Goal: Task Accomplishment & Management: Complete application form

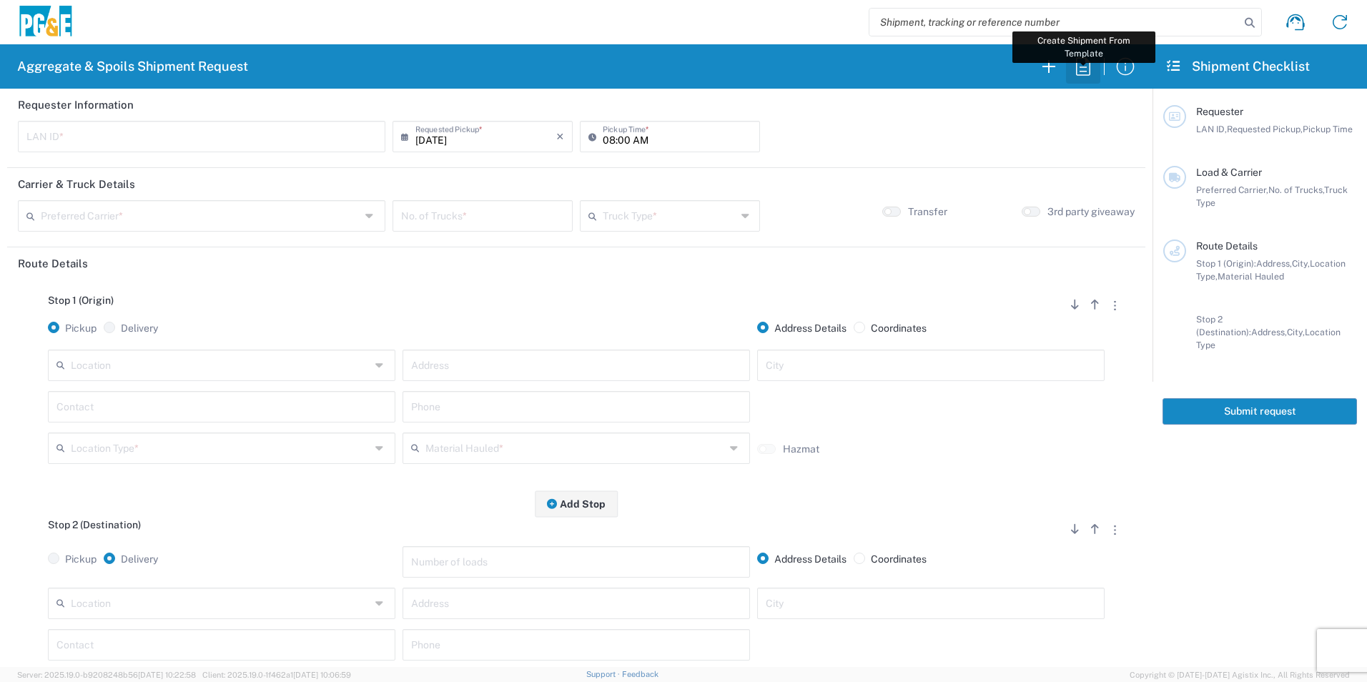
click at [1078, 67] on icon "button" at bounding box center [1083, 66] width 23 height 23
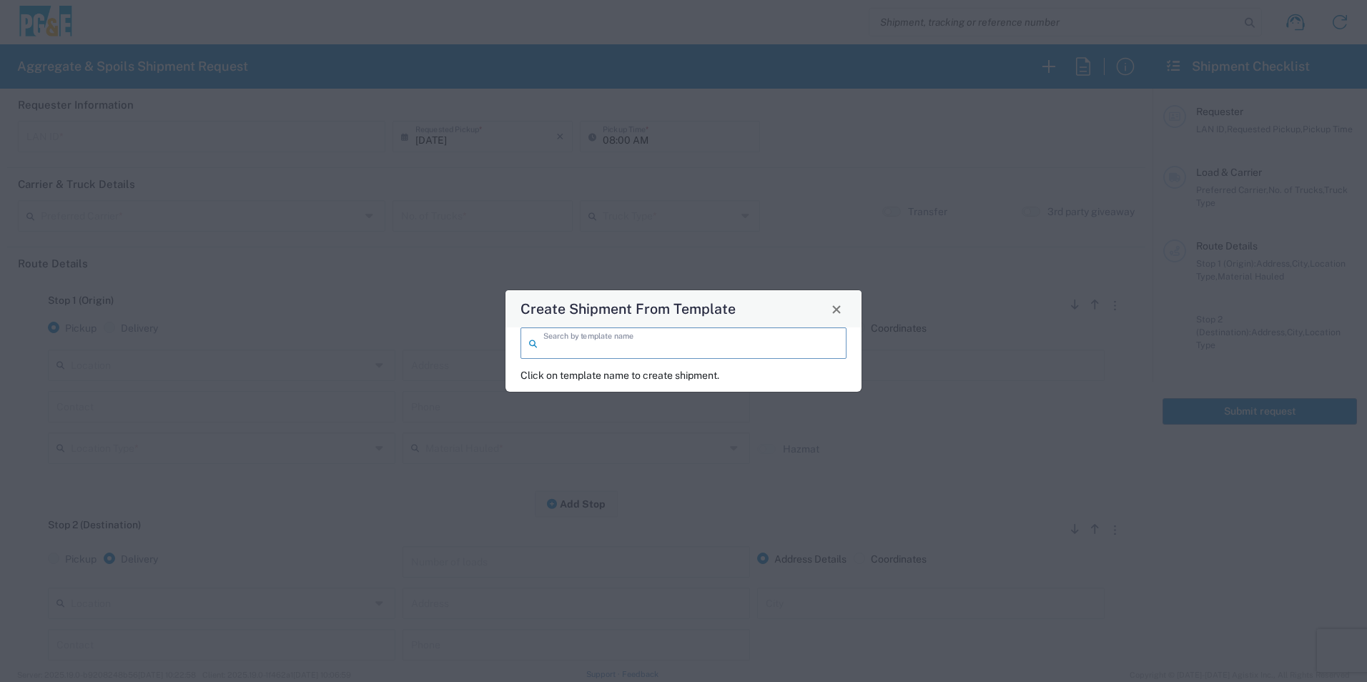
click at [652, 347] on input "search" at bounding box center [690, 342] width 295 height 25
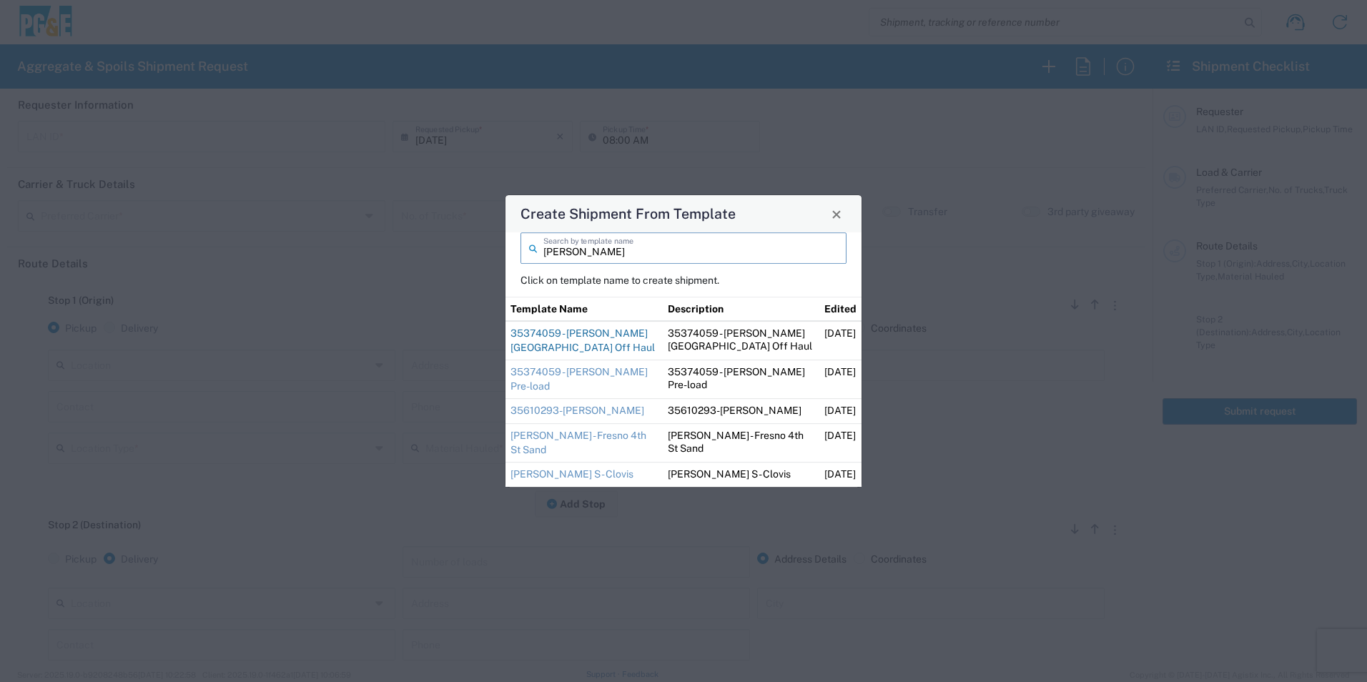
type input "[PERSON_NAME]"
click at [596, 350] on link "35374059 - [PERSON_NAME][GEOGRAPHIC_DATA] Off Haul" at bounding box center [583, 341] width 144 height 26
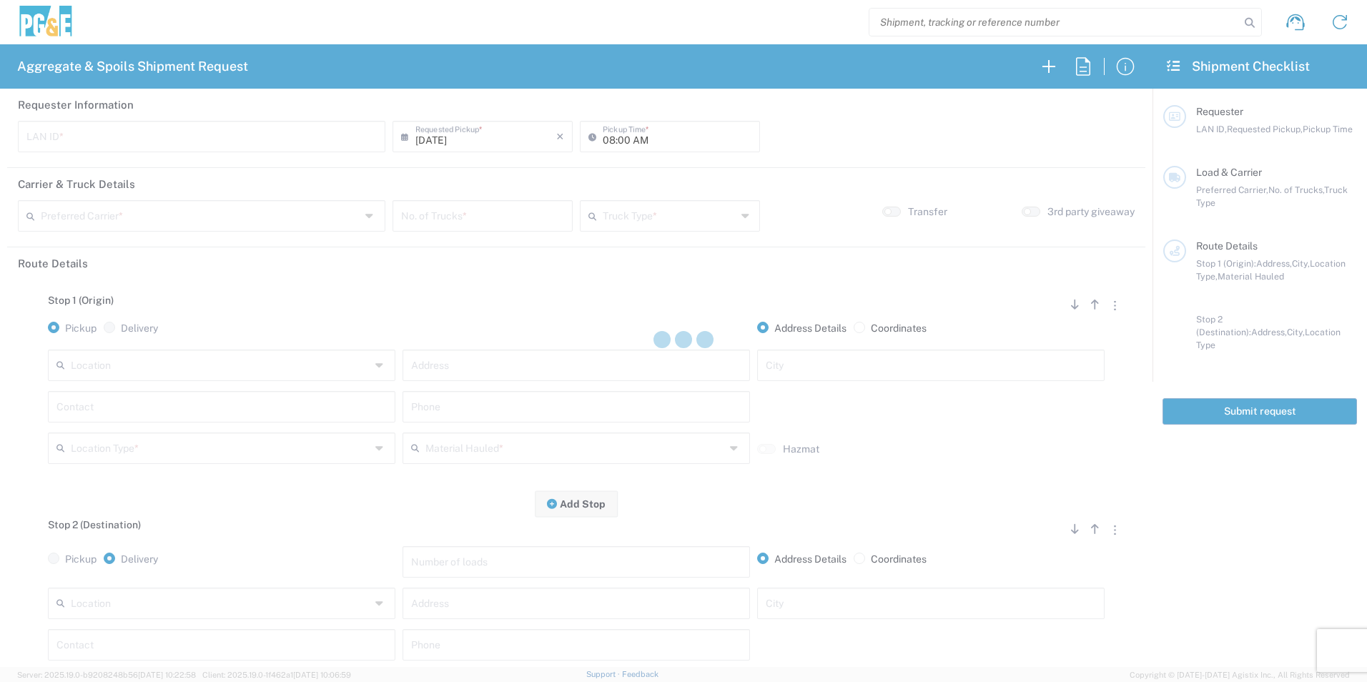
type input "RMB5"
type input "09:00 AM"
type input "[PERSON_NAME] & Sons Trucking, Inc"
type input "Super Dump"
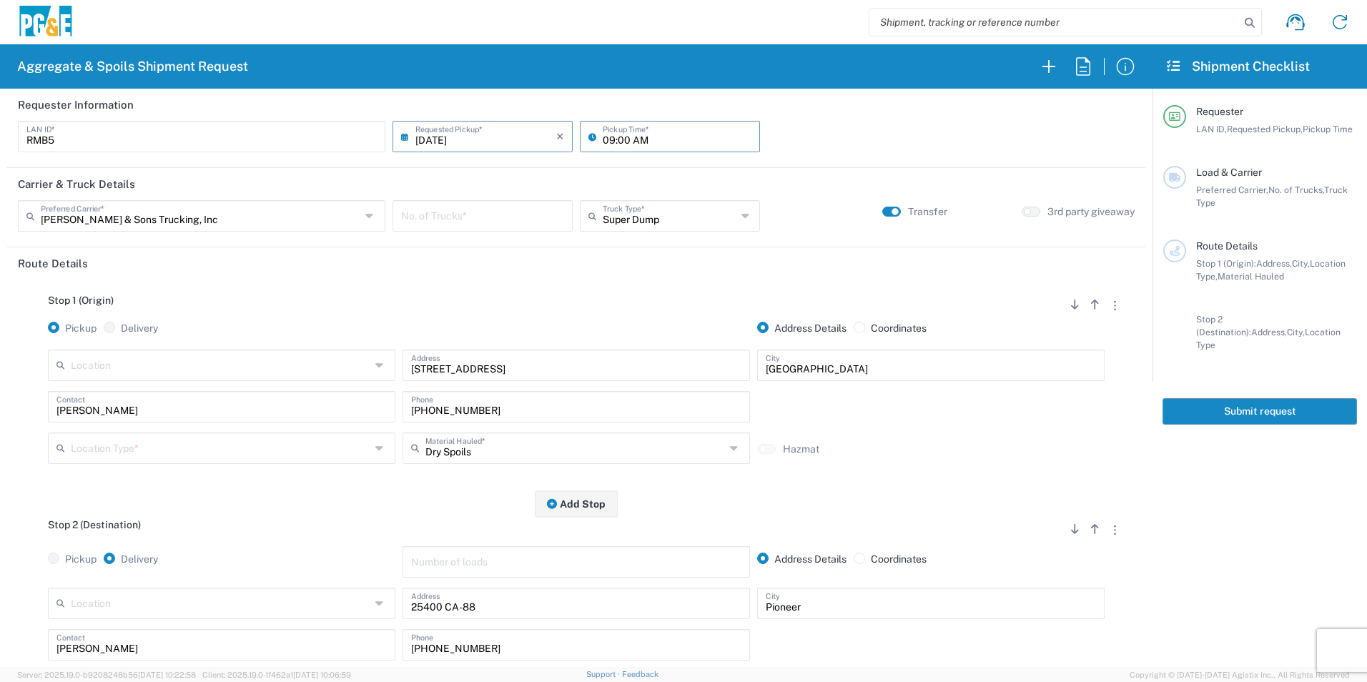
click at [607, 140] on input "09:00 AM" at bounding box center [677, 135] width 149 height 25
click at [620, 137] on input "08:00 AM" at bounding box center [677, 135] width 149 height 25
type input "08:30 AM"
click at [430, 205] on input "number" at bounding box center [482, 214] width 163 height 25
type input "2"
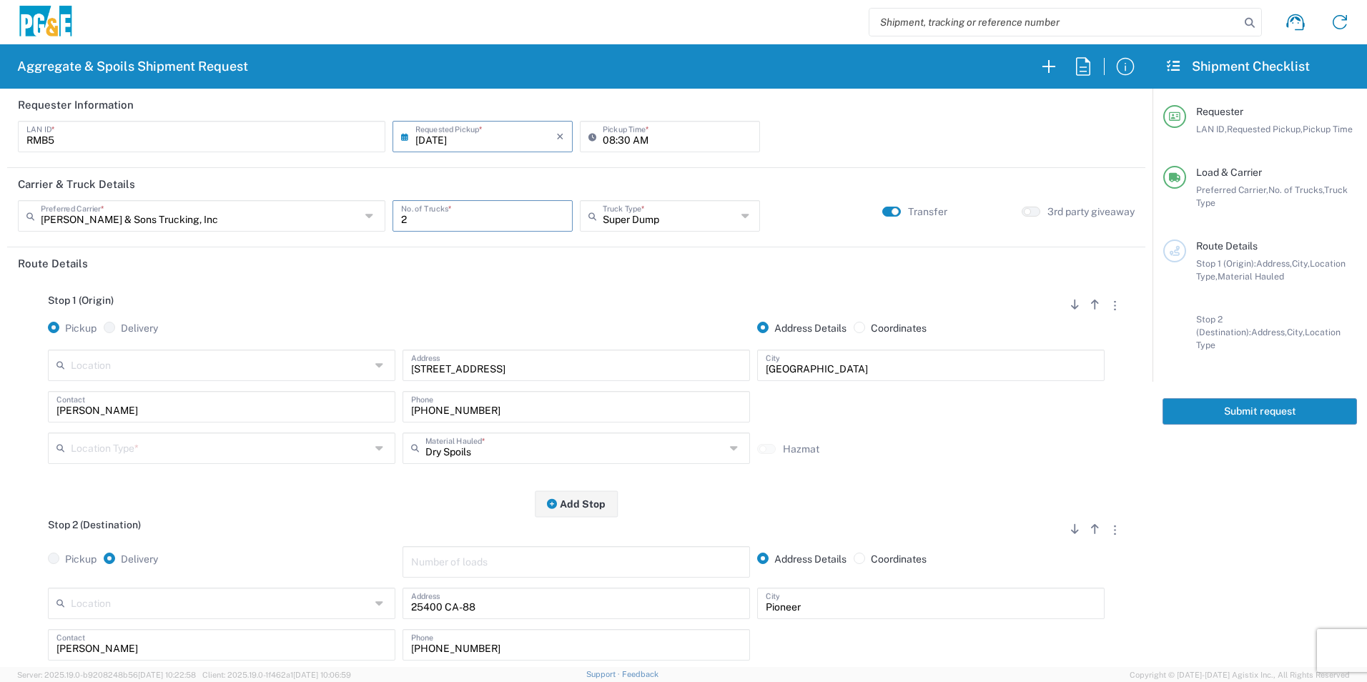
click at [167, 451] on input "text" at bounding box center [221, 447] width 300 height 25
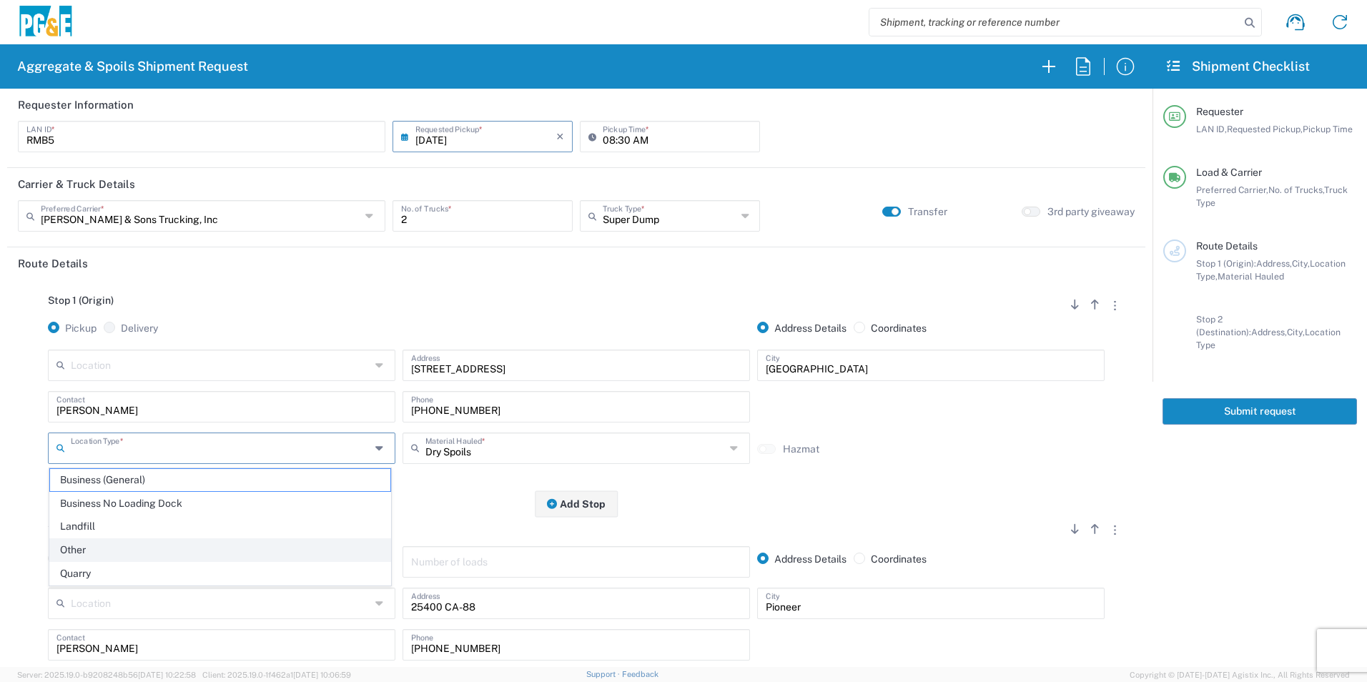
click at [162, 546] on span "Other" at bounding box center [220, 550] width 340 height 22
type input "Other"
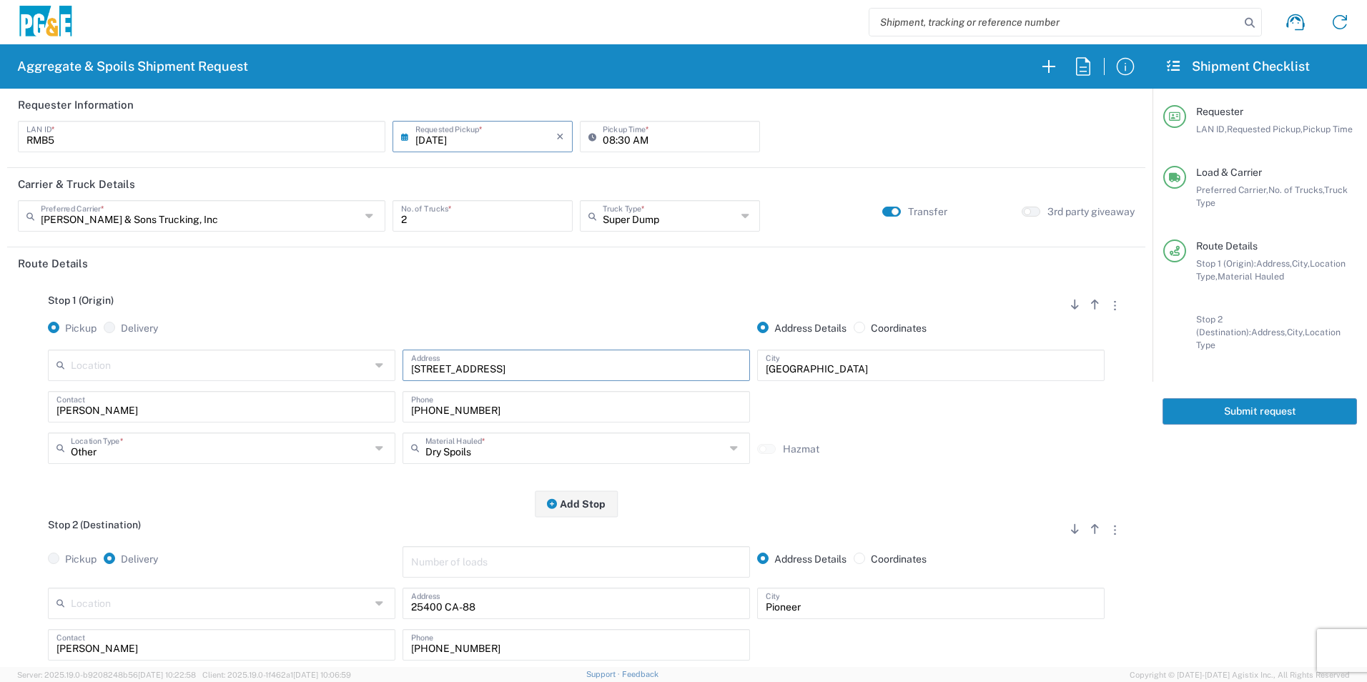
drag, startPoint x: 517, startPoint y: 370, endPoint x: 369, endPoint y: 368, distance: 148.0
click at [369, 368] on div "Location [STREET_ADDRESS][PERSON_NAME] 7/11 Materials - [GEOGRAPHIC_DATA] - Qua…" at bounding box center [576, 370] width 1064 height 41
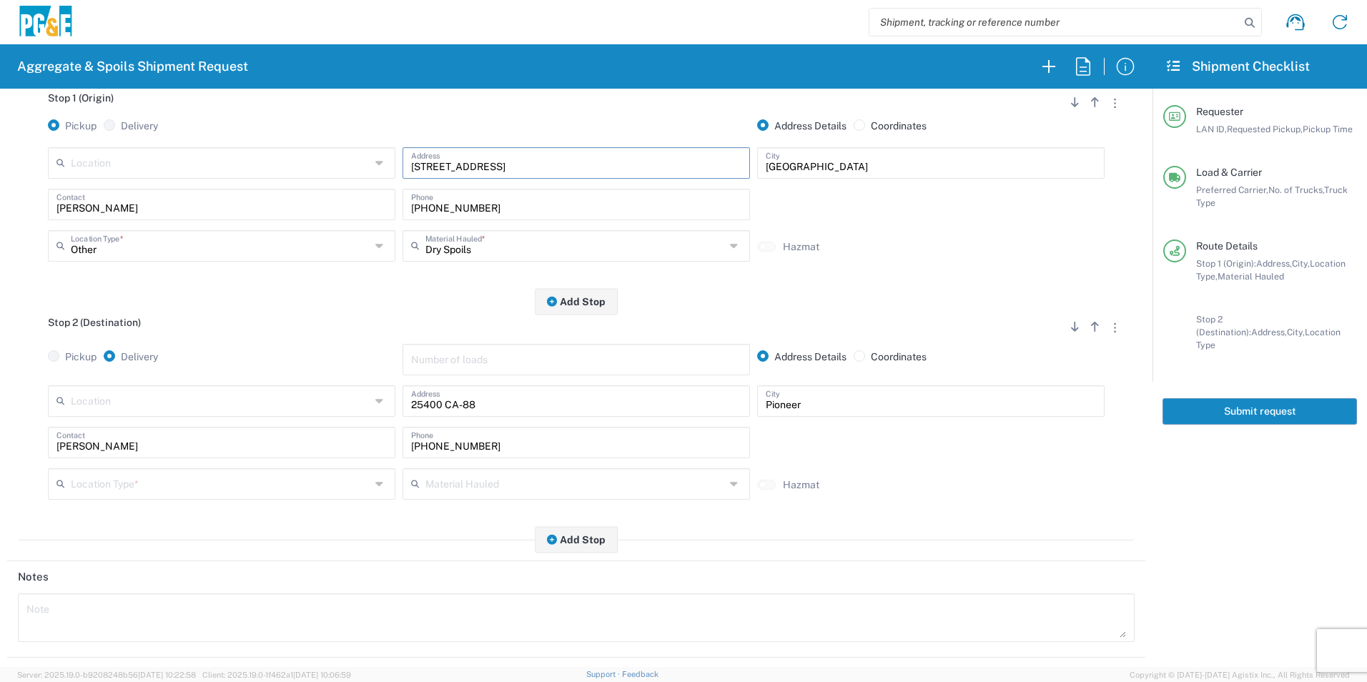
scroll to position [215, 0]
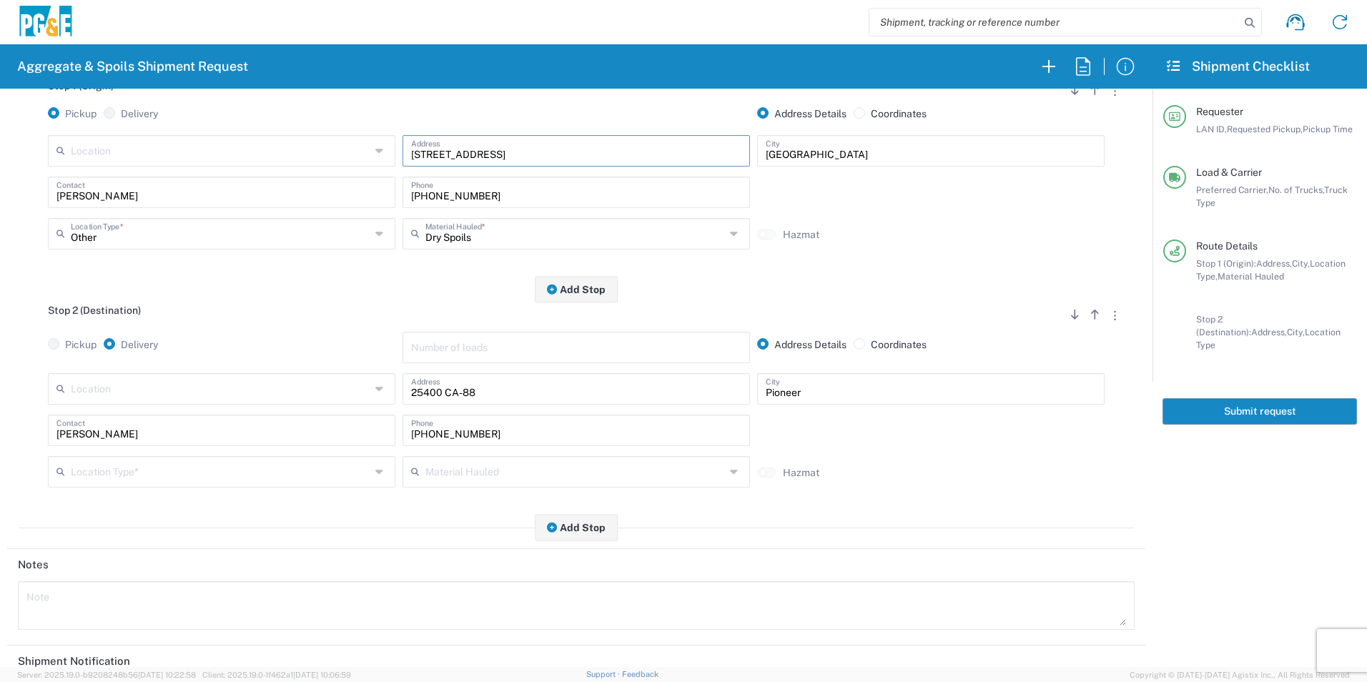
type input "[STREET_ADDRESS]"
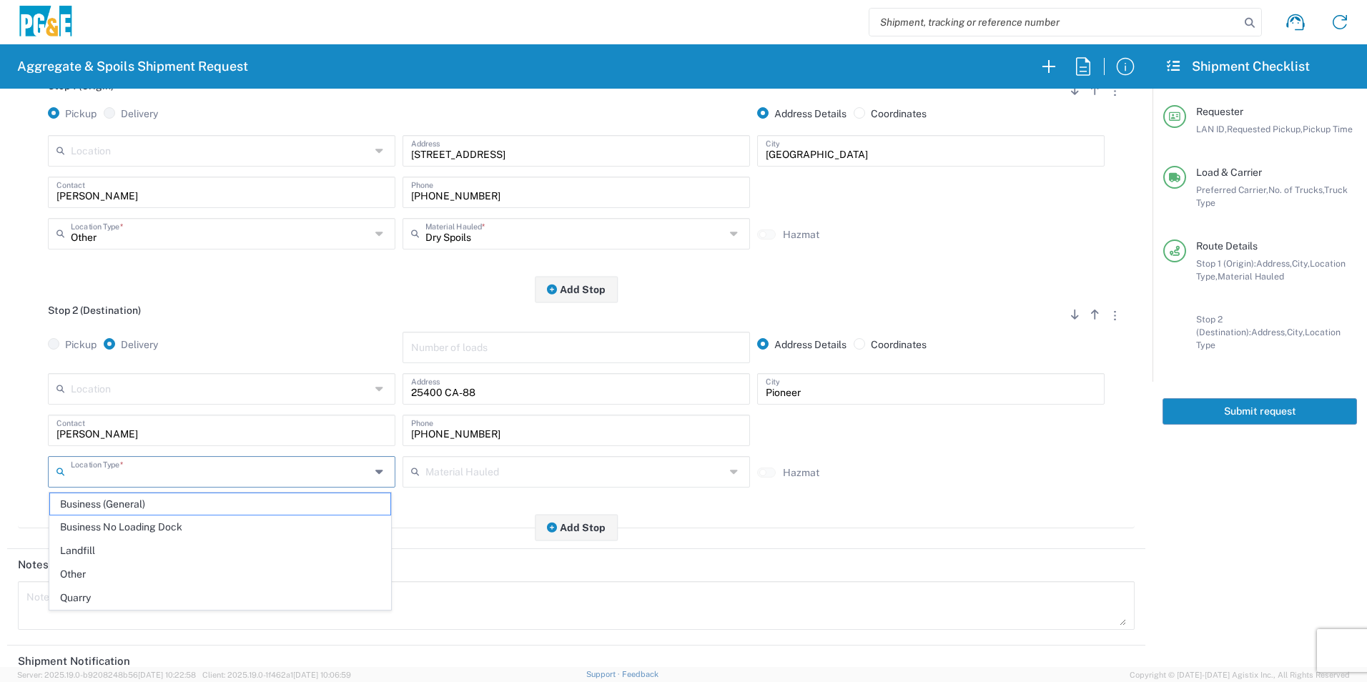
click at [175, 471] on input "text" at bounding box center [221, 470] width 300 height 25
click at [118, 567] on span "Other" at bounding box center [220, 574] width 340 height 22
type input "Other"
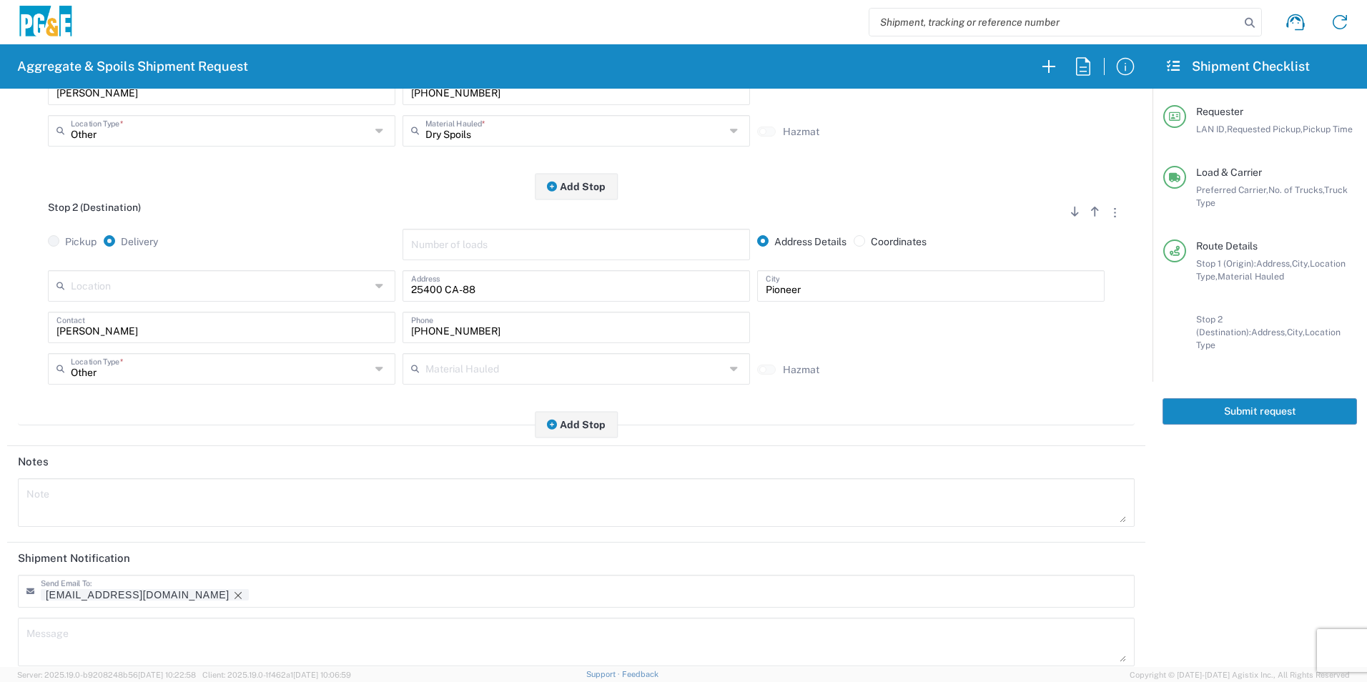
scroll to position [413, 0]
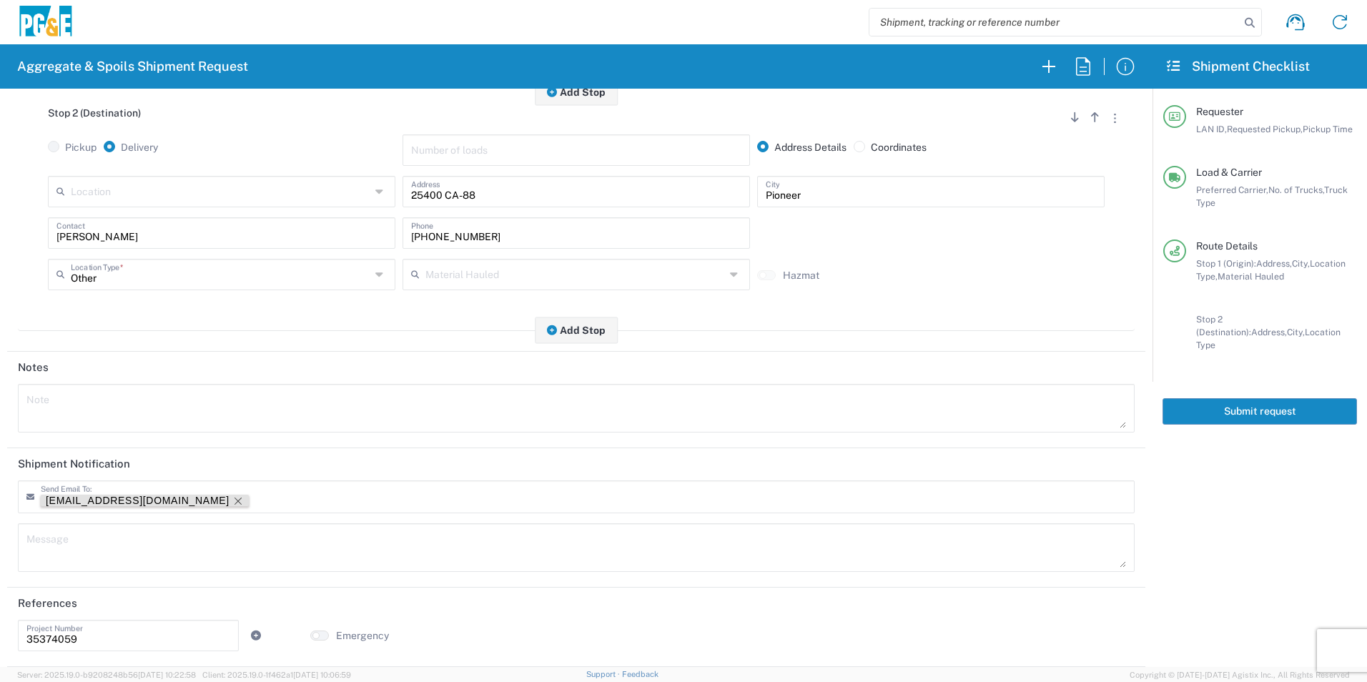
click at [235, 501] on icon "Remove tag" at bounding box center [238, 501] width 7 height 7
click at [201, 351] on agx-form-section "Route Details Stop 1 (Origin) Add Stop Above Add Stop Below Remove Stop Pickup …" at bounding box center [576, 94] width 1138 height 516
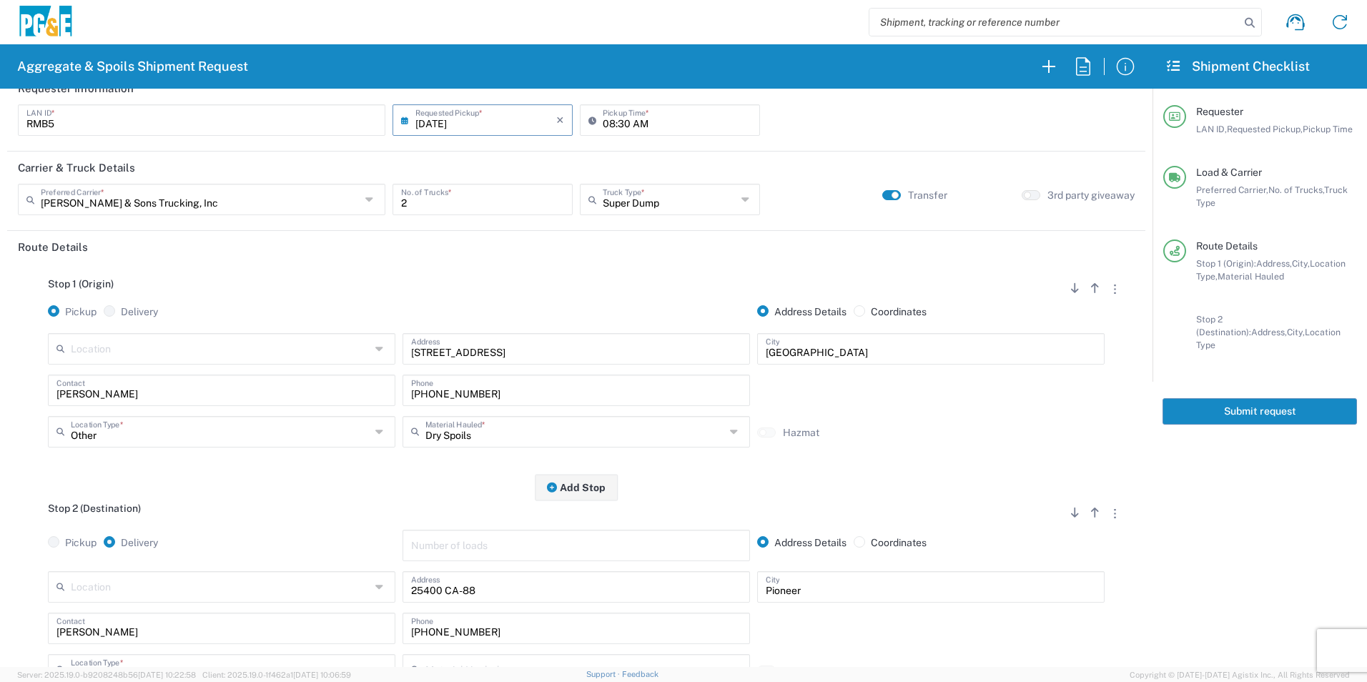
scroll to position [0, 0]
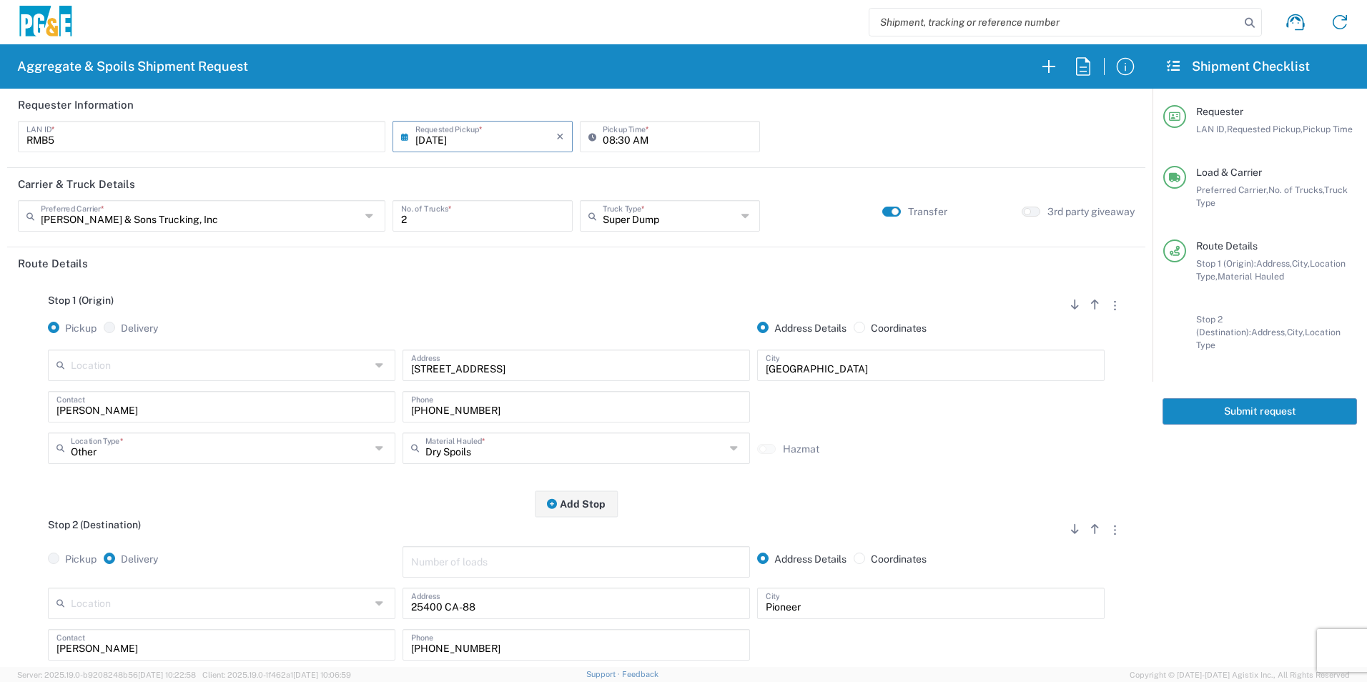
click at [1310, 398] on button "Submit request" at bounding box center [1260, 411] width 195 height 26
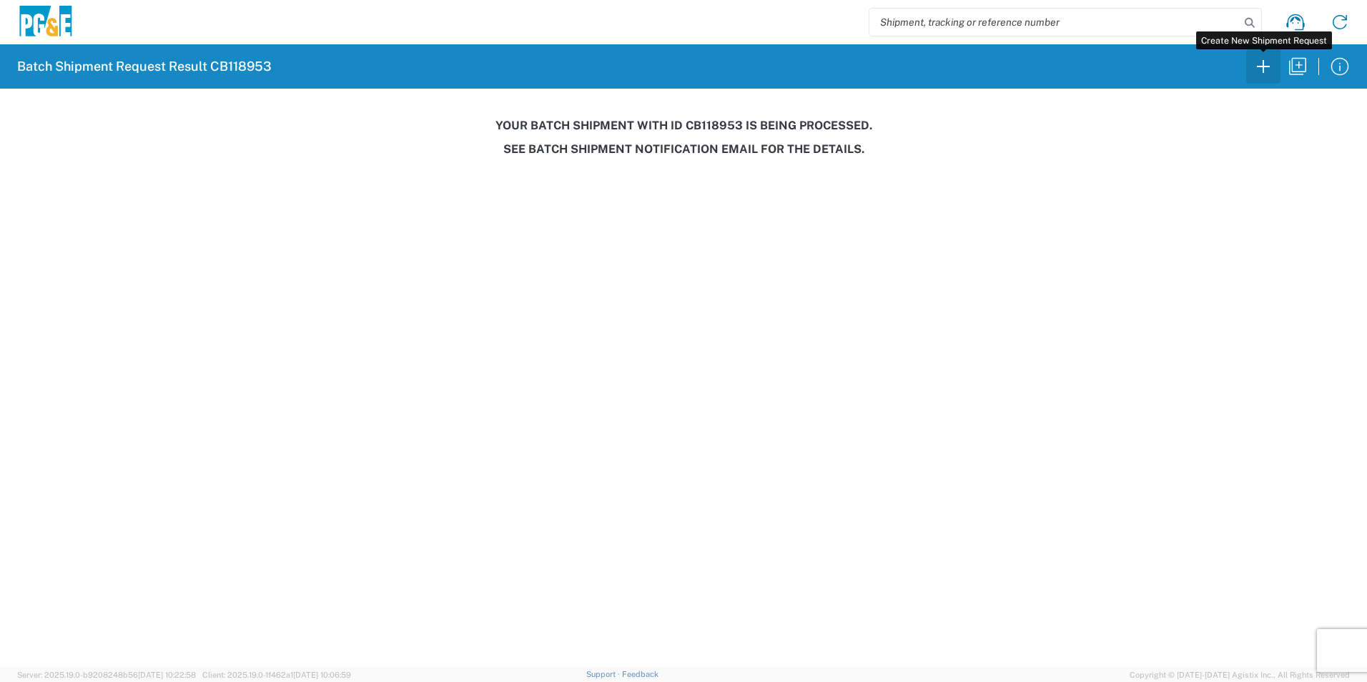
click at [1264, 65] on icon "button" at bounding box center [1263, 66] width 23 height 23
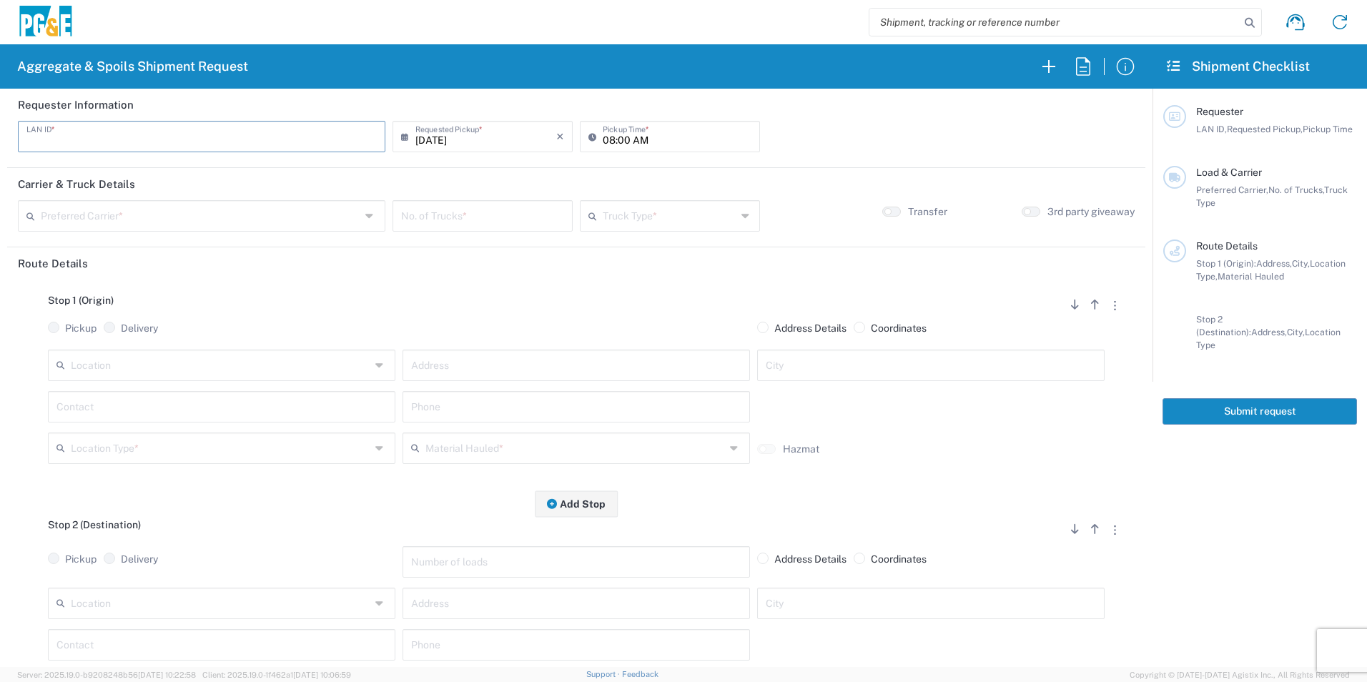
click at [250, 132] on input "text" at bounding box center [201, 135] width 350 height 25
type input "R9S1"
click at [603, 140] on input "08:00 AM" at bounding box center [677, 135] width 149 height 25
type input "06:00 AM"
click at [169, 212] on input "text" at bounding box center [201, 214] width 320 height 25
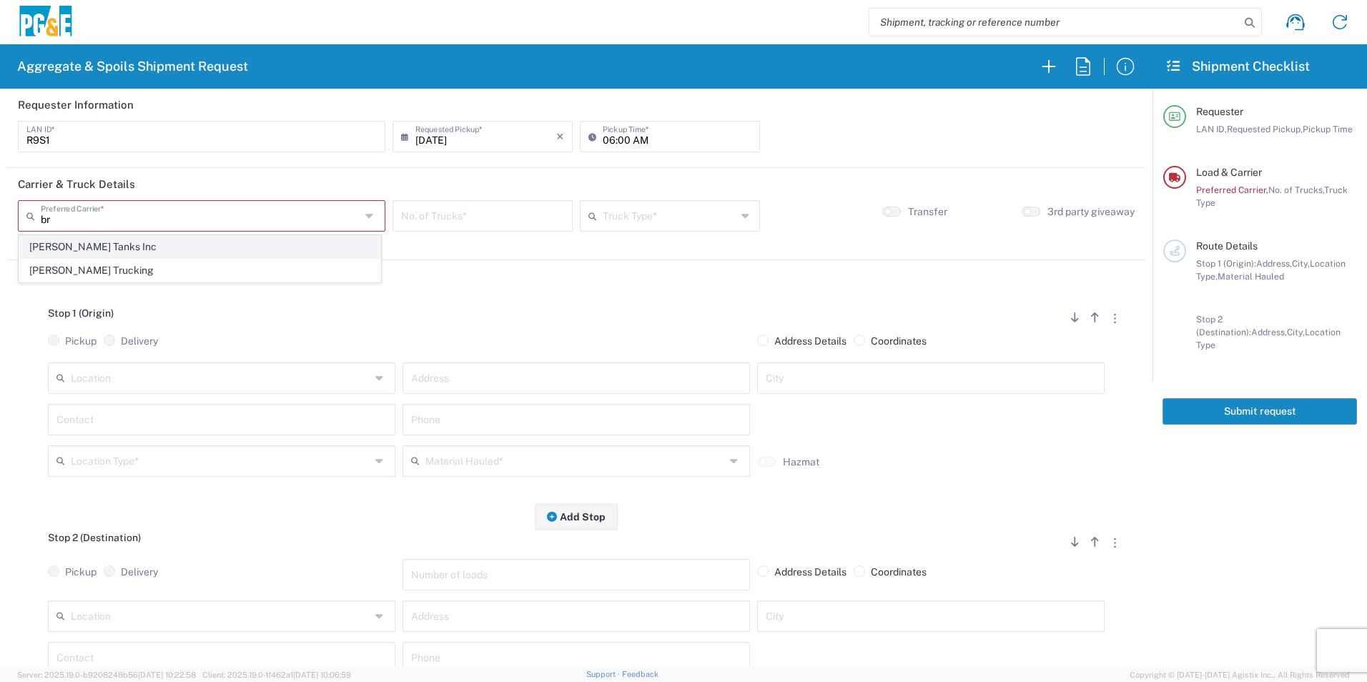
click at [147, 246] on span "[PERSON_NAME] Tanks Inc" at bounding box center [199, 247] width 361 height 22
type input "[PERSON_NAME] Tanks Inc"
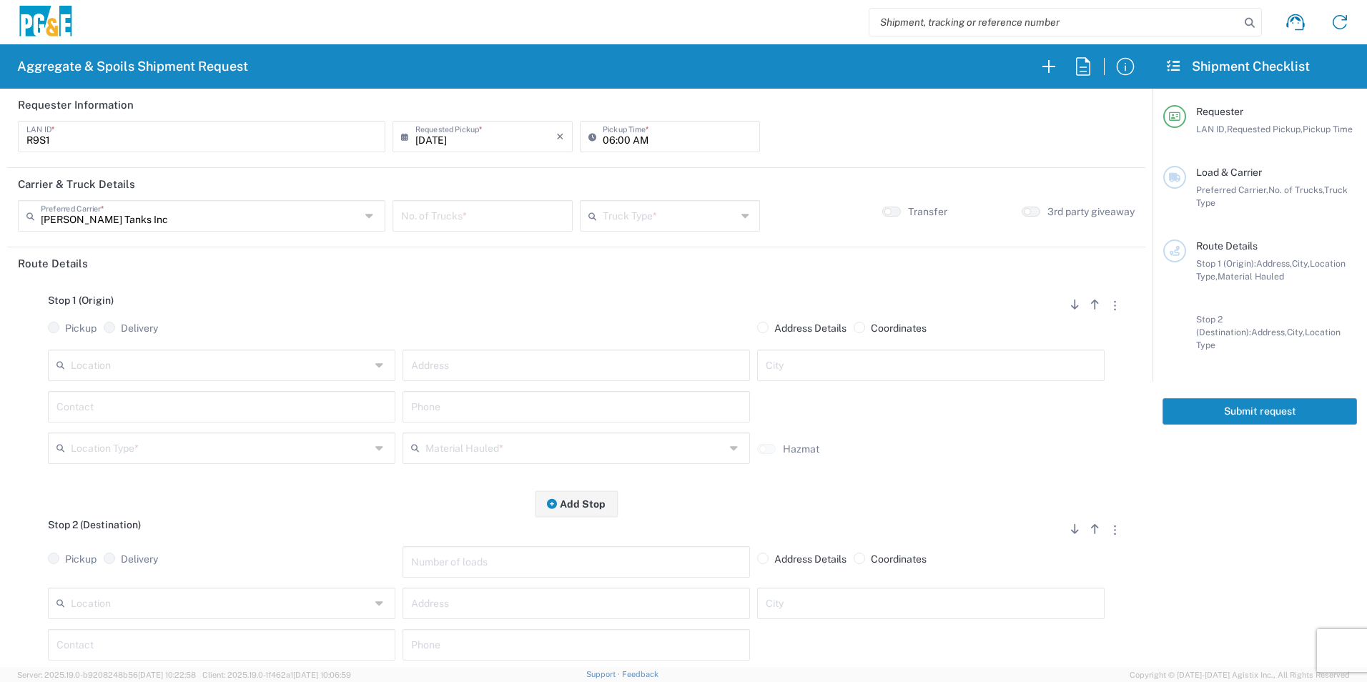
click at [448, 214] on input "number" at bounding box center [482, 214] width 163 height 25
type input "1"
click at [675, 210] on input "text" at bounding box center [670, 214] width 134 height 25
drag, startPoint x: 609, startPoint y: 339, endPoint x: 164, endPoint y: 358, distance: 445.2
click at [589, 340] on span "Super Dump" at bounding box center [663, 341] width 175 height 22
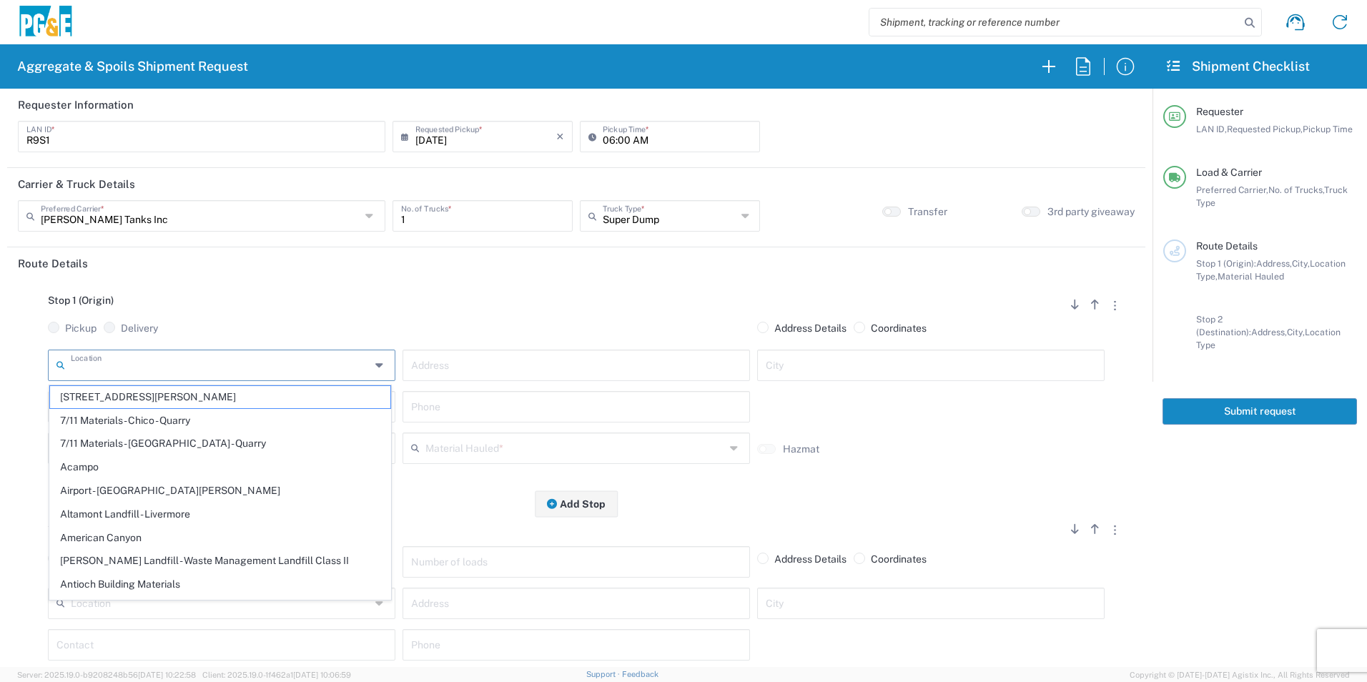
click at [131, 360] on input "text" at bounding box center [221, 364] width 300 height 25
click at [621, 207] on input "Super Dump" at bounding box center [670, 214] width 134 height 25
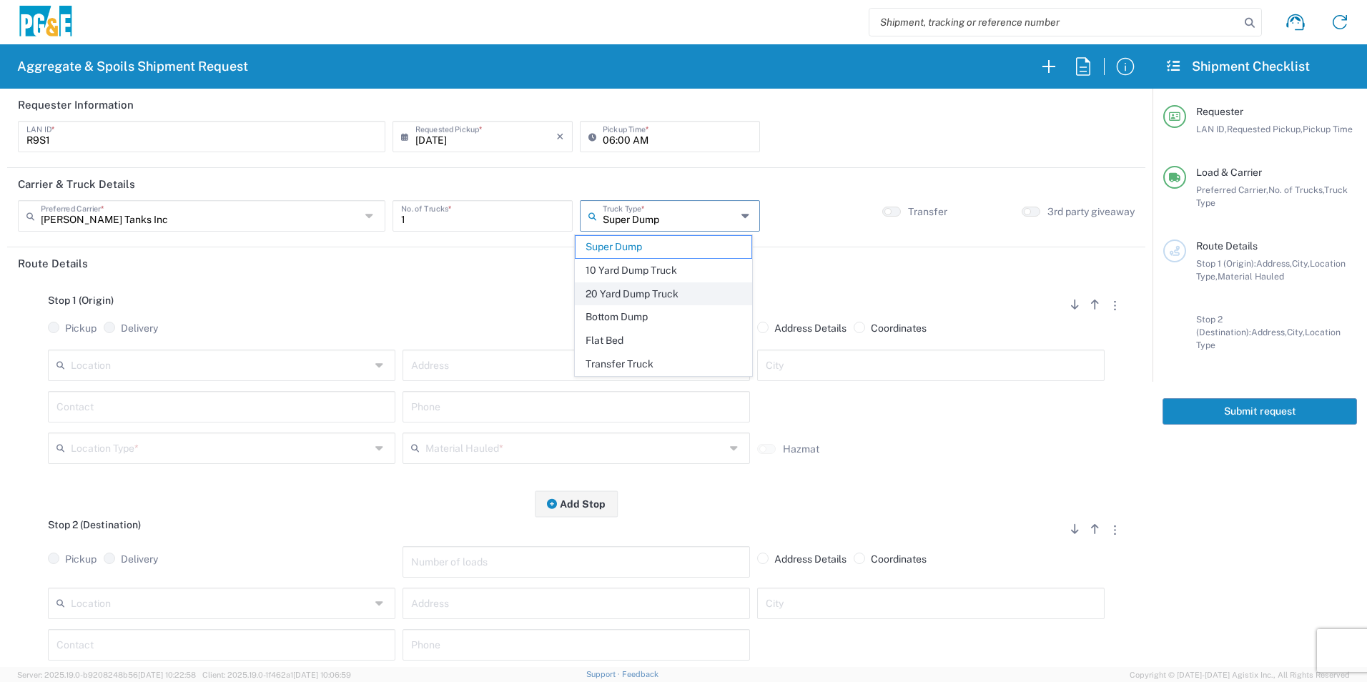
click at [600, 290] on span "20 Yard Dump Truck" at bounding box center [663, 294] width 175 height 22
type input "20 Yard Dump Truck"
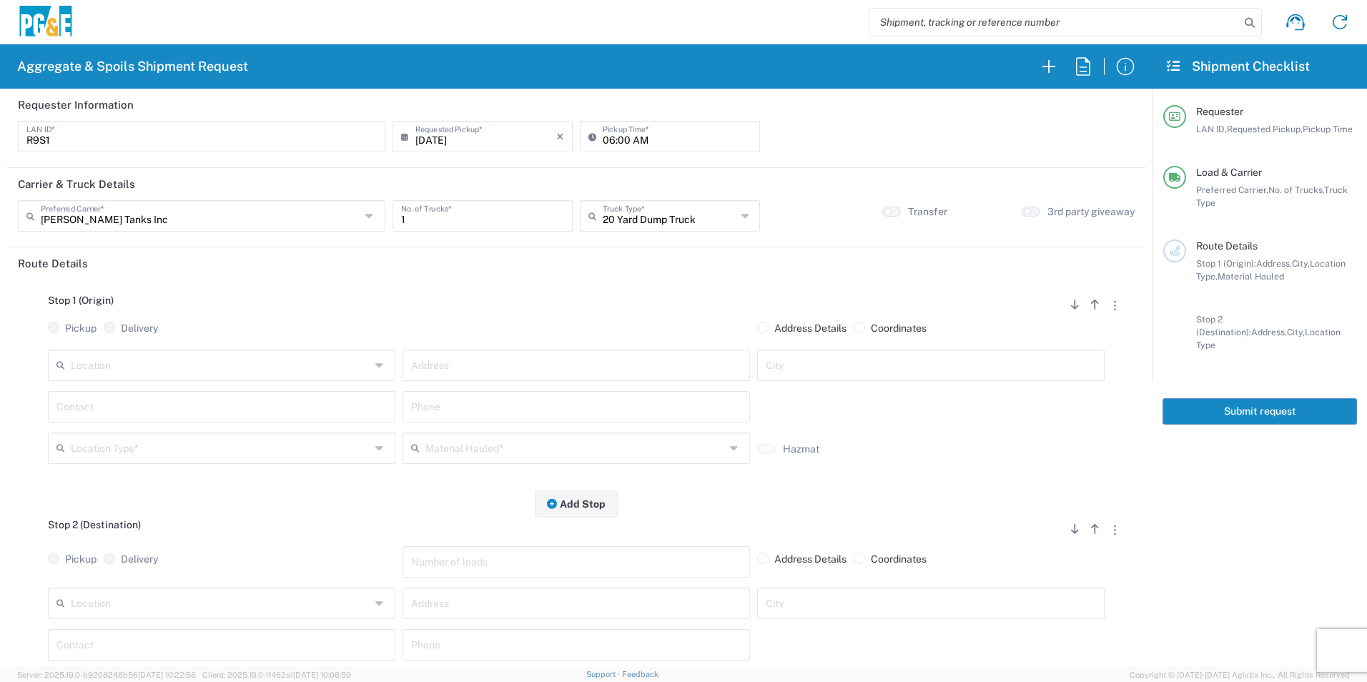
click at [272, 362] on input "text" at bounding box center [221, 364] width 300 height 25
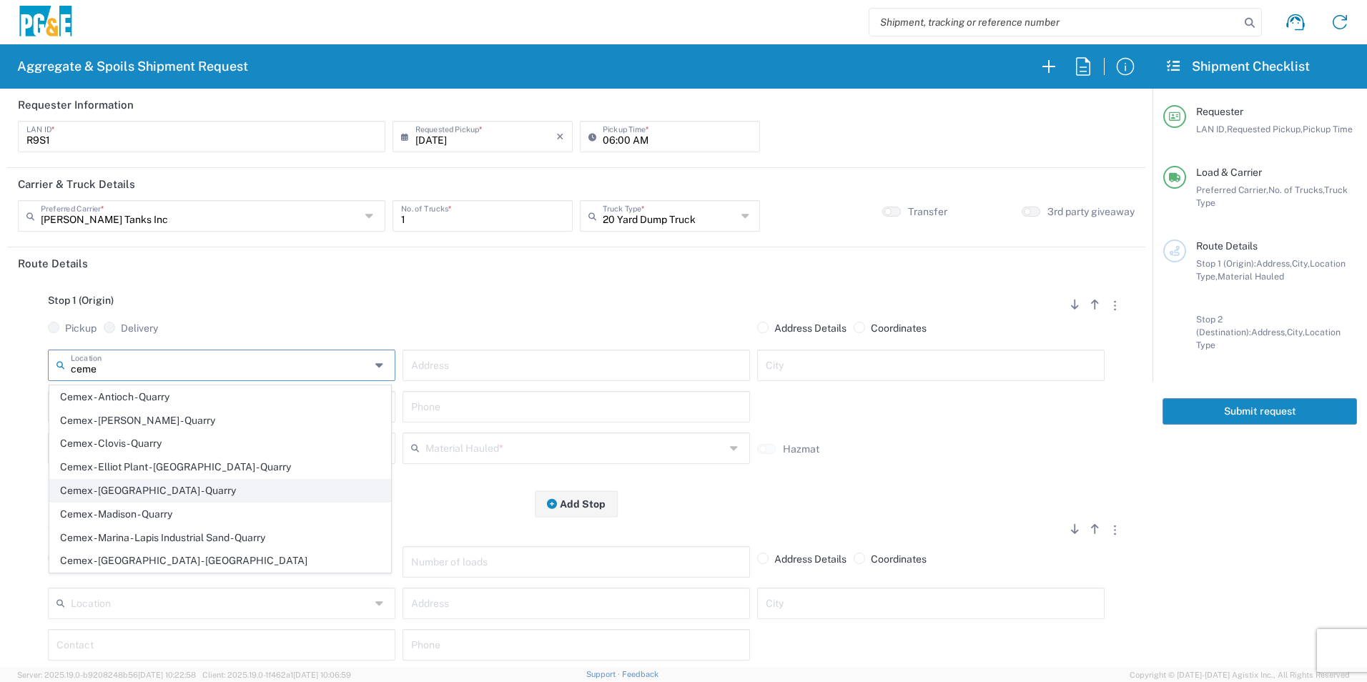
click at [149, 495] on span "Cemex - [GEOGRAPHIC_DATA] - Quarry" at bounding box center [220, 491] width 340 height 22
type input "Cemex - [GEOGRAPHIC_DATA] - Quarry"
type input "[STREET_ADDRESS][PERSON_NAME]"
type input "[GEOGRAPHIC_DATA]"
type input "Quarry"
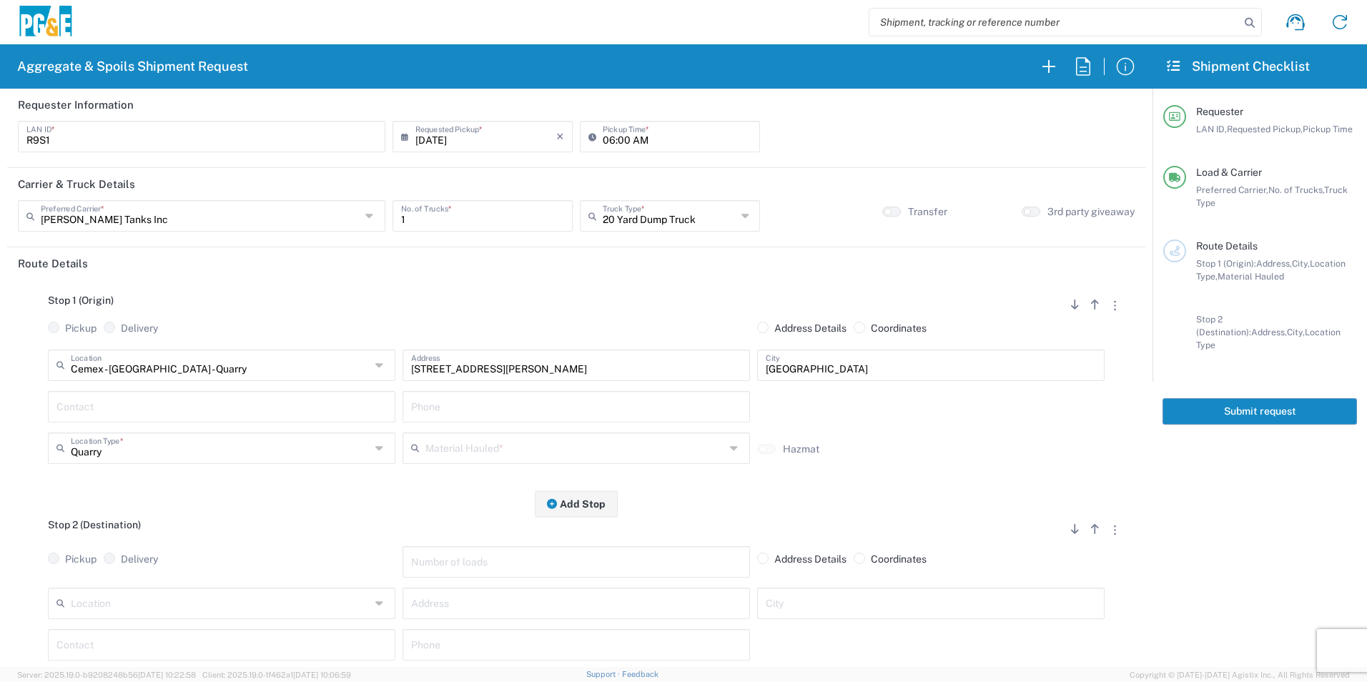
click at [144, 405] on input "text" at bounding box center [221, 405] width 330 height 25
drag, startPoint x: 129, startPoint y: 440, endPoint x: 380, endPoint y: 436, distance: 251.0
click at [130, 438] on p "[PERSON_NAME], [PHONE_NUMBER]" at bounding box center [221, 442] width 329 height 18
type input "[PERSON_NAME]"
type input "[PHONE_NUMBER]"
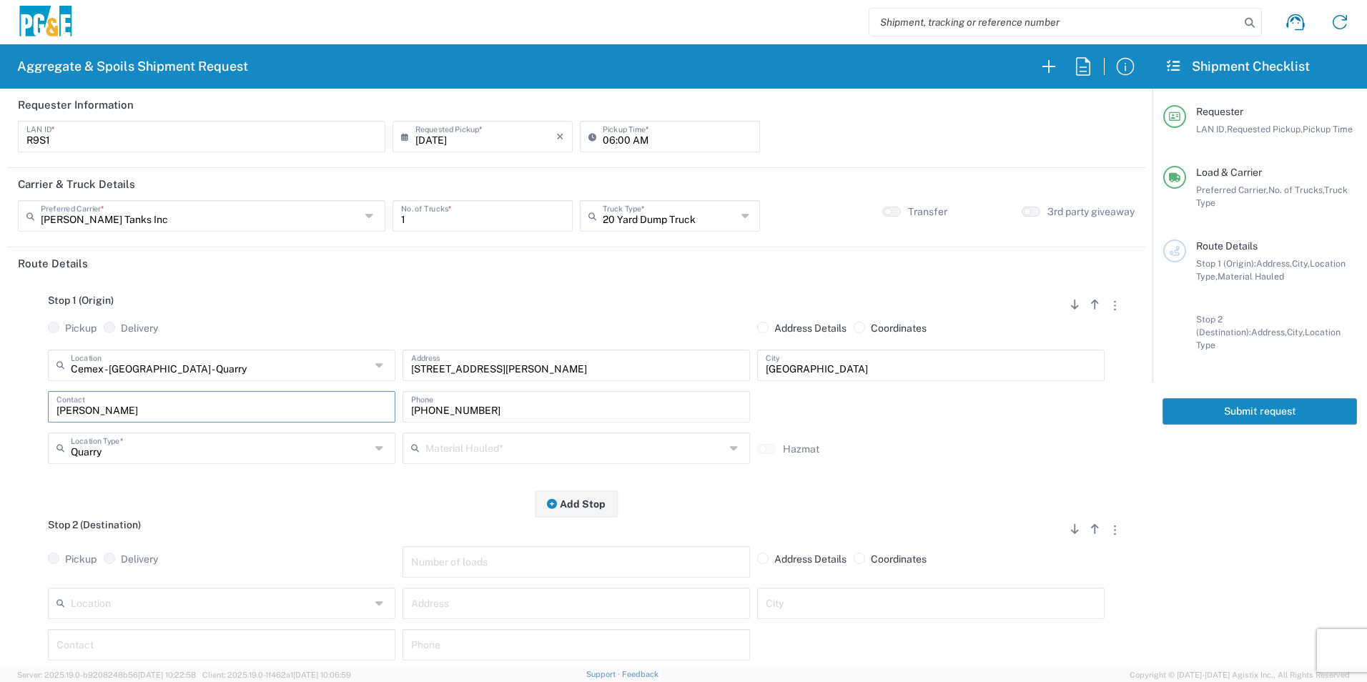
click at [485, 441] on input "text" at bounding box center [575, 447] width 300 height 25
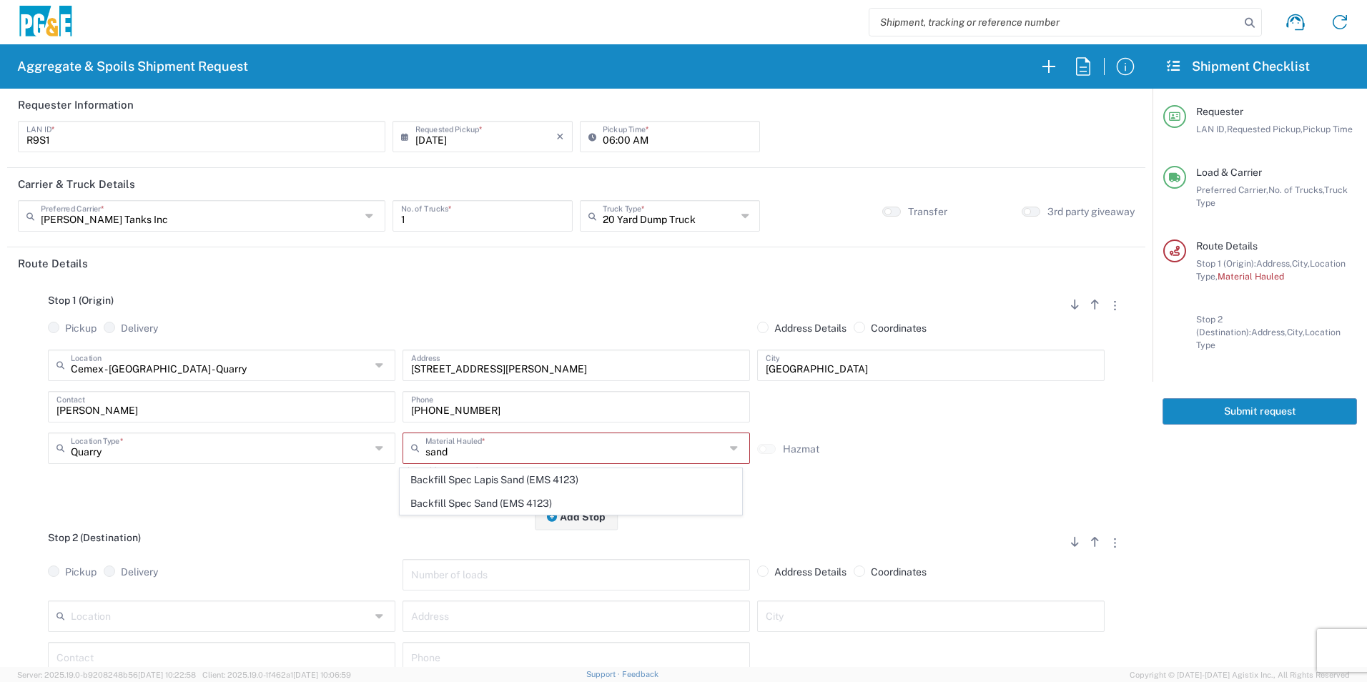
drag, startPoint x: 478, startPoint y: 502, endPoint x: 288, endPoint y: 554, distance: 196.6
click at [477, 502] on span "Backfill Spec Sand (EMS 4123)" at bounding box center [570, 504] width 340 height 22
type input "Backfill Spec Sand (EMS 4123)"
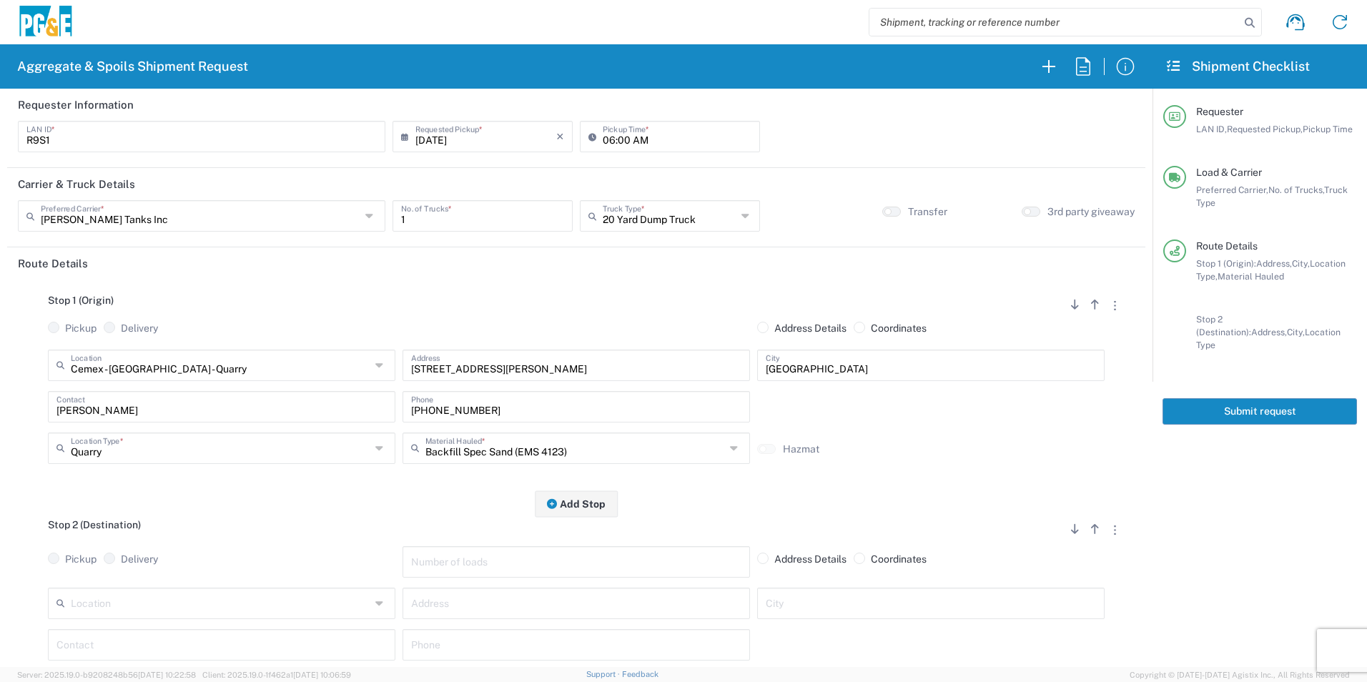
click at [204, 607] on input "text" at bounding box center [221, 602] width 300 height 25
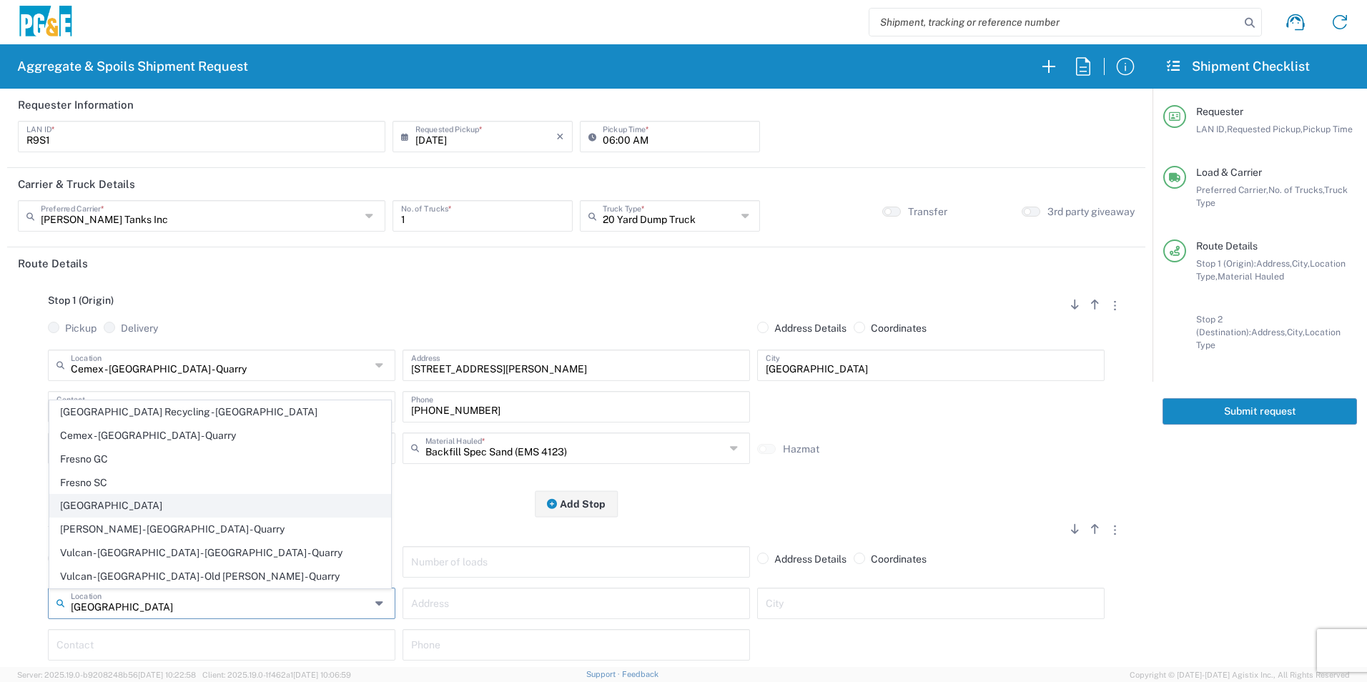
click at [117, 502] on span "[GEOGRAPHIC_DATA]" at bounding box center [220, 506] width 340 height 22
type input "[GEOGRAPHIC_DATA]"
type input "[STREET_ADDRESS]"
type input "[GEOGRAPHIC_DATA]"
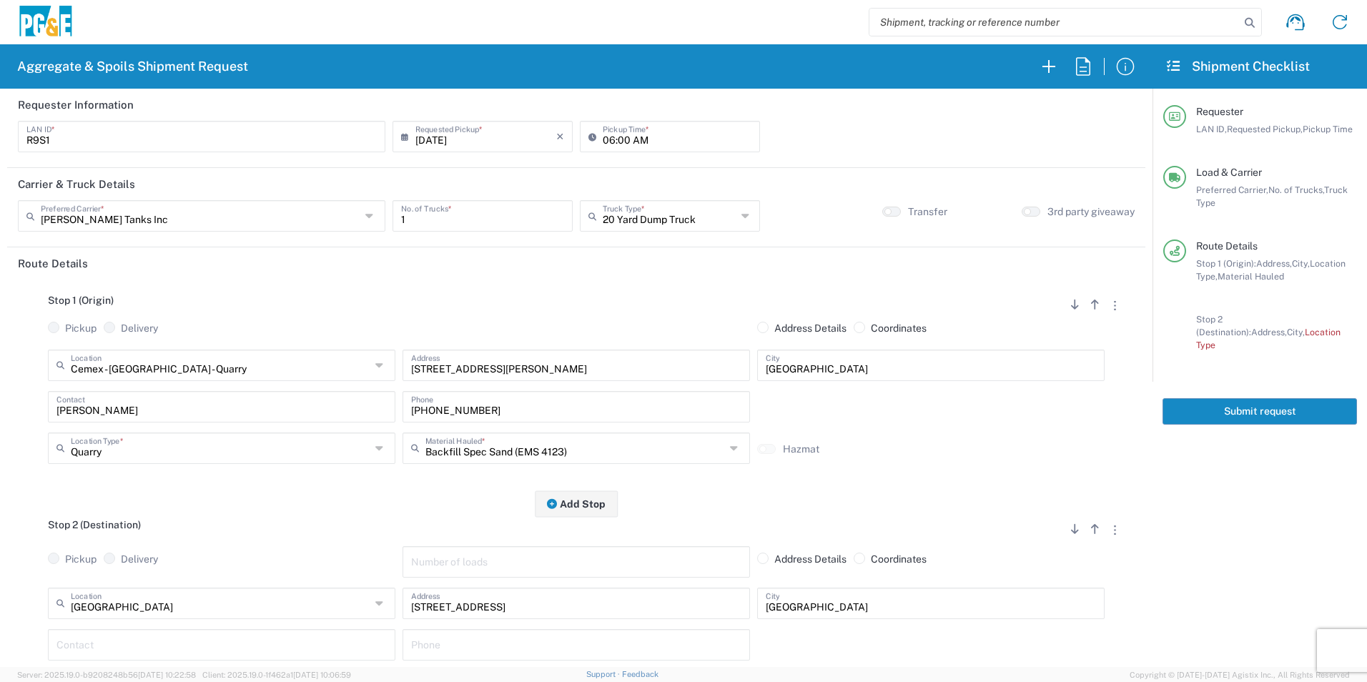
scroll to position [143, 0]
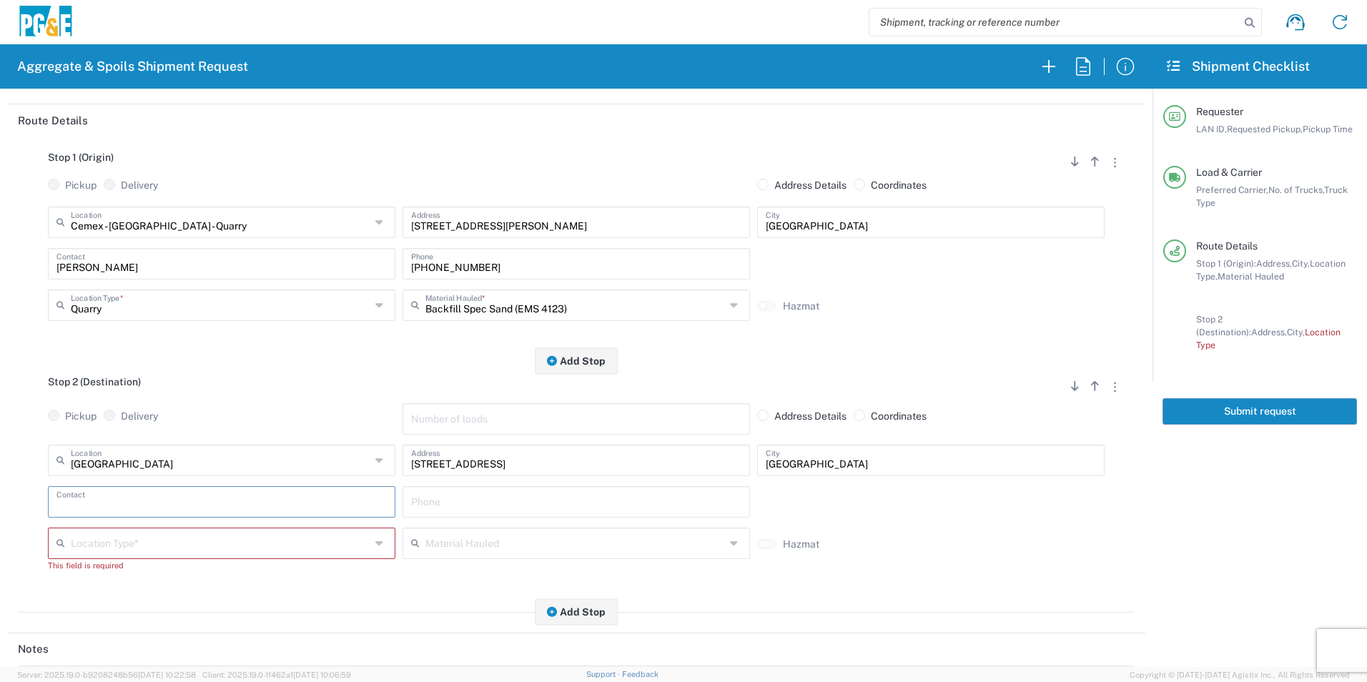
click at [82, 501] on input "text" at bounding box center [221, 500] width 330 height 25
click at [148, 537] on p "[PERSON_NAME], [PHONE_NUMBER]" at bounding box center [221, 537] width 329 height 18
type input "[PERSON_NAME]"
type input "[PHONE_NUMBER]"
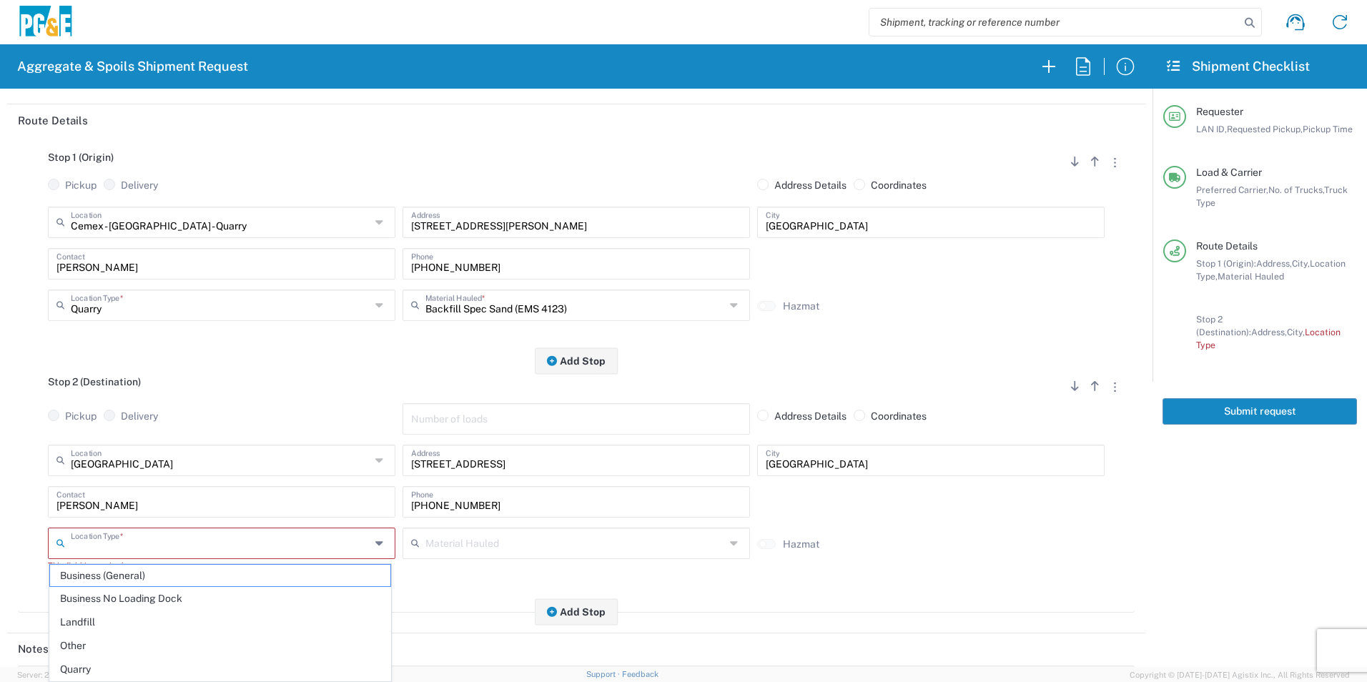
click at [114, 547] on input "text" at bounding box center [221, 542] width 300 height 25
click at [119, 599] on span "Business No Loading Dock" at bounding box center [220, 599] width 340 height 22
type input "Business No Loading Dock"
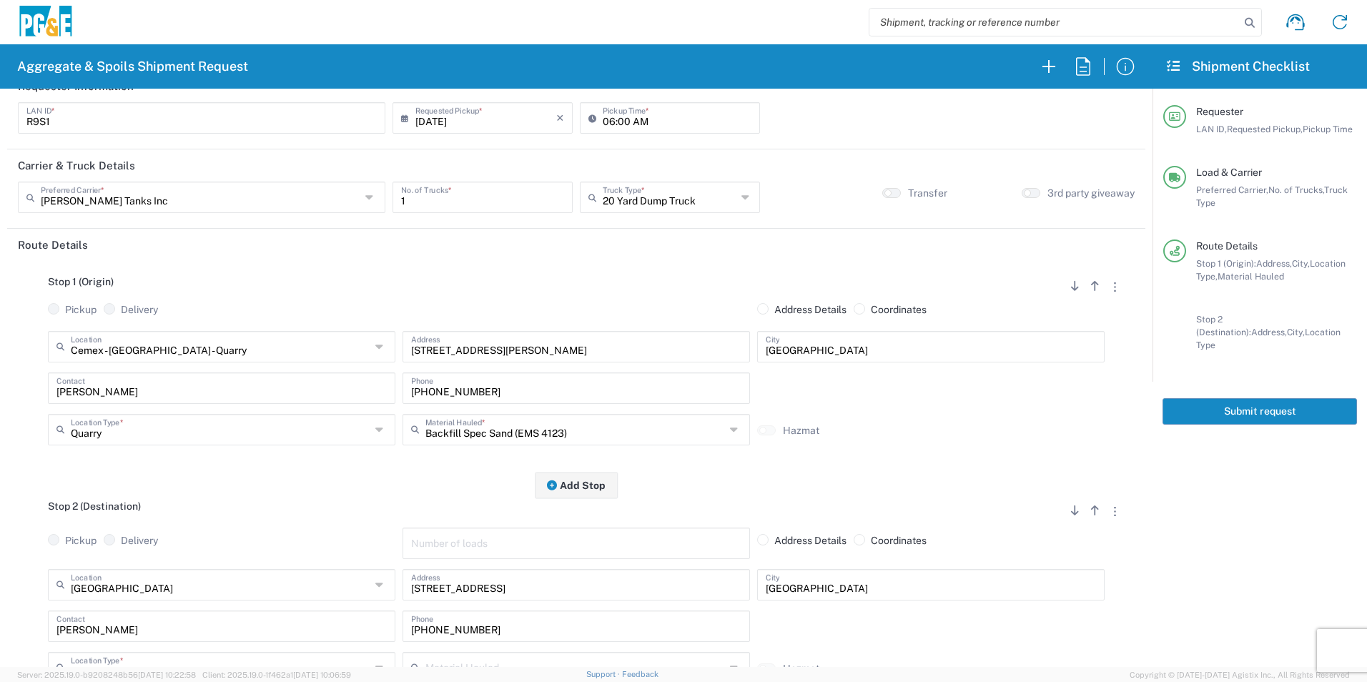
scroll to position [0, 0]
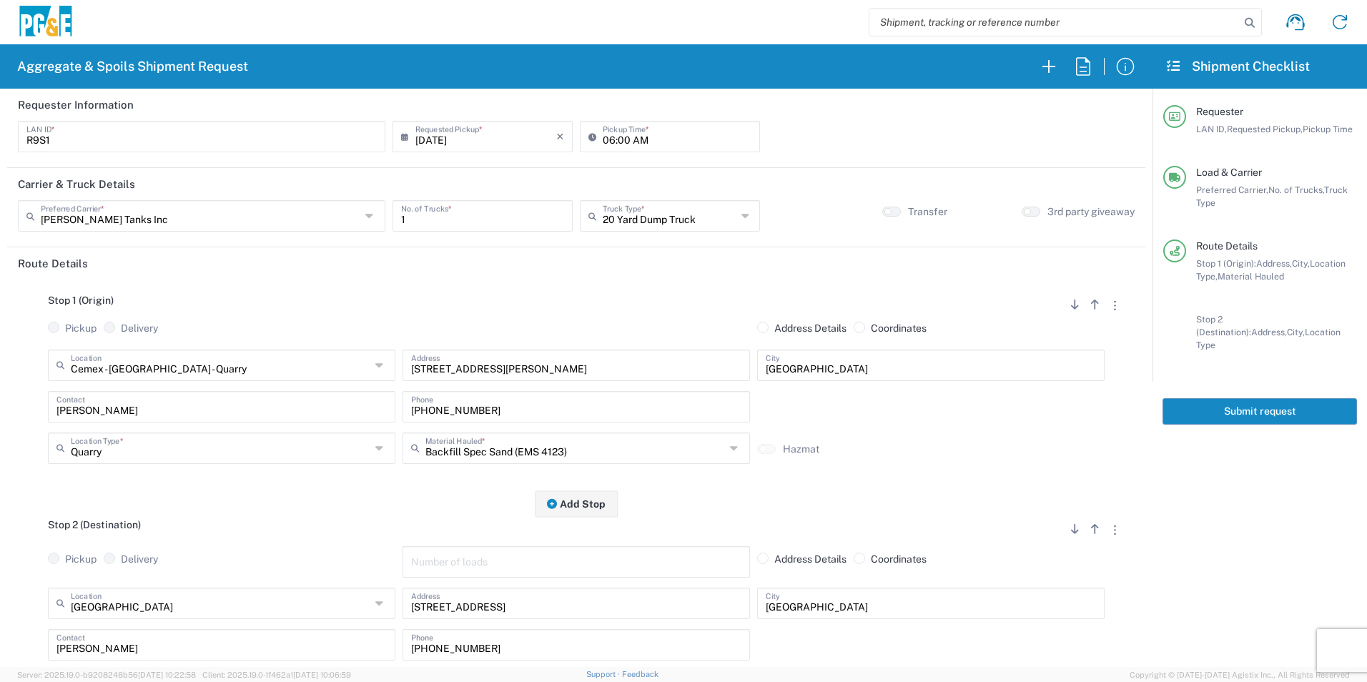
click at [1289, 405] on button "Submit request" at bounding box center [1260, 411] width 195 height 26
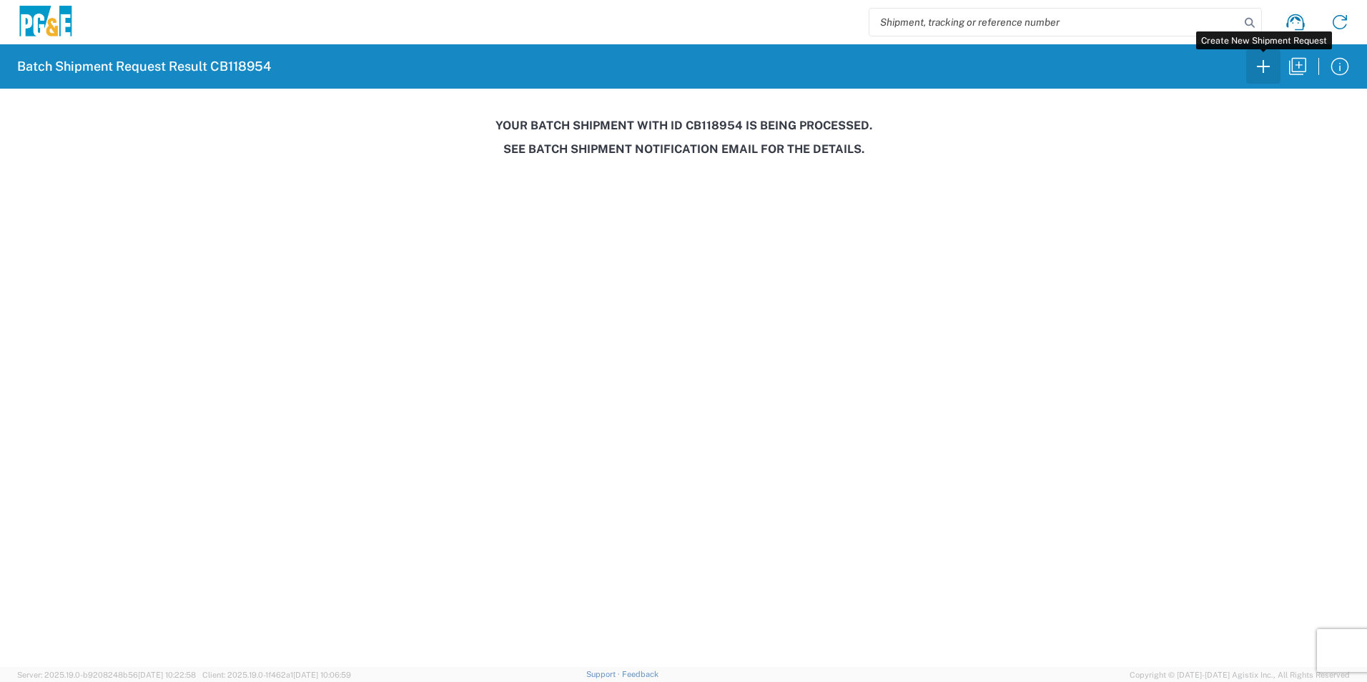
click at [1263, 69] on icon "button" at bounding box center [1263, 66] width 23 height 23
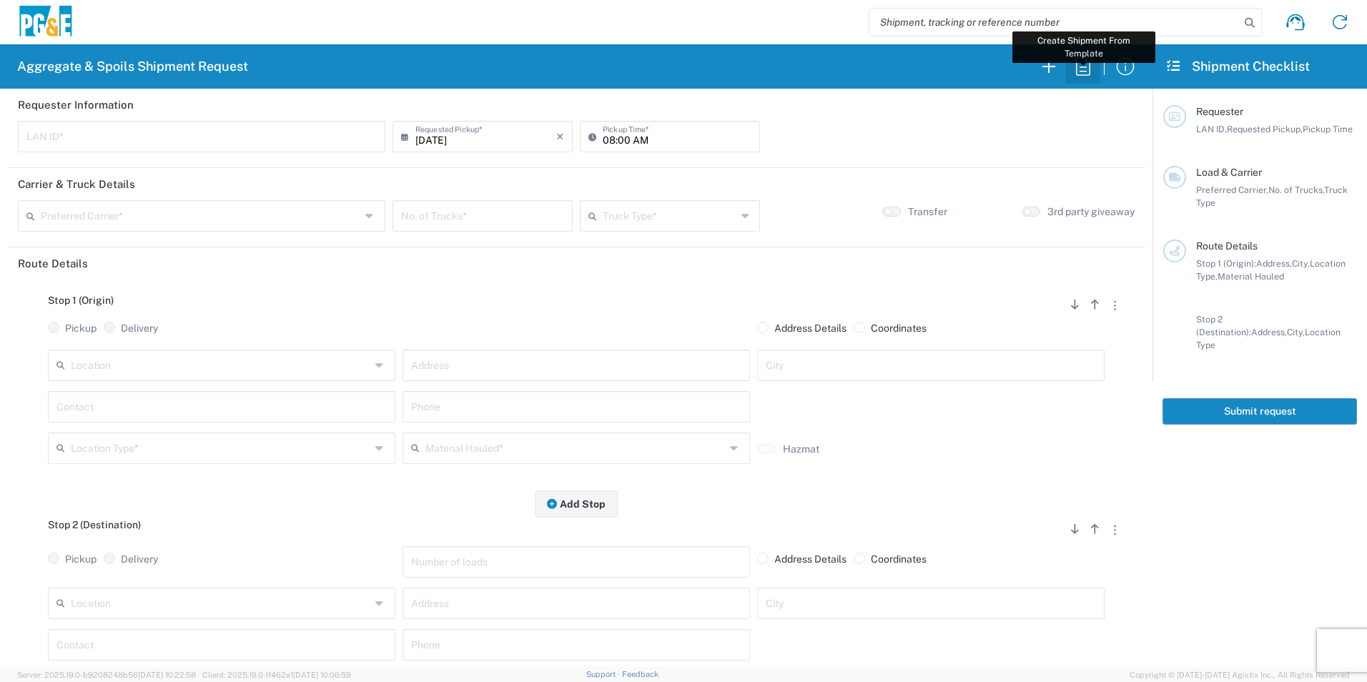
click at [1087, 68] on icon "button" at bounding box center [1083, 66] width 23 height 23
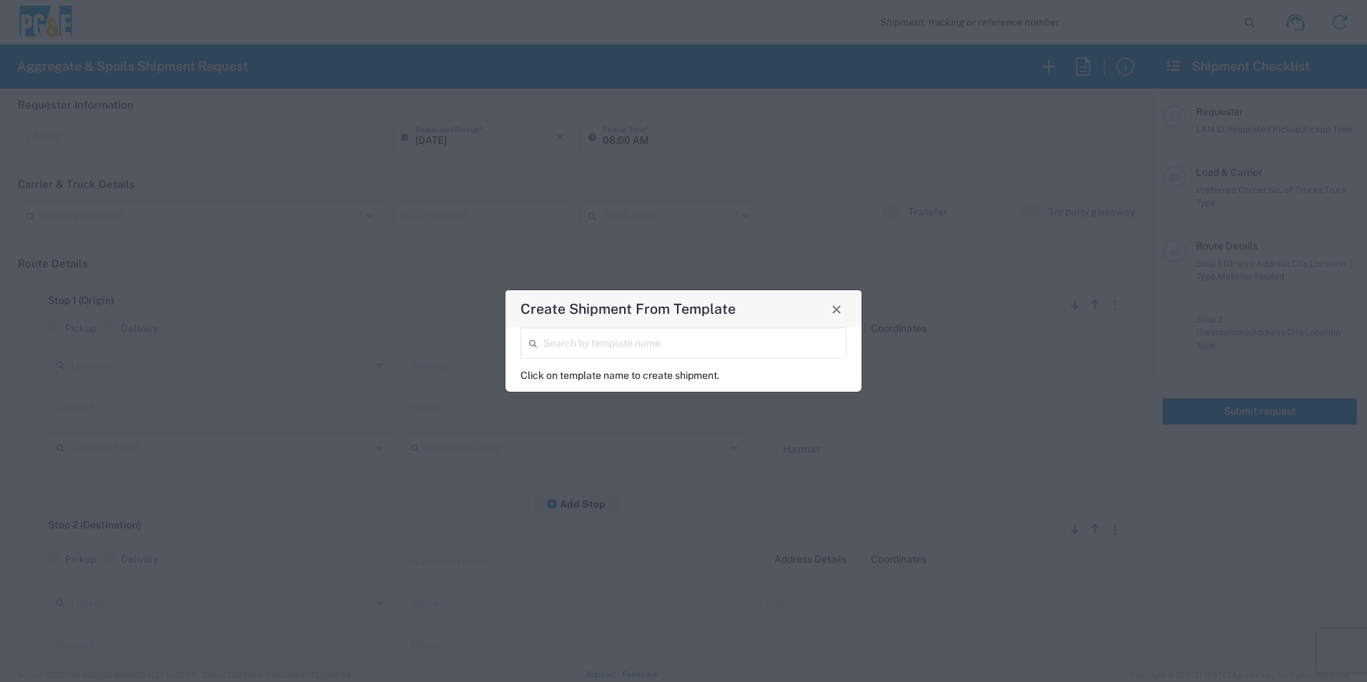
click at [649, 335] on input "search" at bounding box center [690, 342] width 295 height 25
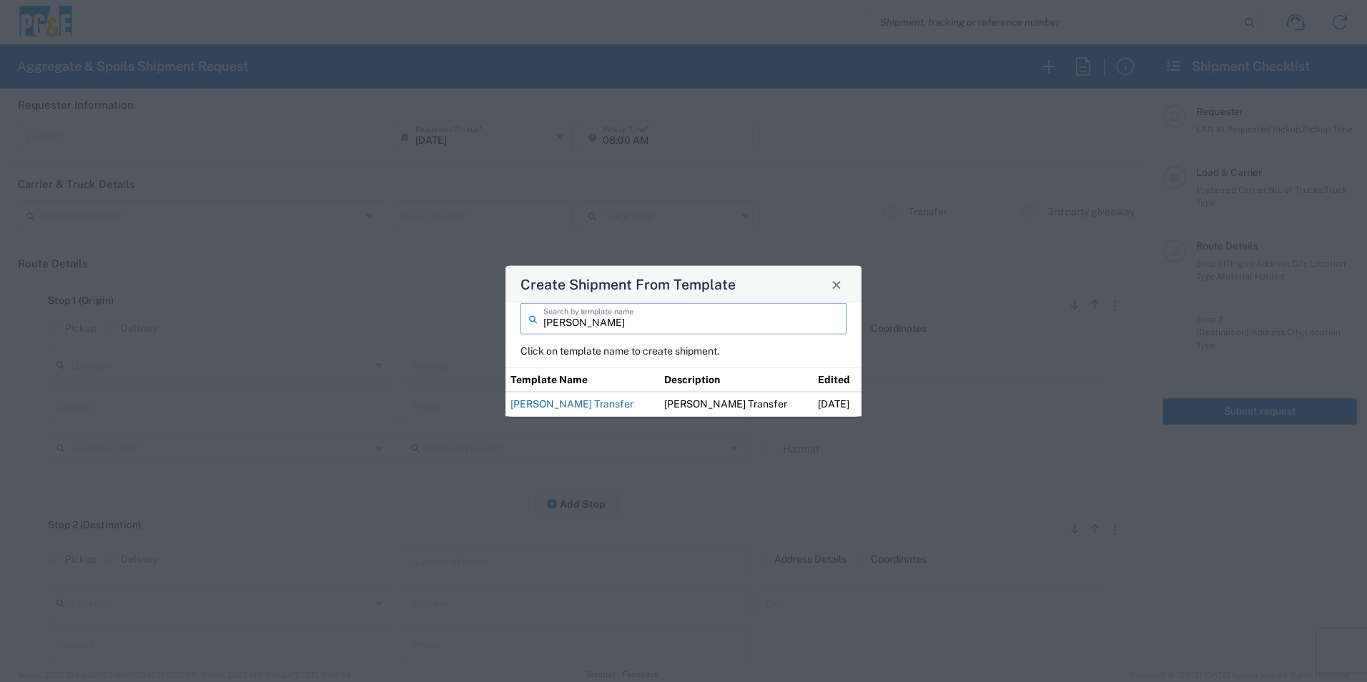
type input "[PERSON_NAME]"
click at [581, 402] on link "[PERSON_NAME] Transfer" at bounding box center [572, 403] width 123 height 11
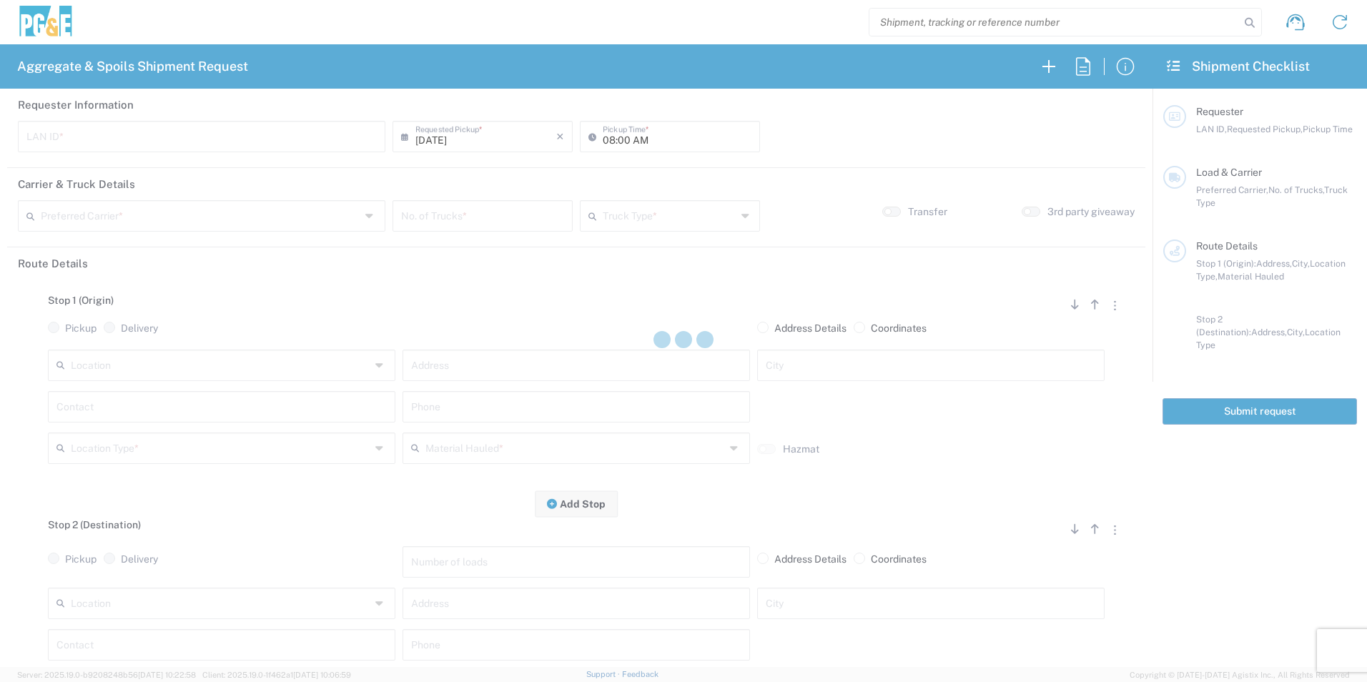
type input "JKK9"
type input "05:00 AM"
type input "[PERSON_NAME] Tanks Inc"
type input "20 Yard Dump Truck"
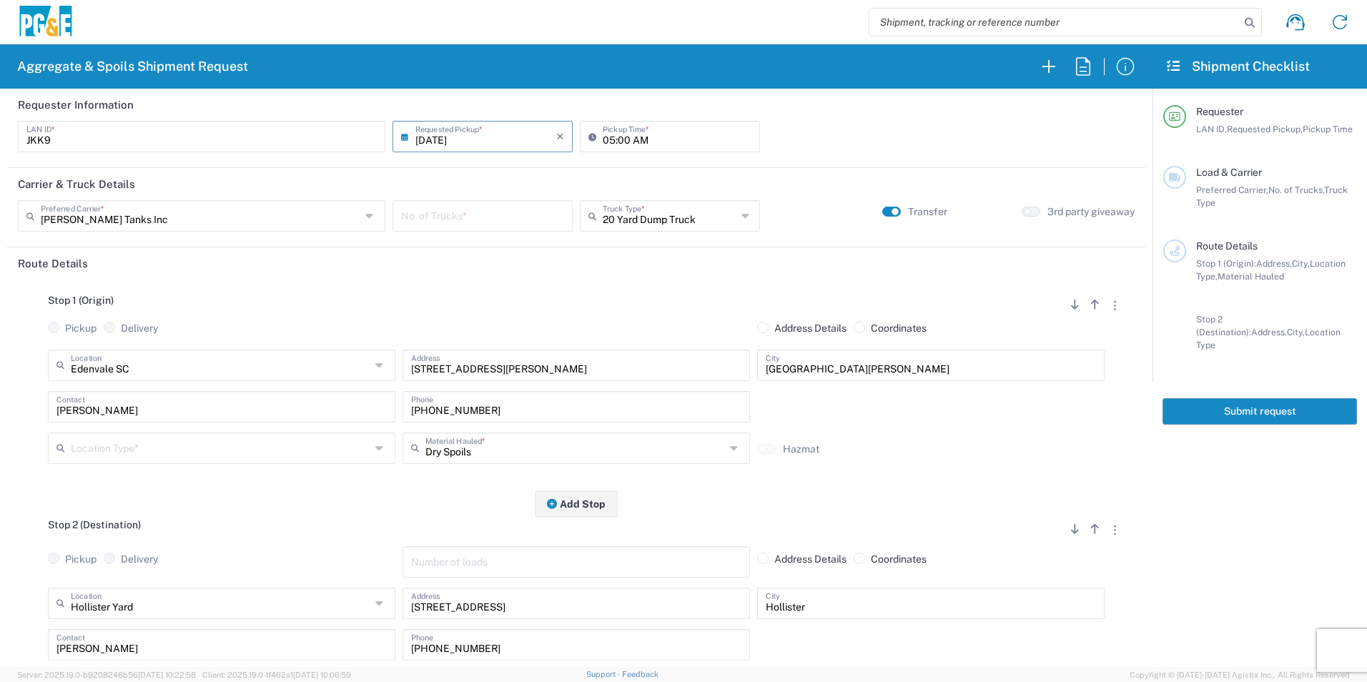
click at [449, 217] on input "number" at bounding box center [482, 214] width 163 height 25
type input "3"
click at [205, 365] on input "text" at bounding box center [221, 364] width 300 height 25
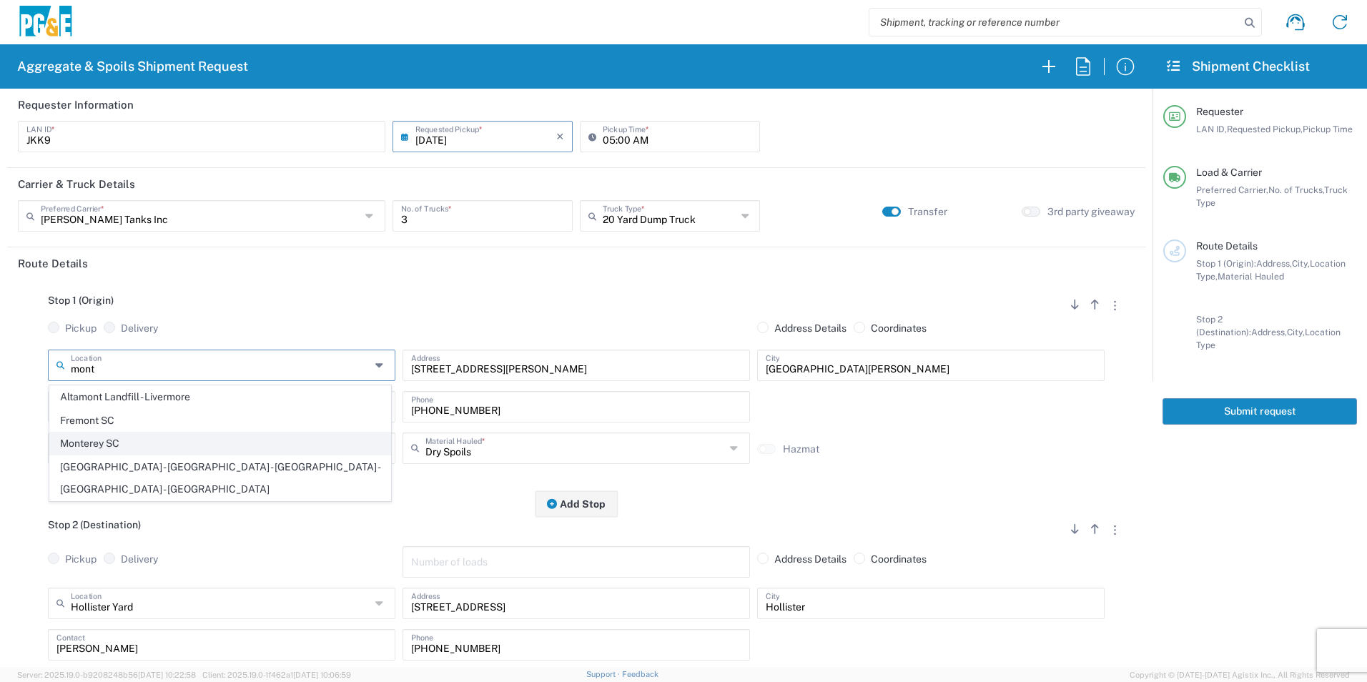
click at [135, 442] on span "Monterey SC" at bounding box center [220, 444] width 340 height 22
type input "Monterey SC"
type input "[STREET_ADDRESS]"
type input "Monterey"
type input "Business No Loading Dock"
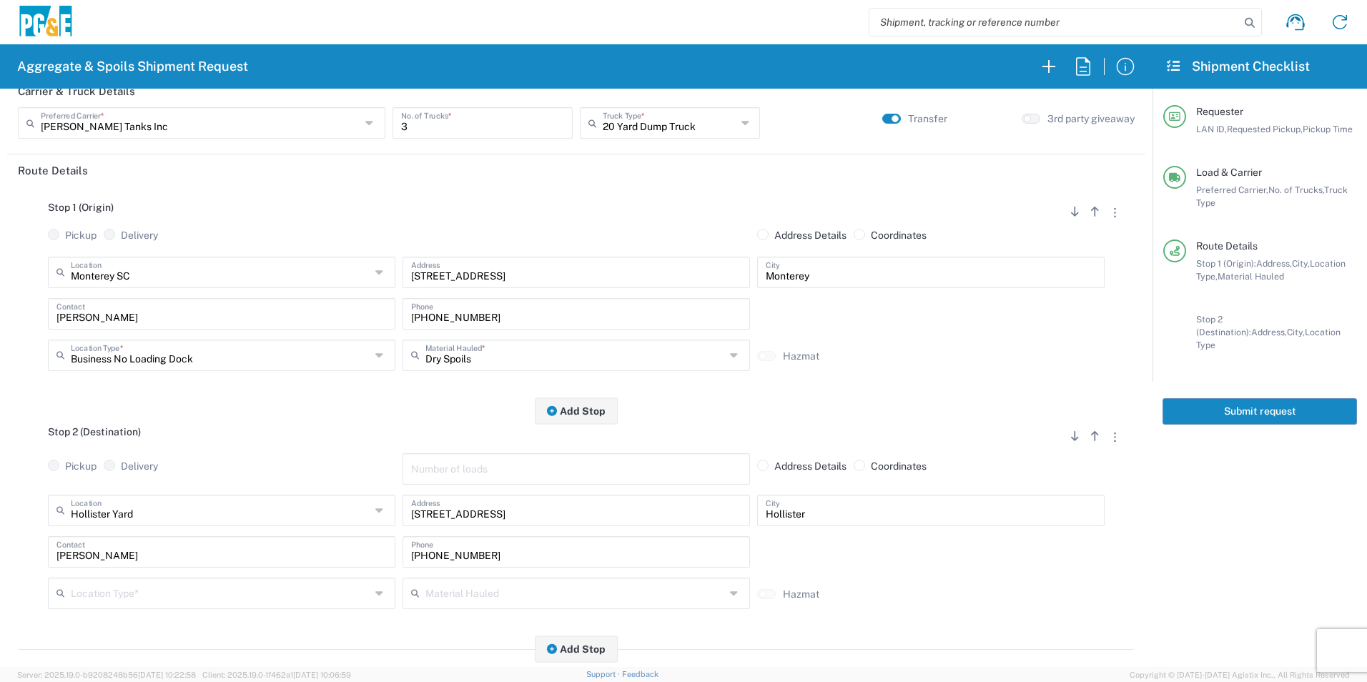
scroll to position [215, 0]
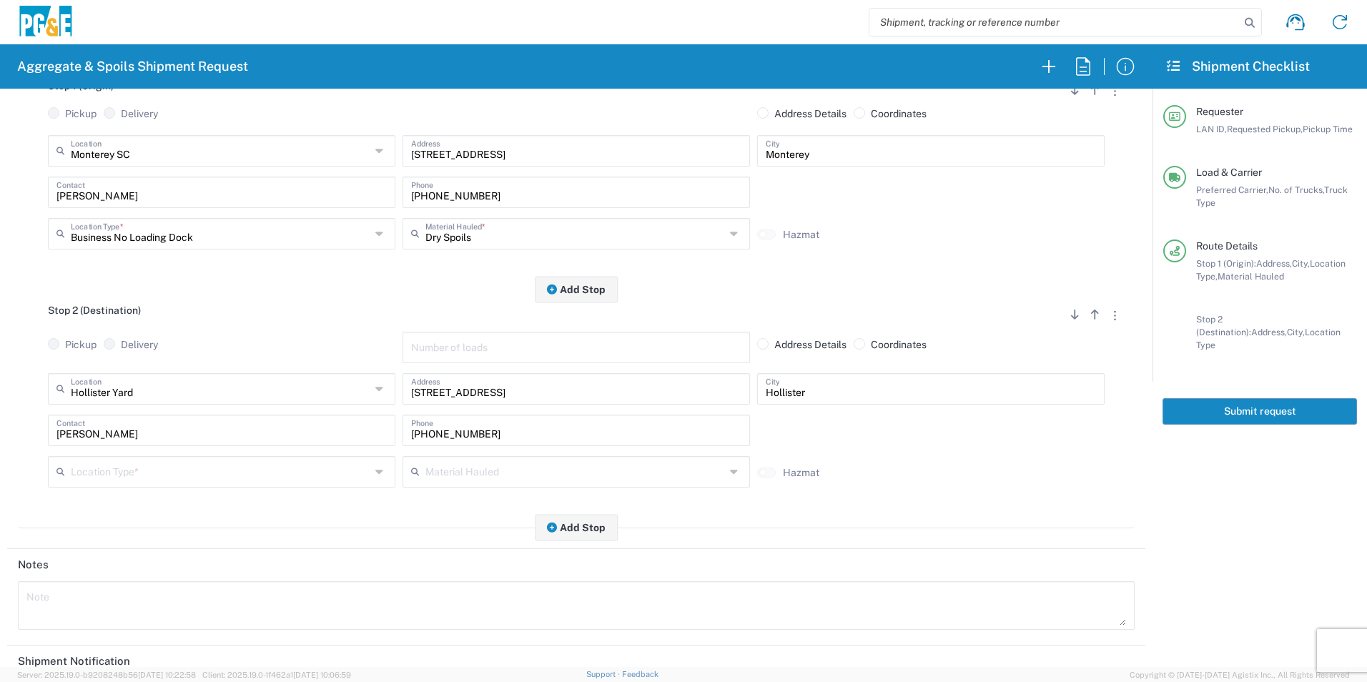
click at [152, 452] on div "[PERSON_NAME] Contact" at bounding box center [221, 435] width 355 height 41
click at [145, 468] on input "text" at bounding box center [221, 470] width 300 height 25
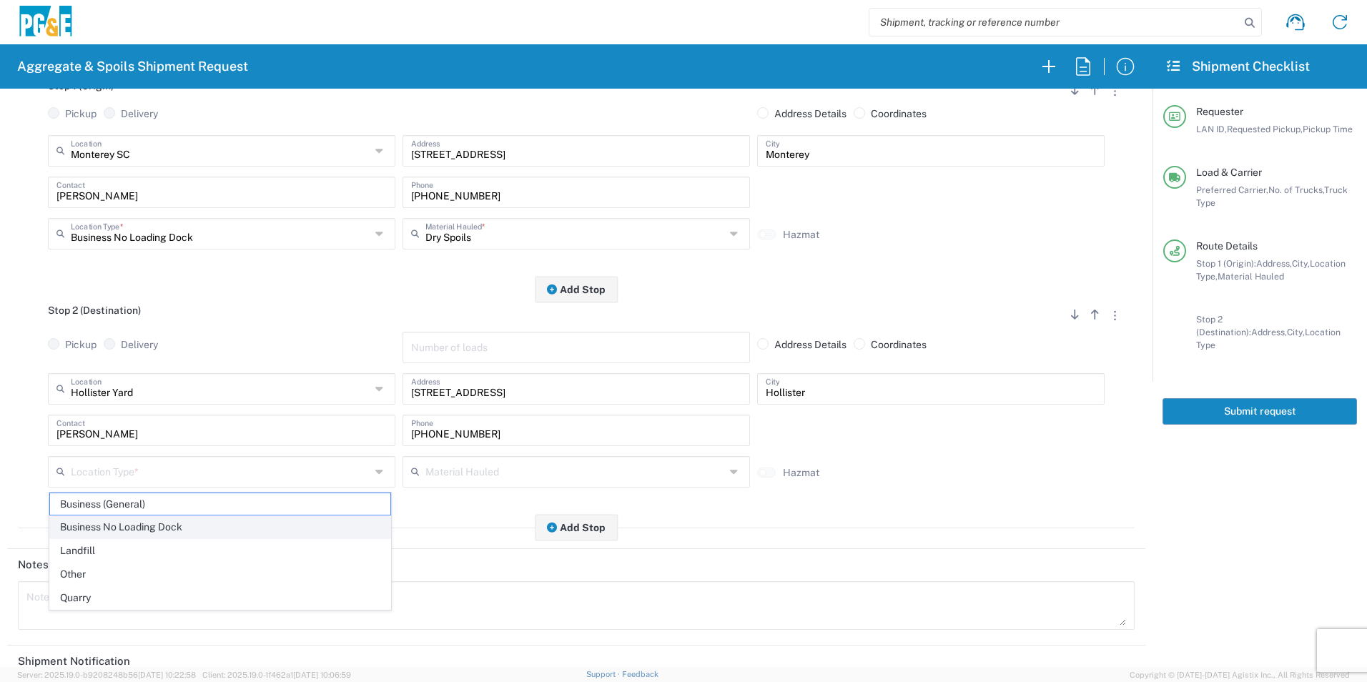
click at [121, 522] on span "Business No Loading Dock" at bounding box center [220, 527] width 340 height 22
type input "Business No Loading Dock"
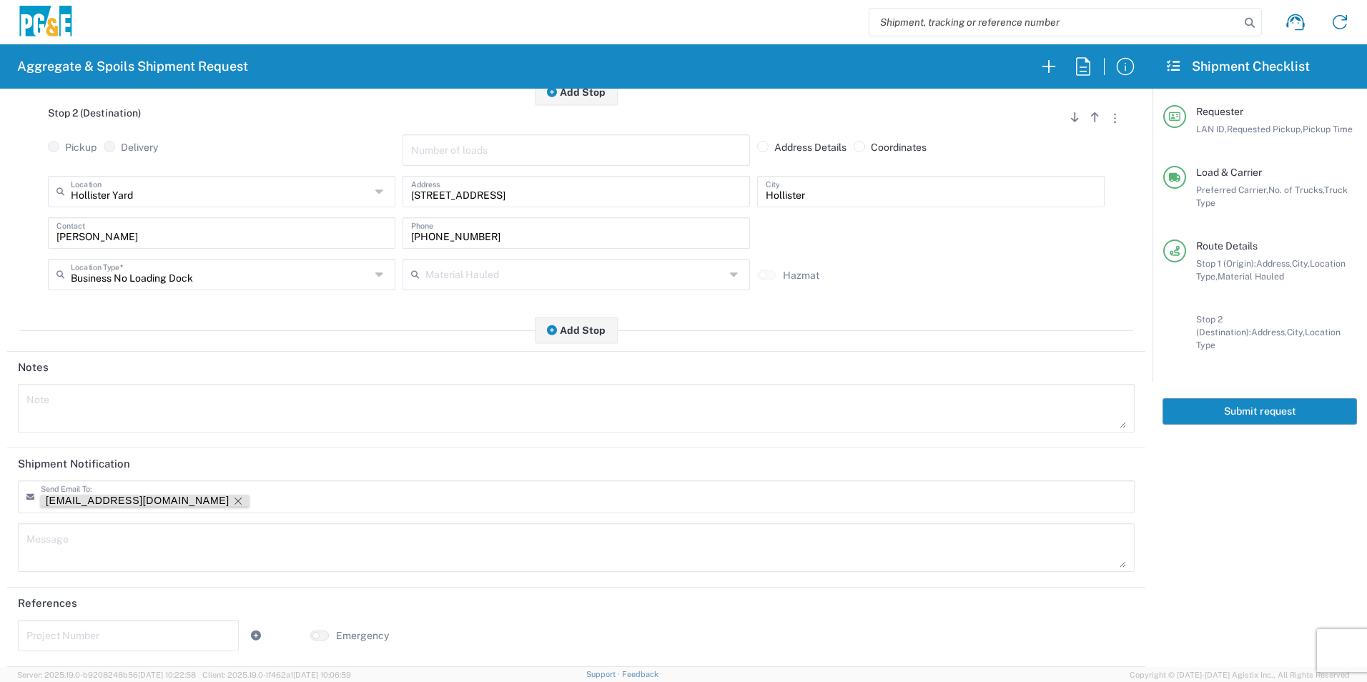
click at [232, 497] on icon "Remove tag" at bounding box center [237, 501] width 11 height 11
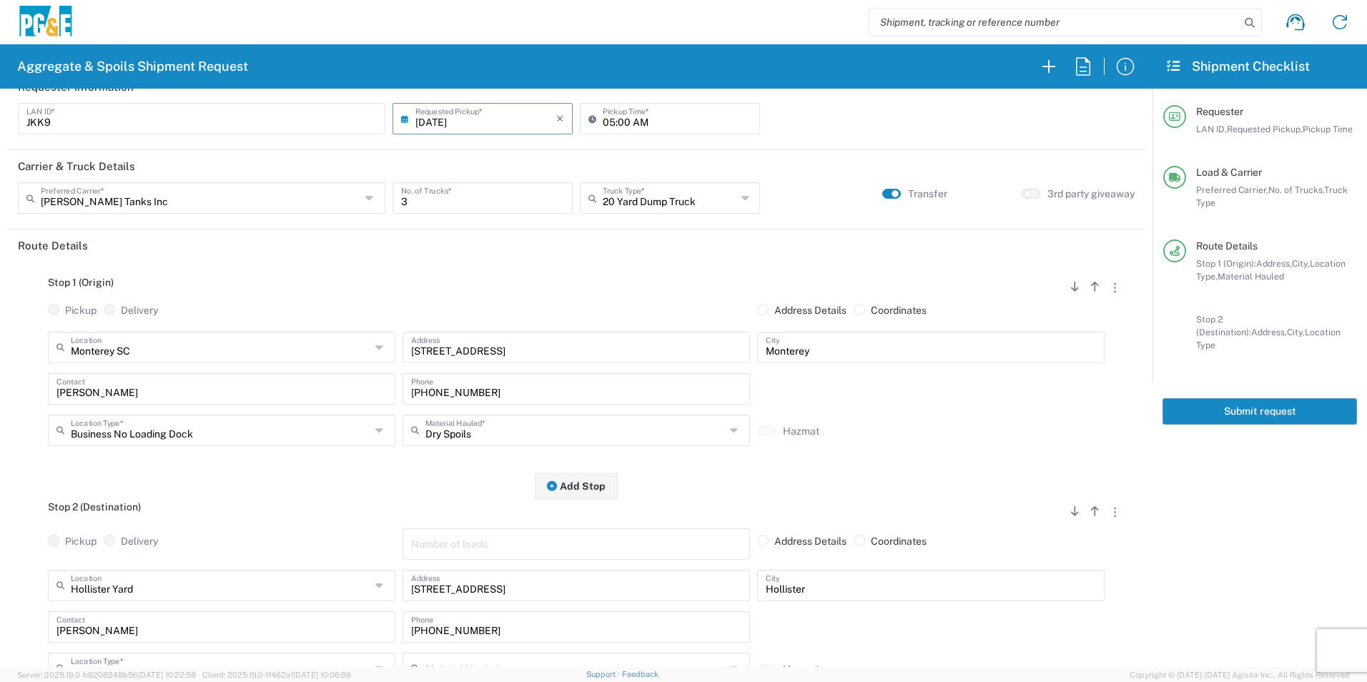
scroll to position [0, 0]
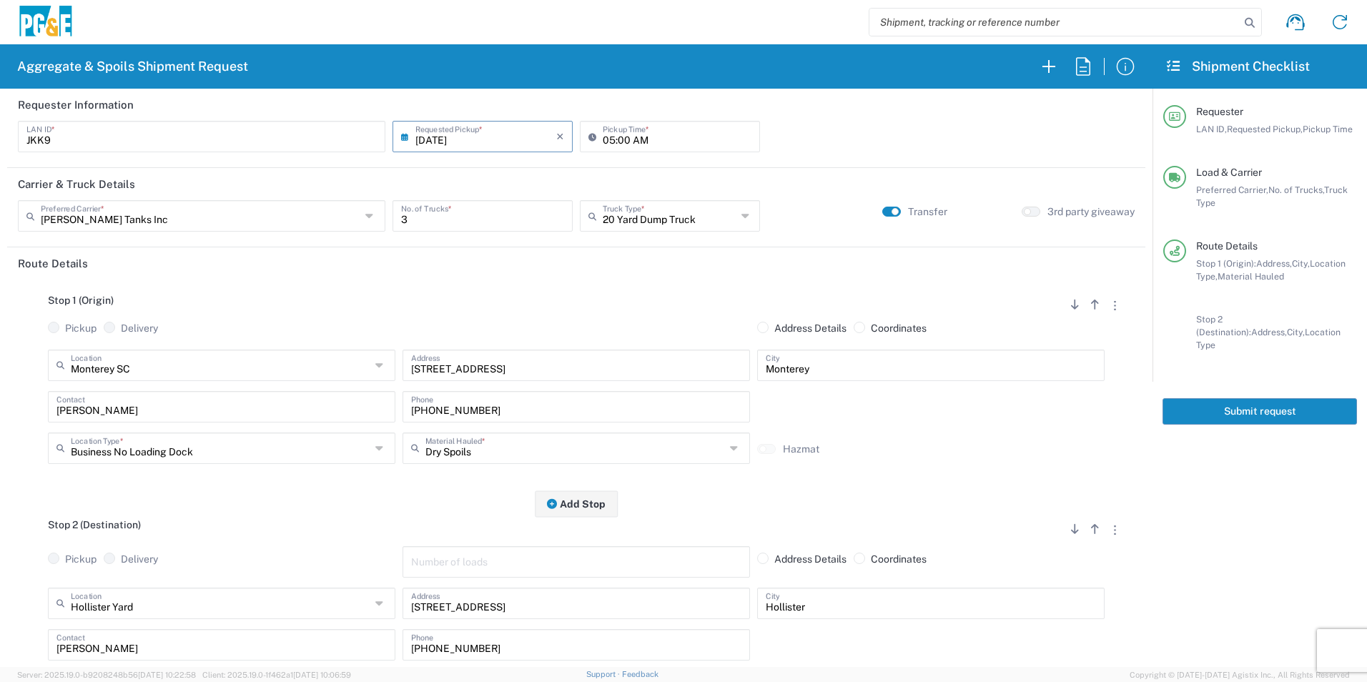
click at [1289, 398] on button "Submit request" at bounding box center [1260, 411] width 195 height 26
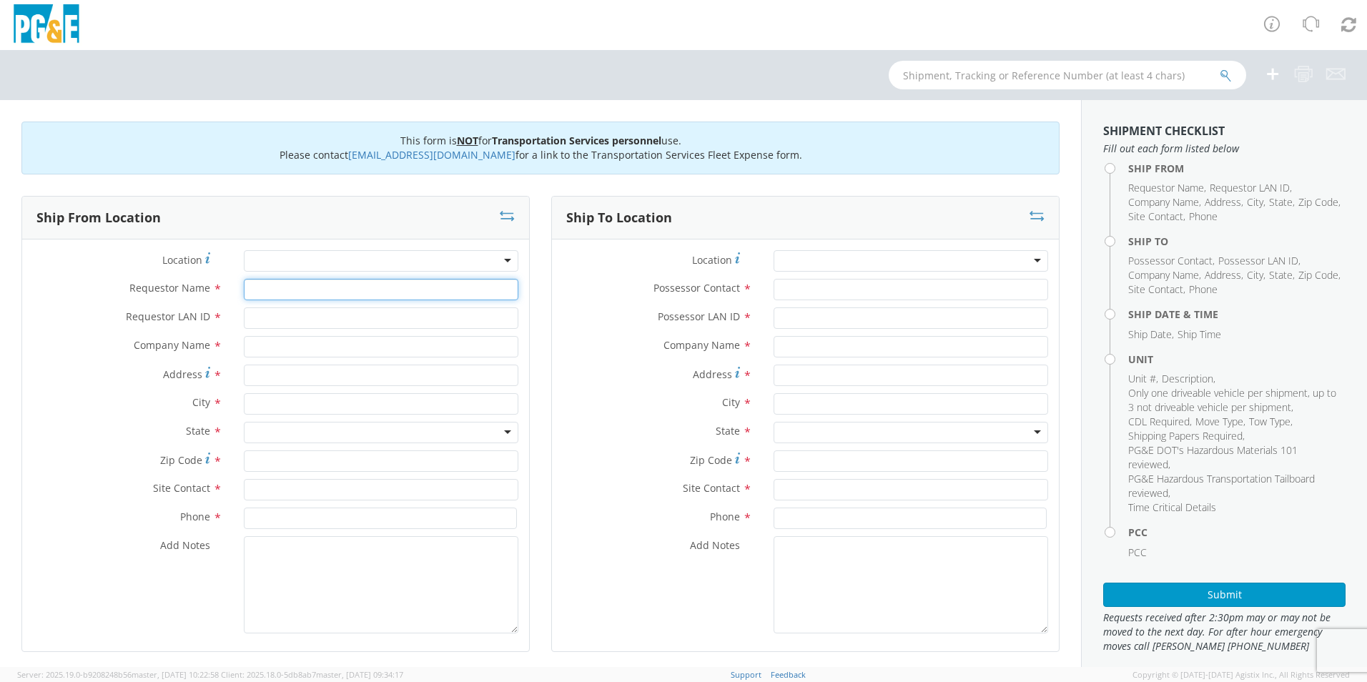
click at [266, 282] on input "Requestor Name *" at bounding box center [381, 289] width 275 height 21
drag, startPoint x: 328, startPoint y: 285, endPoint x: 109, endPoint y: 261, distance: 220.8
click at [109, 261] on div "Location * (OBSOLETE) BURNEY SC - GC TRAILER (OBSOLETE) BURNEY SC - HYDRO TRAIL…" at bounding box center [275, 445] width 507 height 390
type input "Rhiannon Nichols"
type input "R4N8"
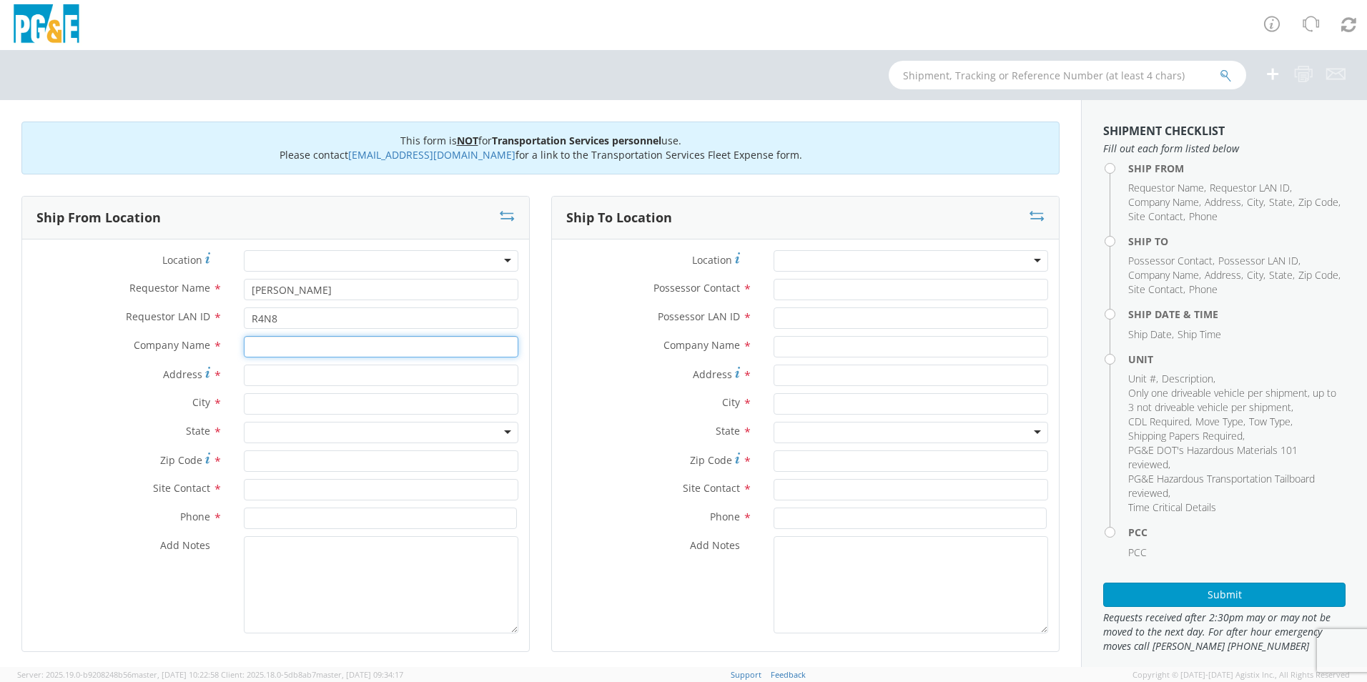
click at [262, 337] on input "text" at bounding box center [381, 346] width 275 height 21
type input "PG&E"
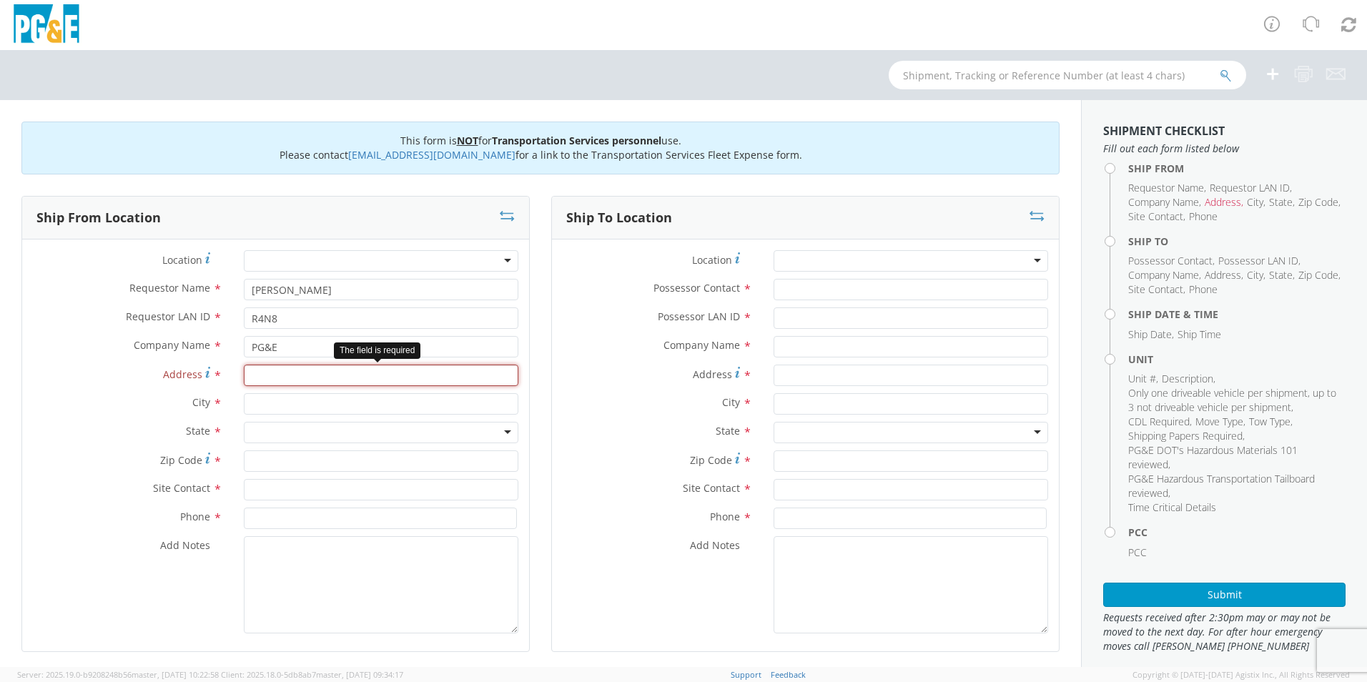
click at [305, 374] on input "Address *" at bounding box center [381, 375] width 275 height 21
type input "1524 N. Carpenter Ln"
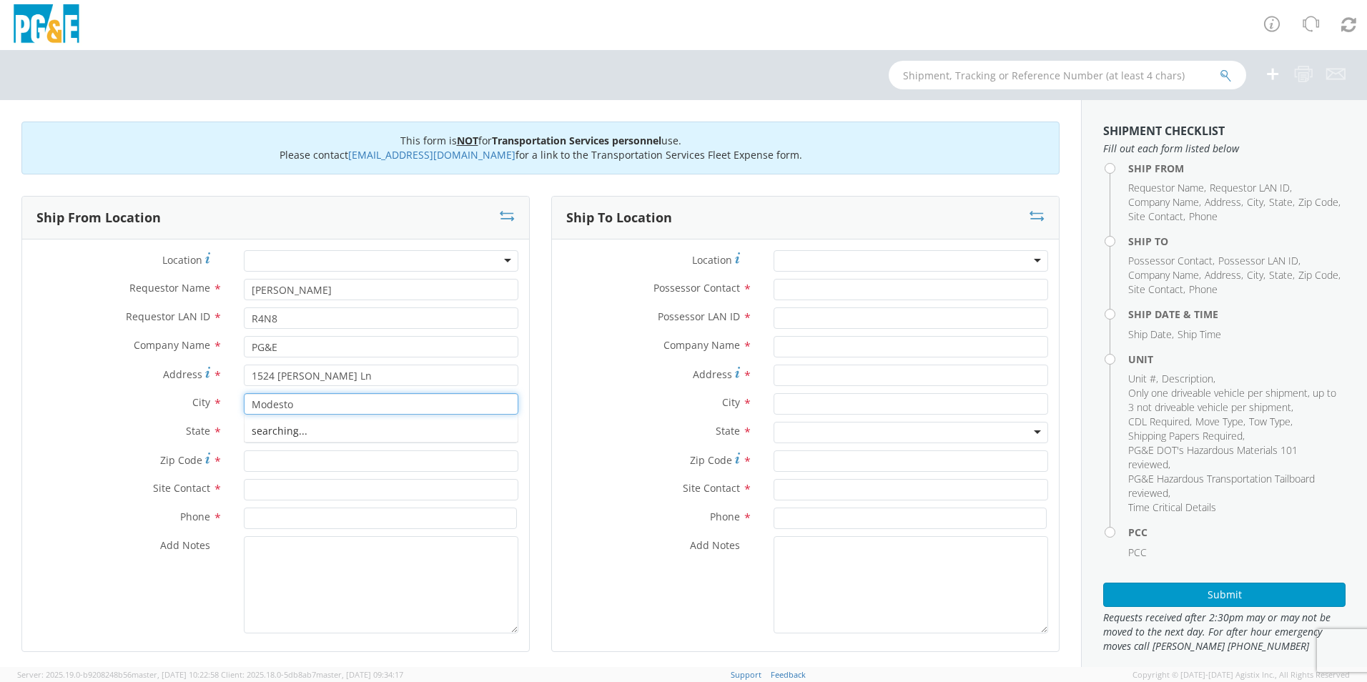
type input "Modesto"
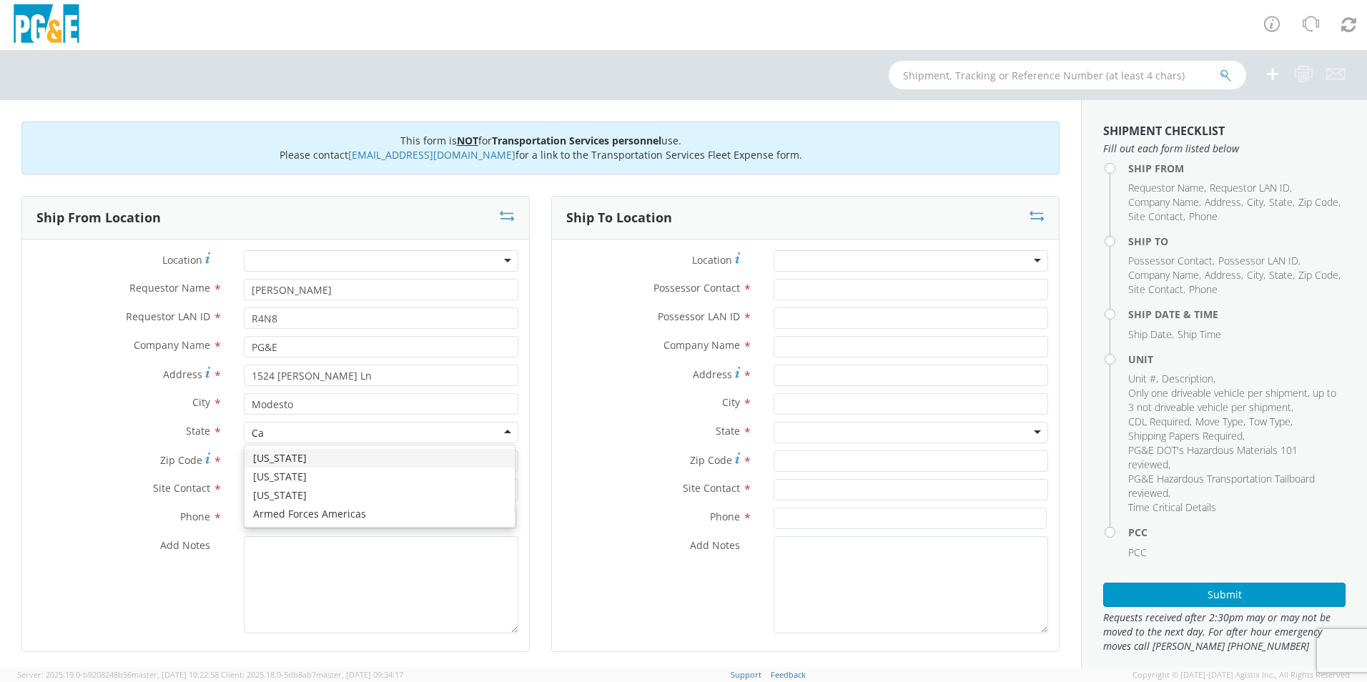
type input "Ca"
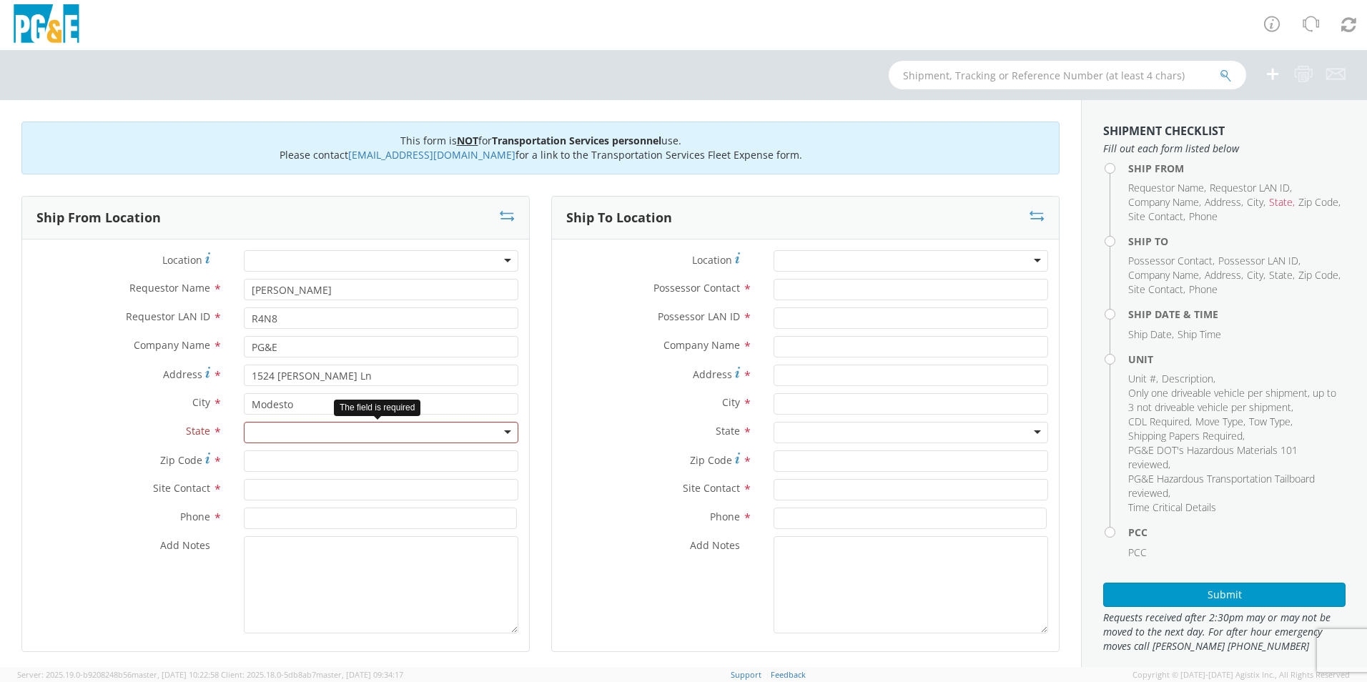
click at [323, 428] on div at bounding box center [381, 432] width 275 height 21
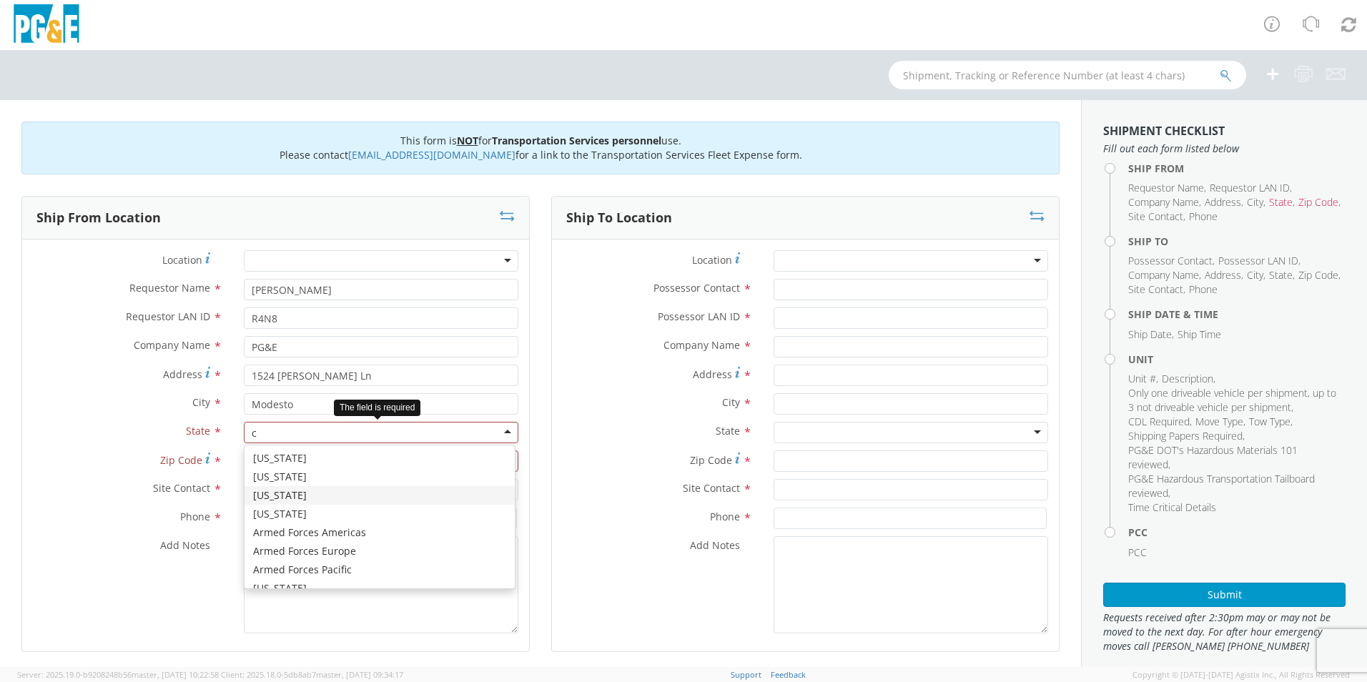
type input "ca"
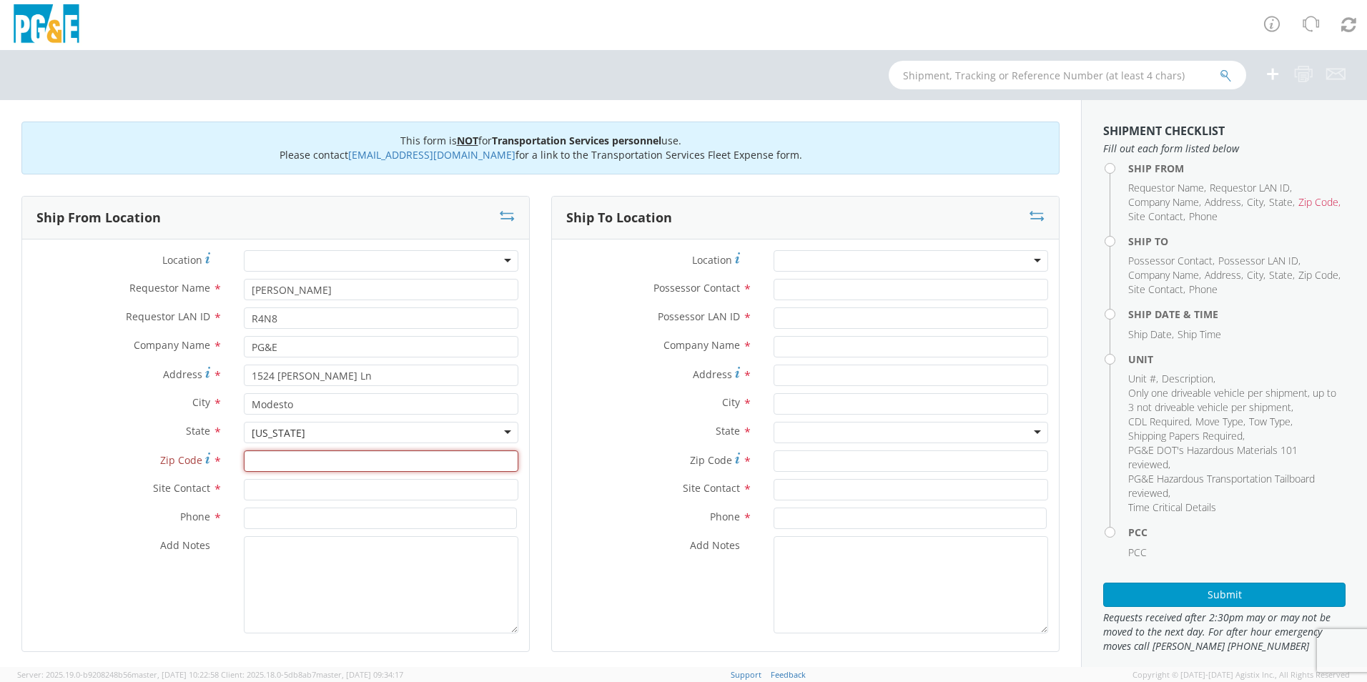
click at [251, 470] on input "Zip Code *" at bounding box center [381, 461] width 275 height 21
type input "95351"
click at [300, 486] on input "text" at bounding box center [381, 489] width 275 height 21
type input "Aaron Buenrostro"
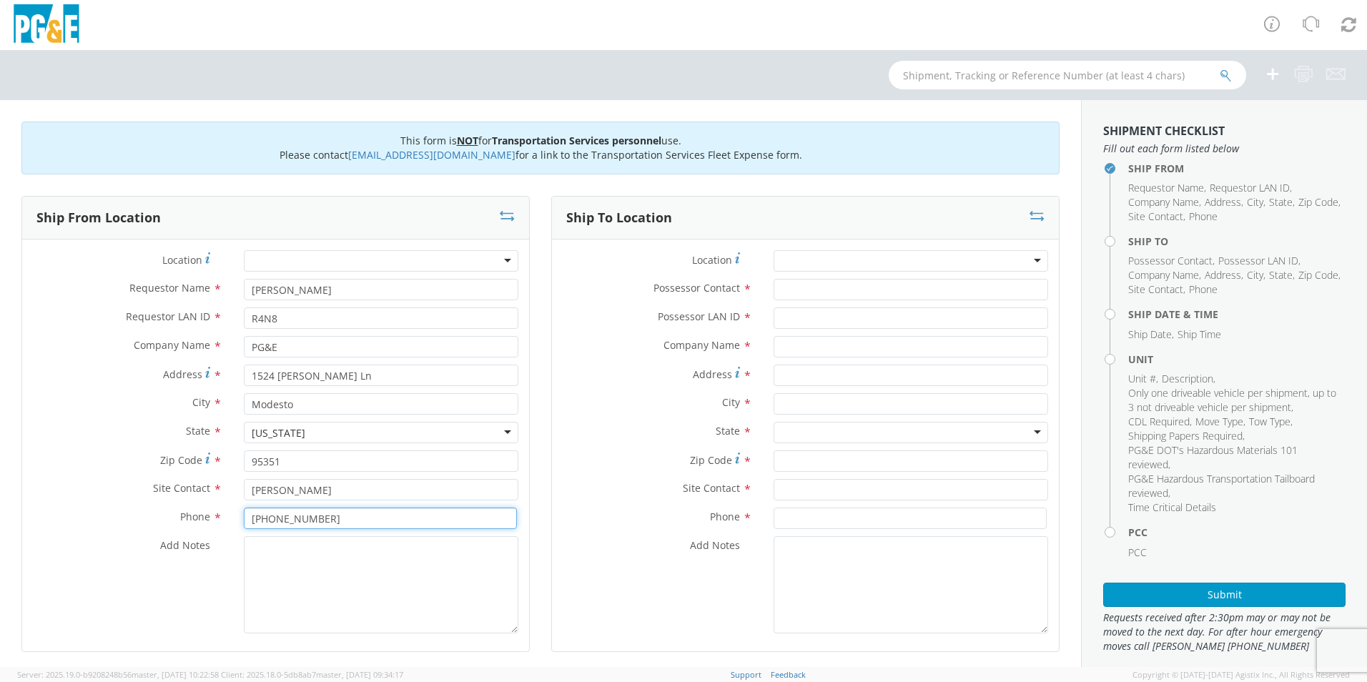
type input "209-639-1674"
click at [268, 547] on textarea "Add Notes *" at bounding box center [381, 584] width 275 height 97
type textarea "Please use Eppler Towing *Pickup at 6:30am"
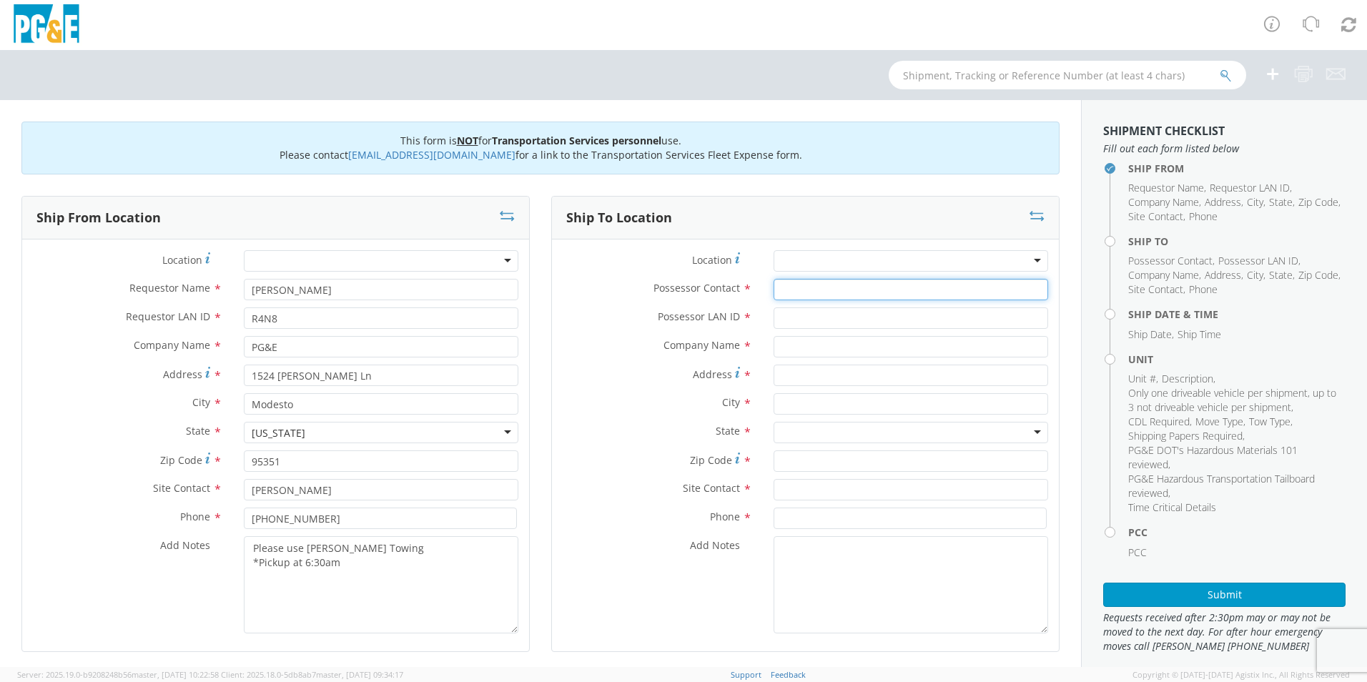
click at [813, 287] on input "Possessor Contact *" at bounding box center [911, 289] width 275 height 21
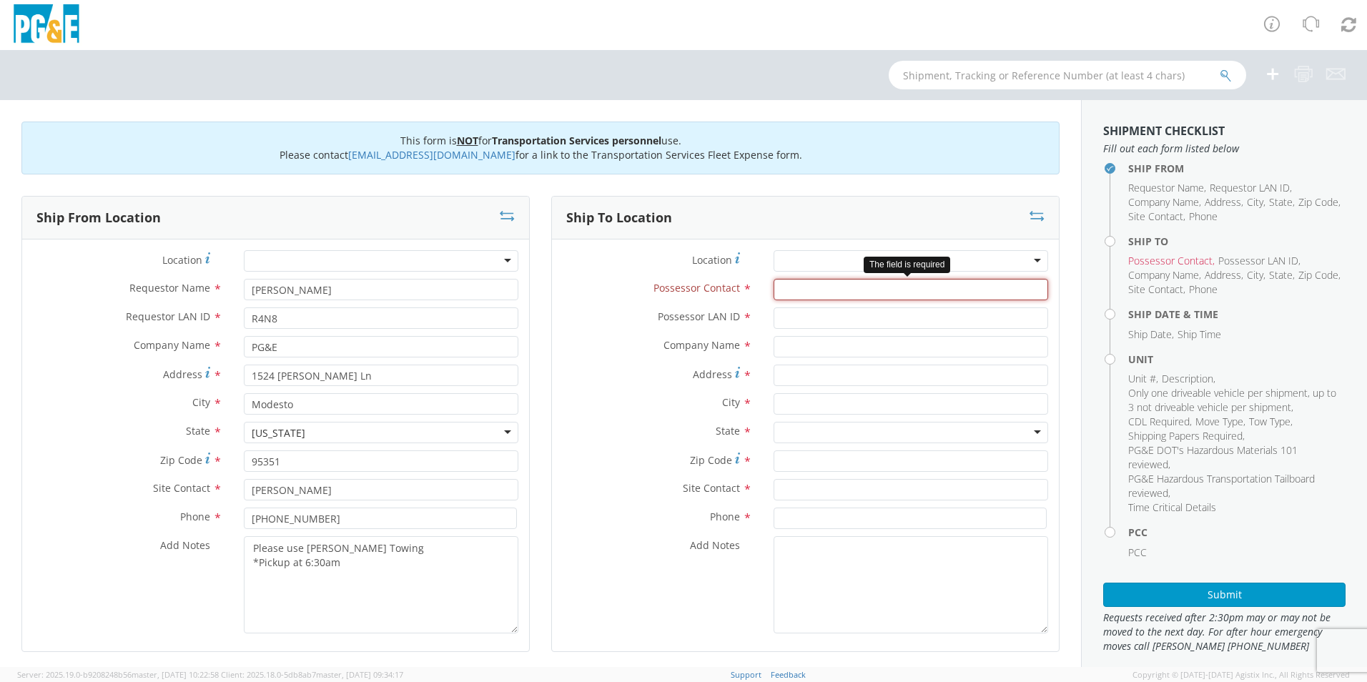
click at [795, 287] on input "Possessor Contact *" at bounding box center [911, 289] width 275 height 21
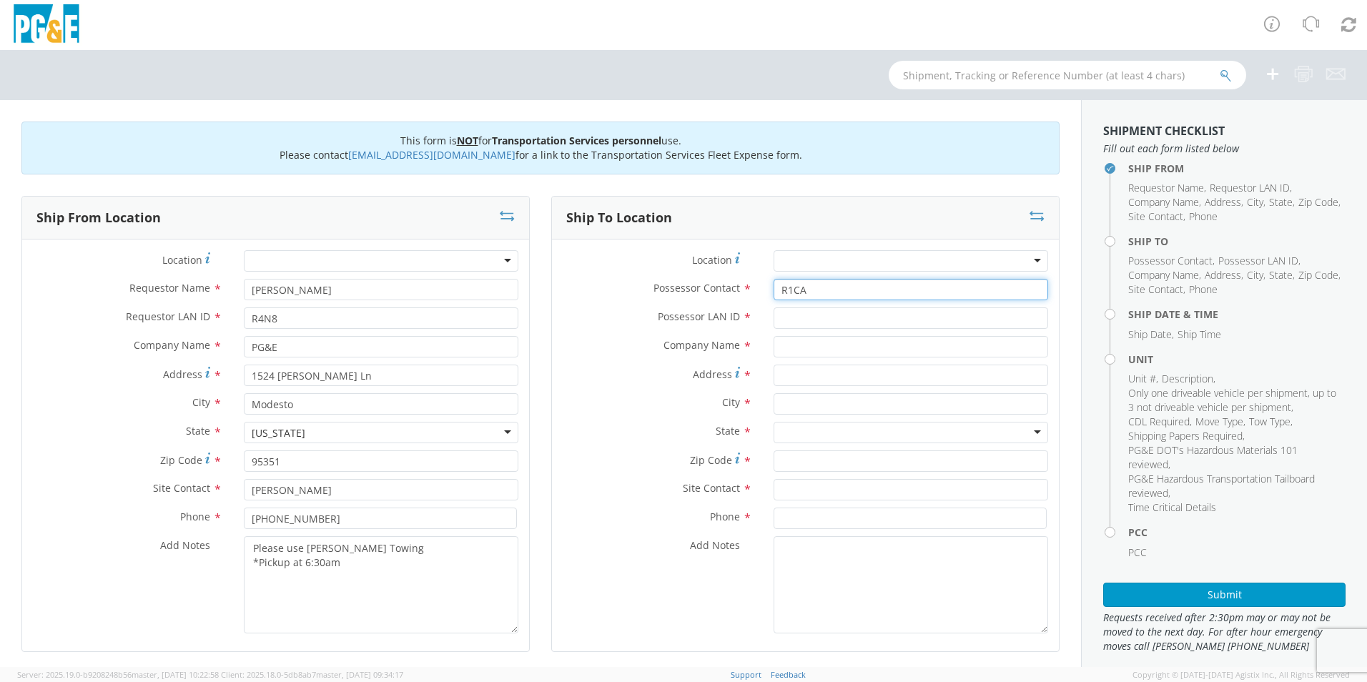
type input "R1CA"
drag, startPoint x: 827, startPoint y: 295, endPoint x: 648, endPoint y: 283, distance: 179.9
click at [648, 283] on div "Possessor Contact * R1CA" at bounding box center [805, 289] width 507 height 21
type input "Rene Chaidez"
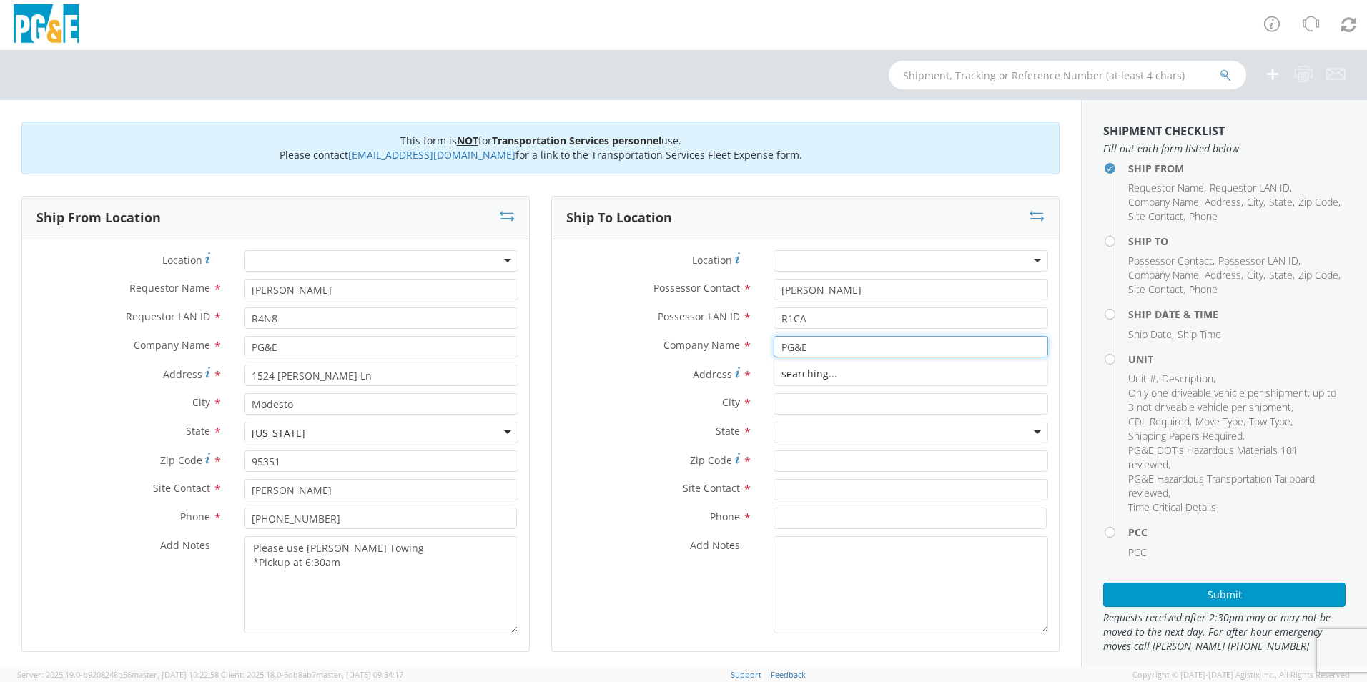
type input "PG&E"
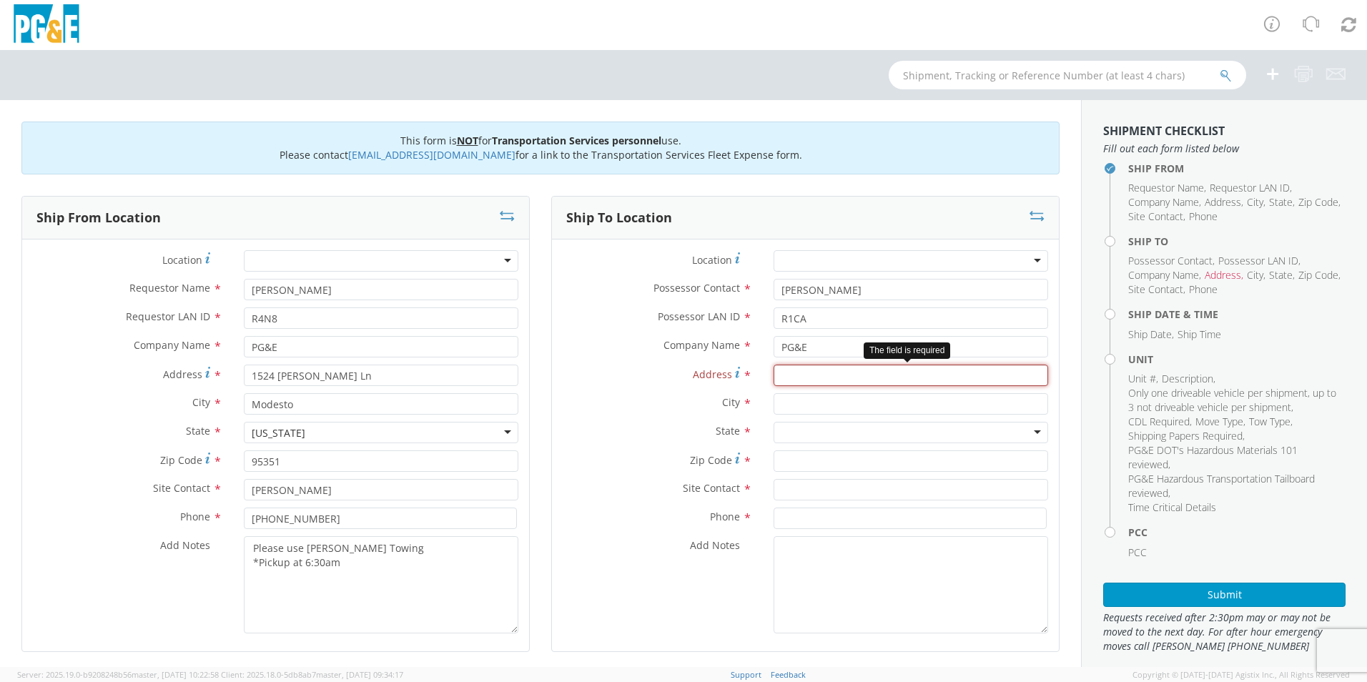
click at [802, 376] on input "Address *" at bounding box center [911, 375] width 275 height 21
type input "4558 Hope Ln"
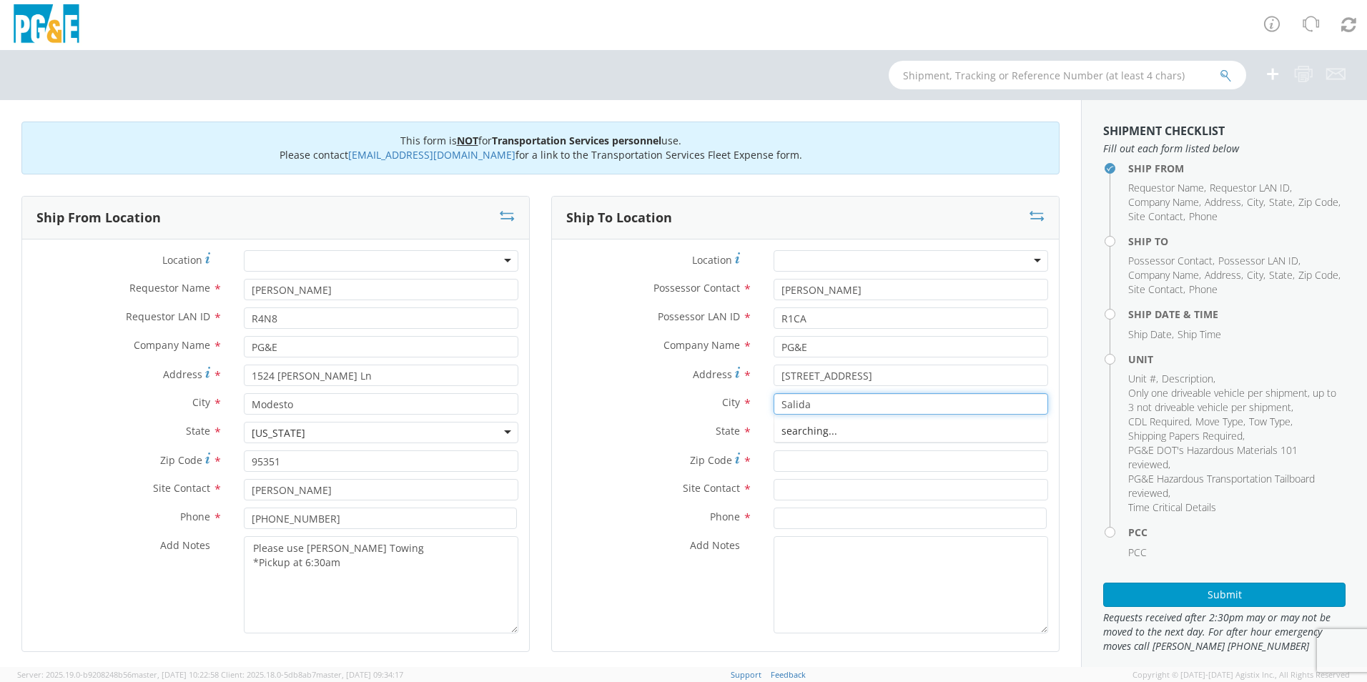
type input "Salida"
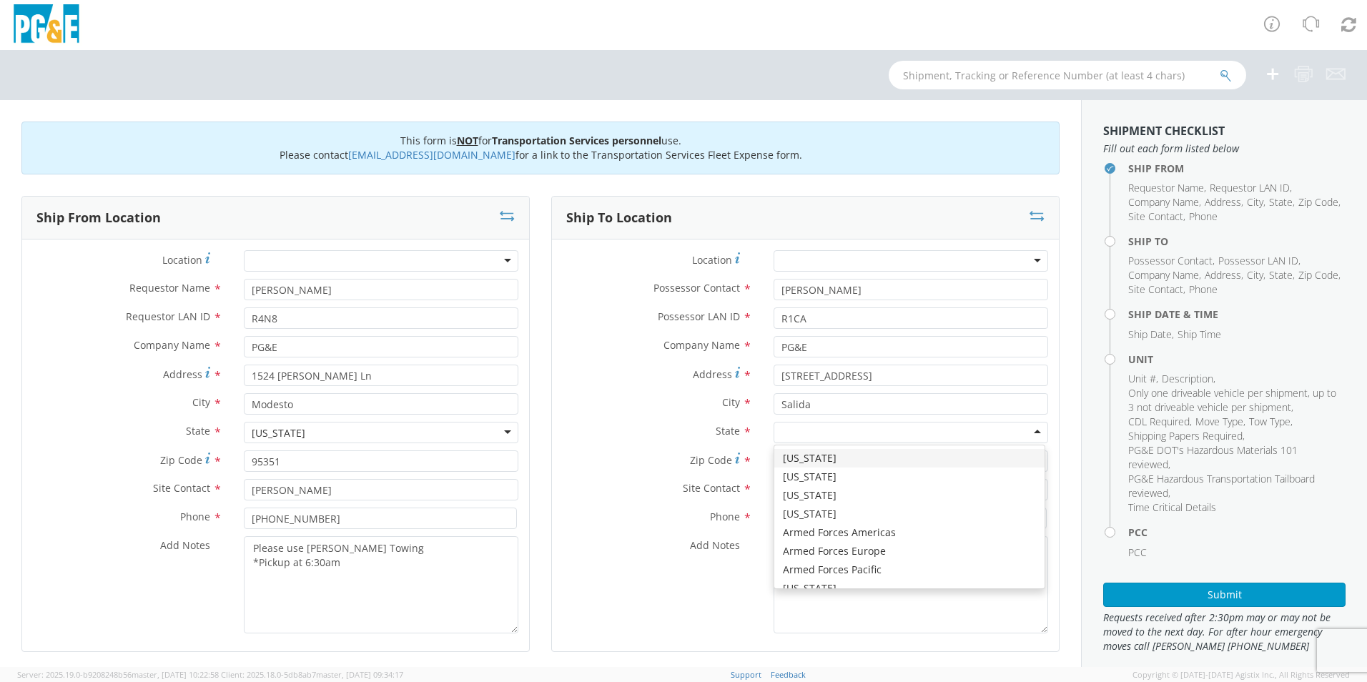
type input "c"
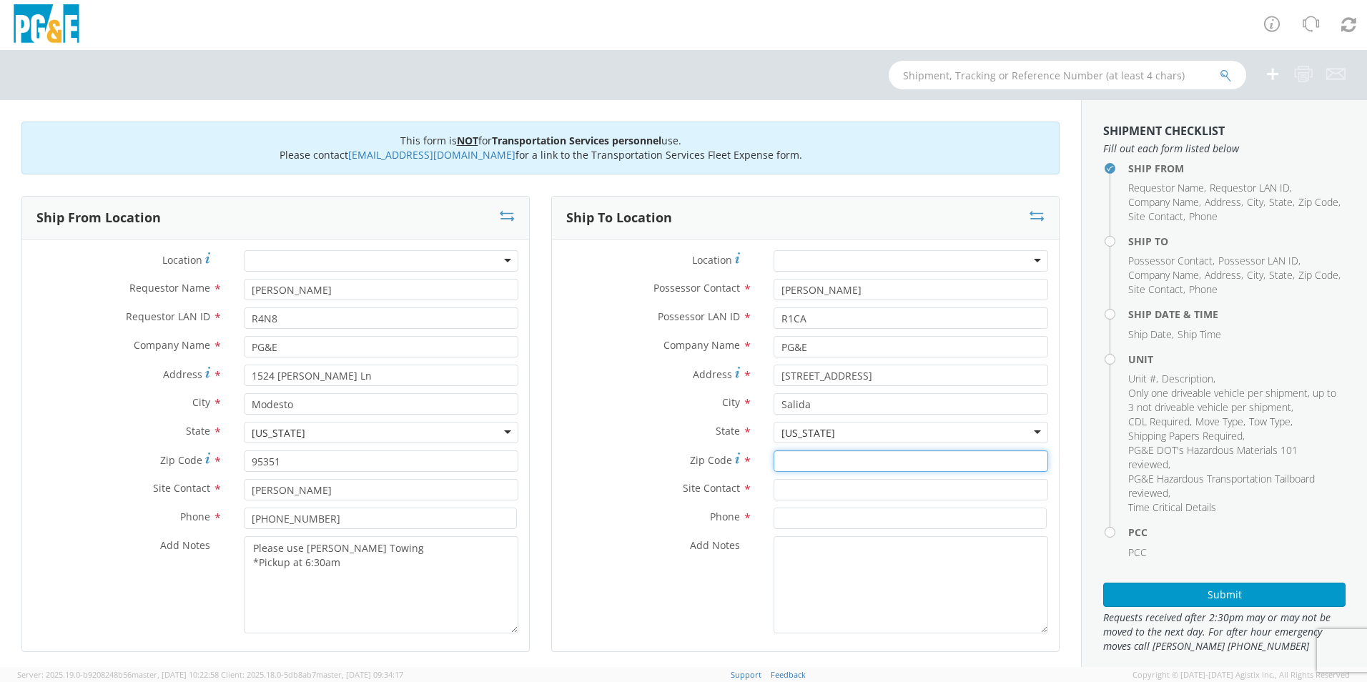
click at [799, 465] on input "Zip Code *" at bounding box center [911, 461] width 275 height 21
click at [796, 457] on input "Zip Code *" at bounding box center [911, 461] width 275 height 21
type input "95368"
click at [828, 490] on input "text" at bounding box center [911, 489] width 275 height 21
type input "Aaron Buenrostro"
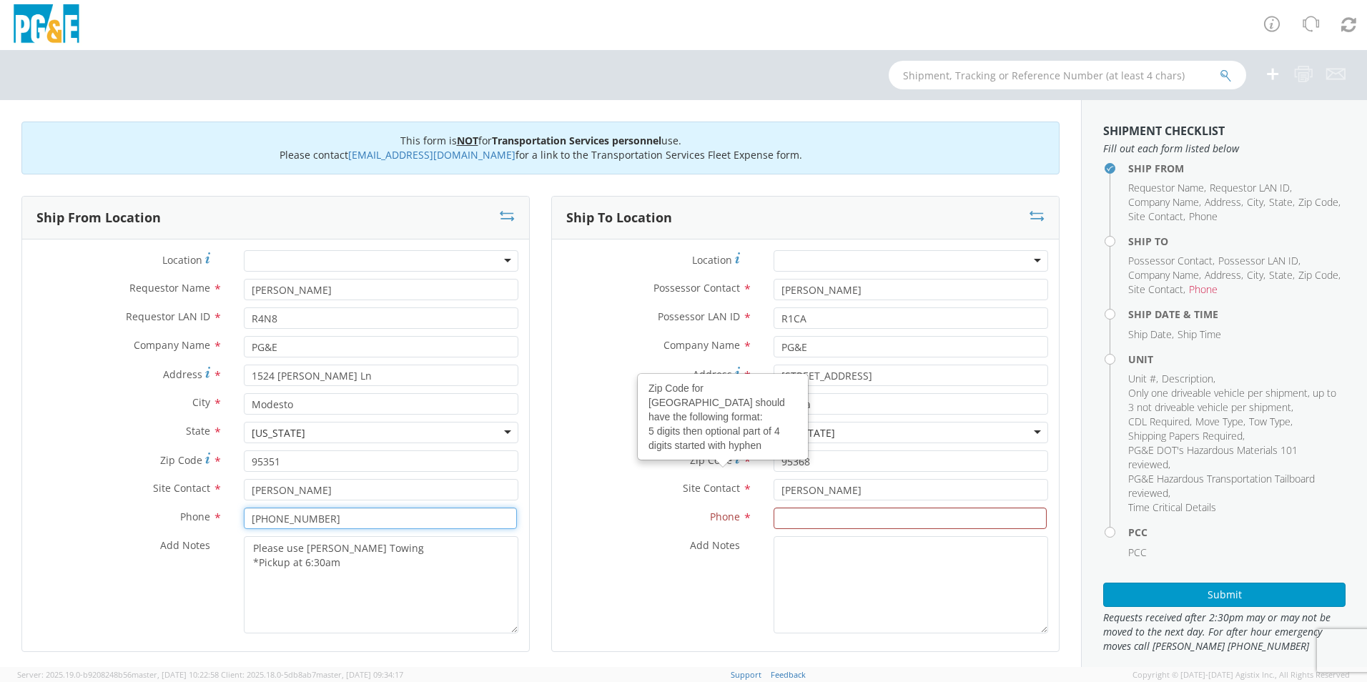
drag, startPoint x: 361, startPoint y: 518, endPoint x: -21, endPoint y: 483, distance: 383.5
click at [0, 483] on html "annexa Batch Shipping Guide Created with Sketch. calendar Created with Sketch." at bounding box center [683, 341] width 1367 height 682
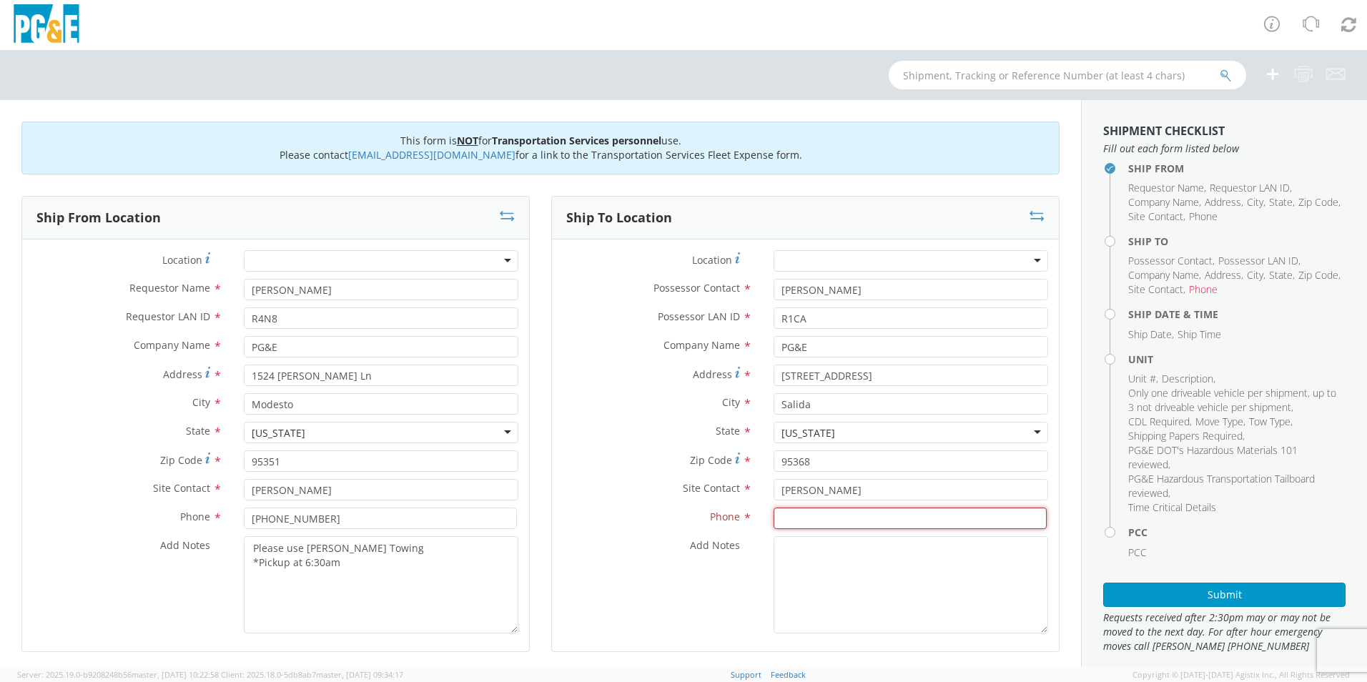
click at [829, 525] on input at bounding box center [910, 518] width 273 height 21
paste input "209-639-1674"
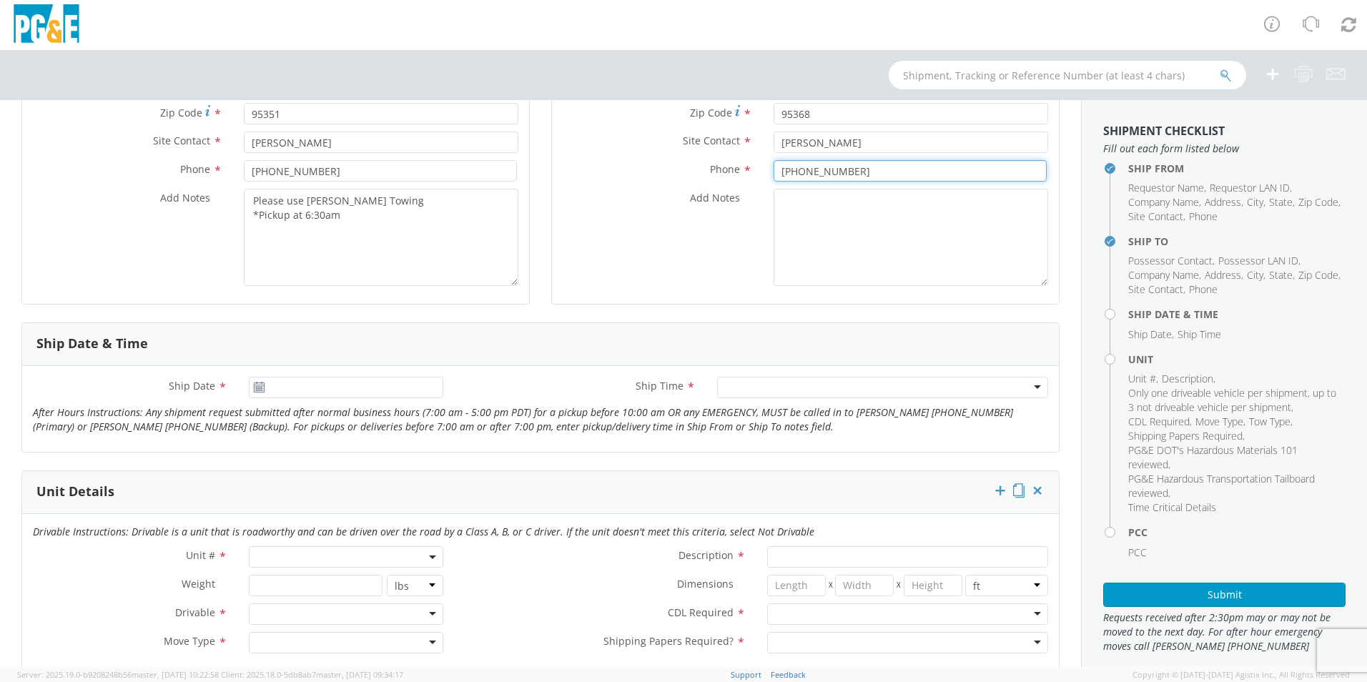
scroll to position [358, 0]
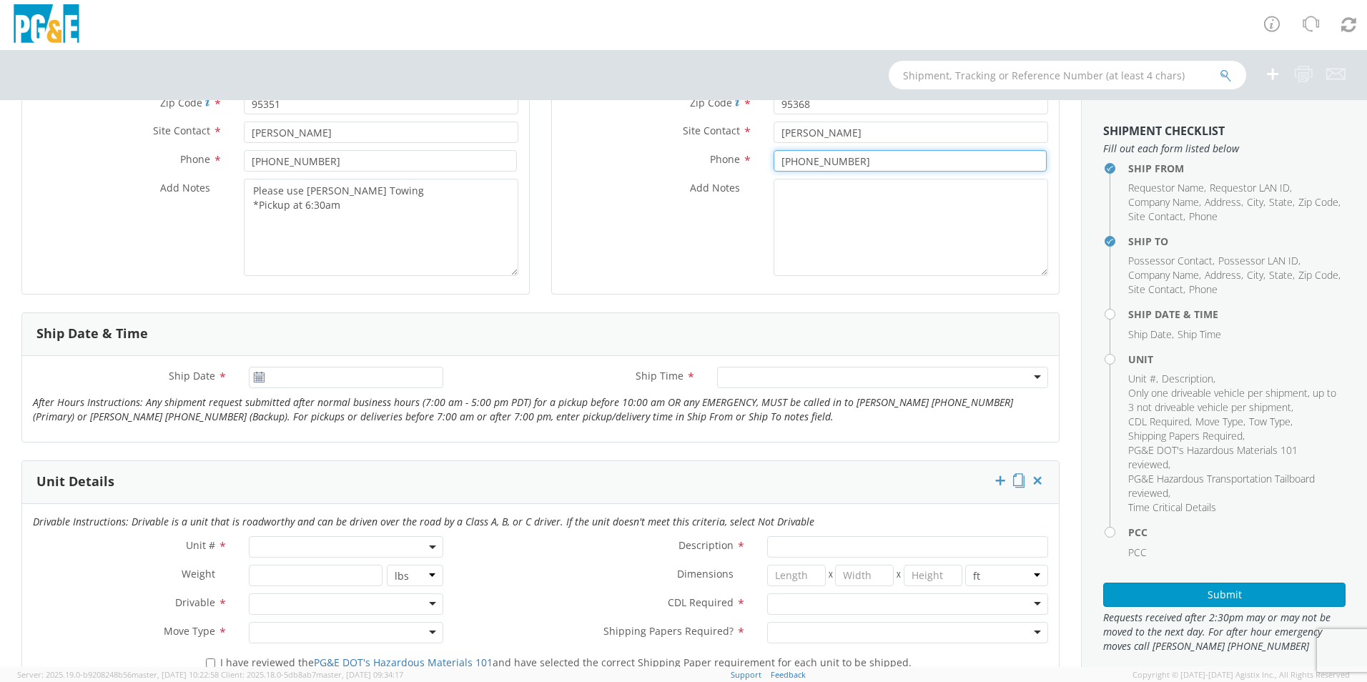
type input "209-639-1674"
click at [286, 371] on input "09/22/2025" at bounding box center [346, 377] width 195 height 21
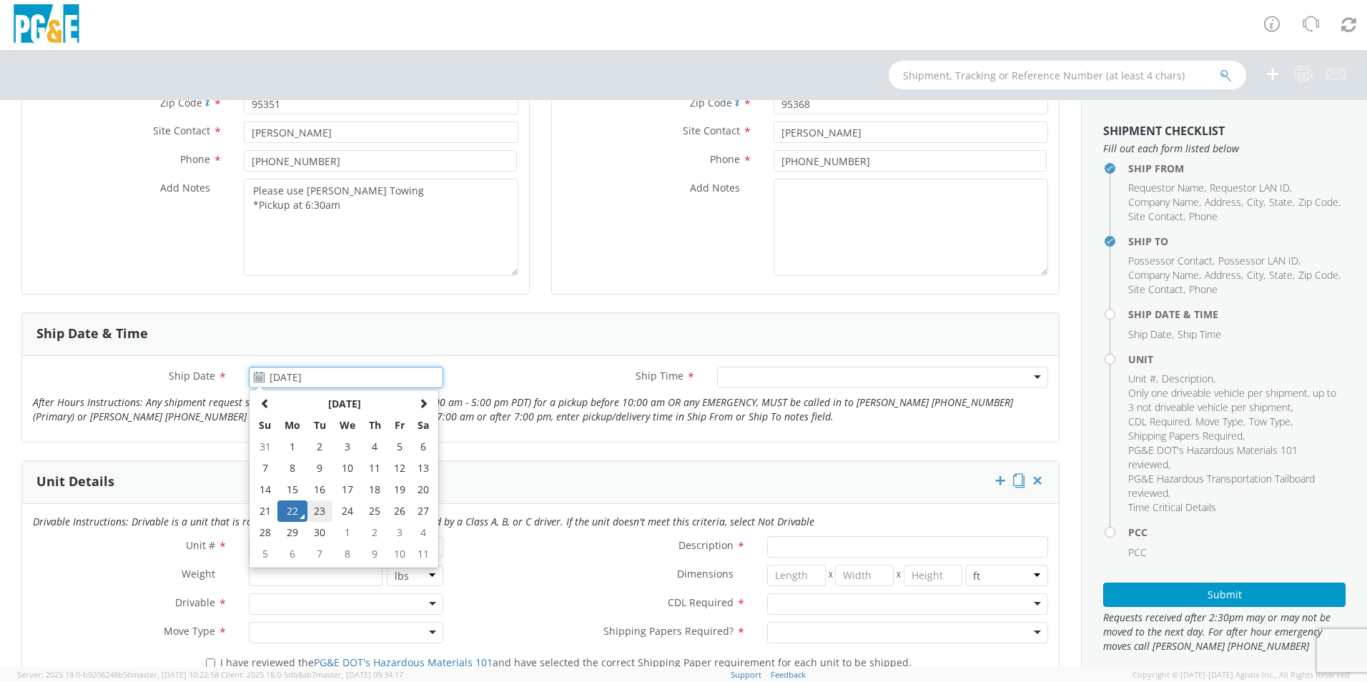
click at [323, 514] on td "23" at bounding box center [319, 511] width 25 height 21
type input "[DATE]"
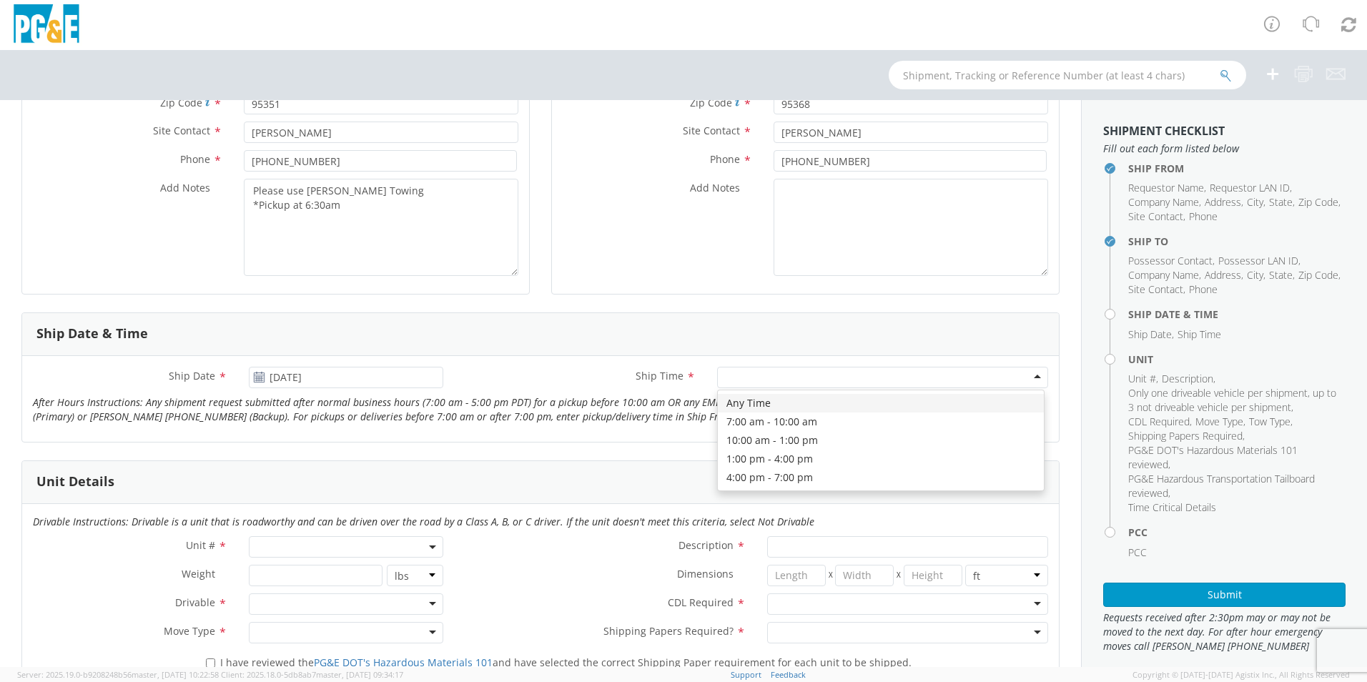
click at [774, 374] on div at bounding box center [882, 377] width 331 height 21
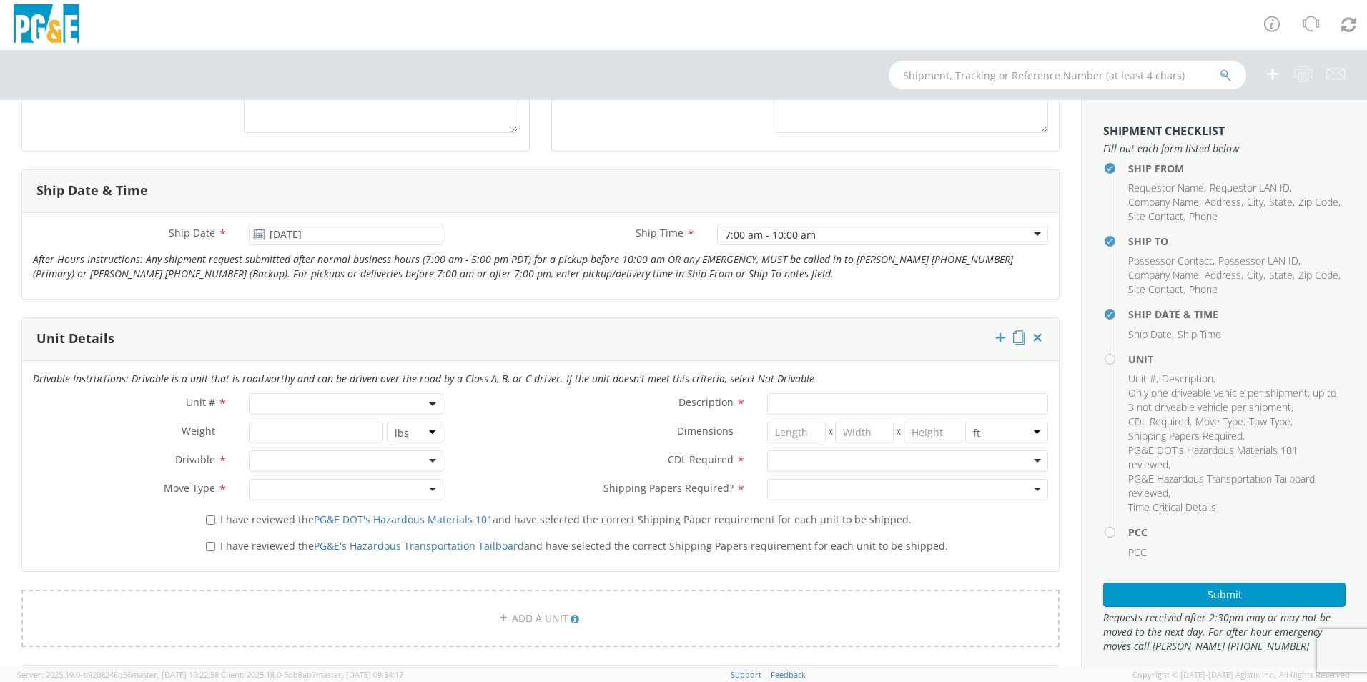
click at [396, 406] on span at bounding box center [346, 403] width 195 height 21
click at [305, 429] on input "search" at bounding box center [344, 427] width 185 height 21
click at [262, 425] on input "search" at bounding box center [344, 427] width 185 height 21
type input "other"
select select "Other"
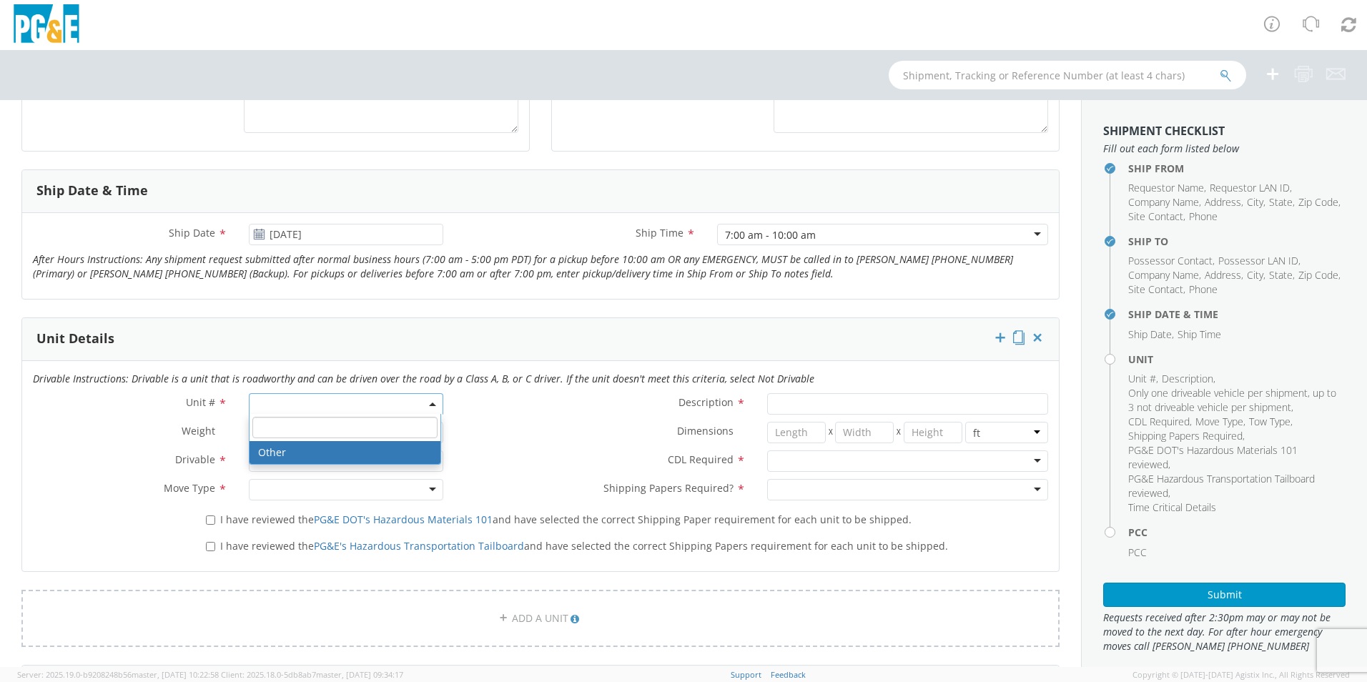
select select "? undefined:undefined ?"
click at [302, 458] on div at bounding box center [346, 461] width 195 height 21
click at [282, 490] on div at bounding box center [346, 489] width 195 height 21
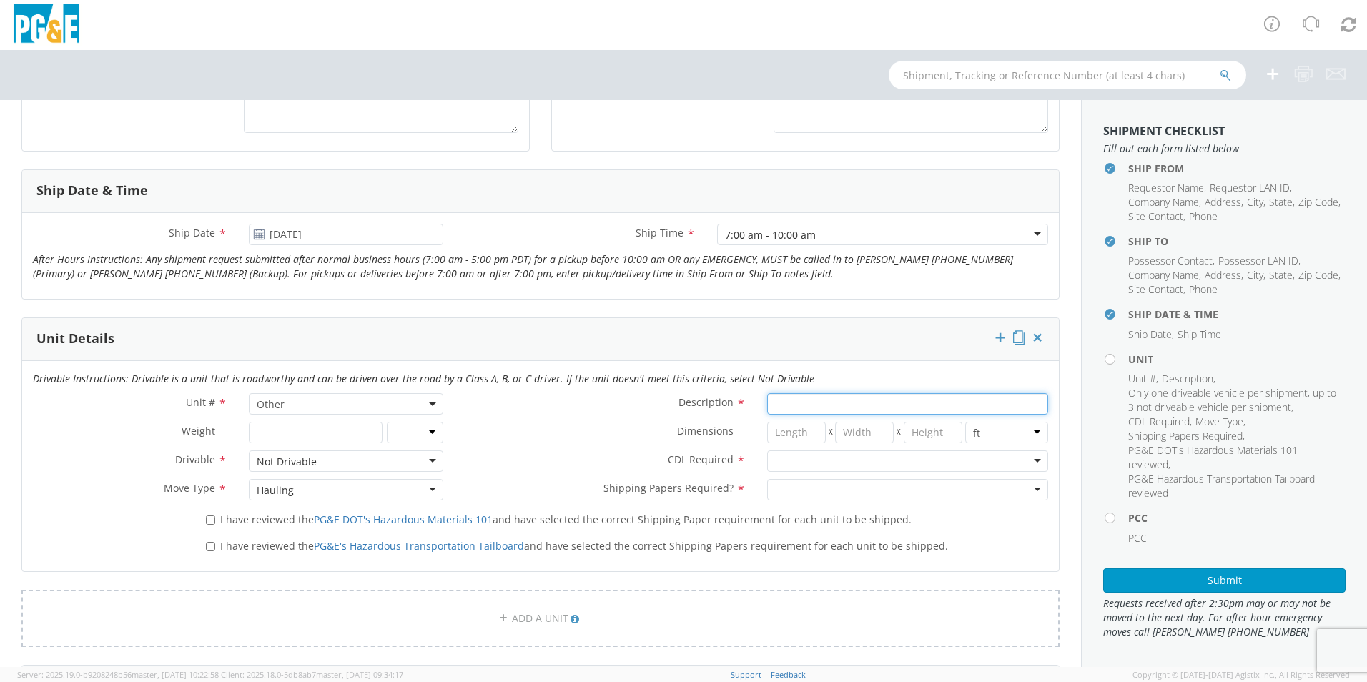
click at [835, 408] on input "Description *" at bounding box center [907, 403] width 281 height 21
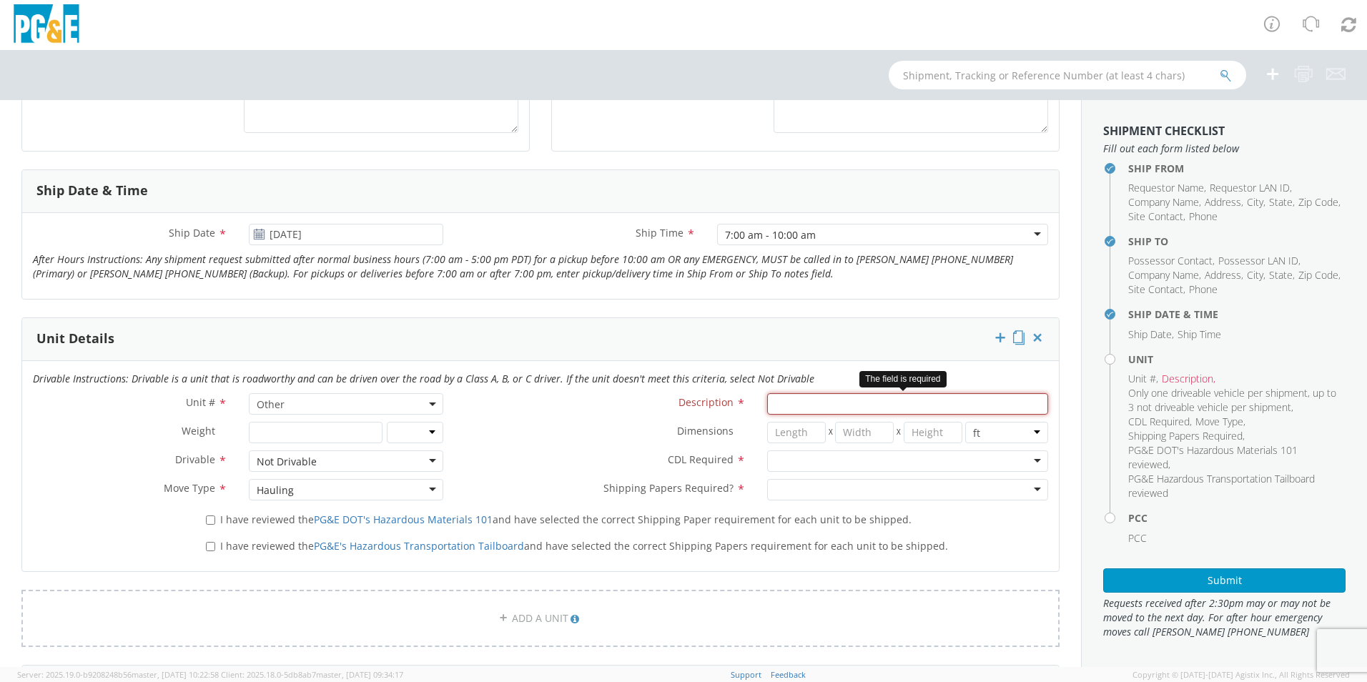
click at [797, 406] on input "Description *" at bounding box center [907, 403] width 281 height 21
paste input "Telehandler 12k Gradall"
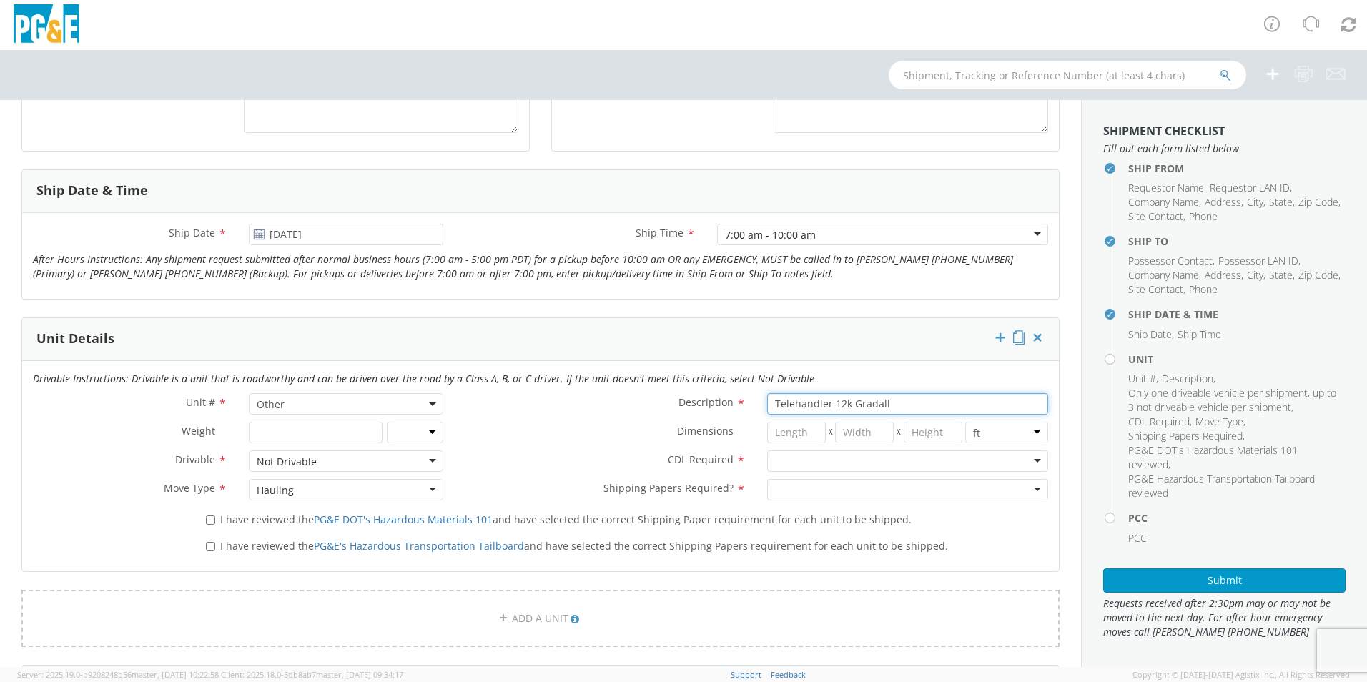
type input "Telehandler 12k Gradall"
click at [789, 463] on div at bounding box center [907, 461] width 281 height 21
click at [777, 486] on div at bounding box center [907, 489] width 281 height 21
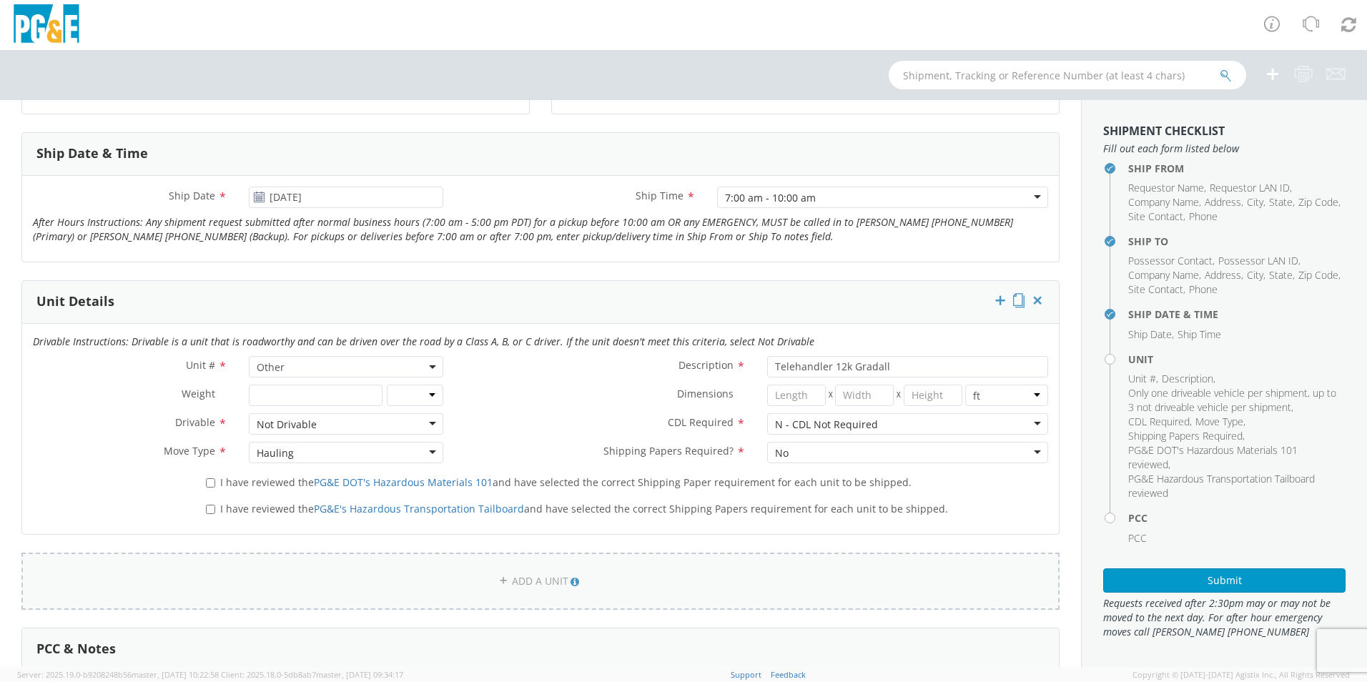
scroll to position [572, 0]
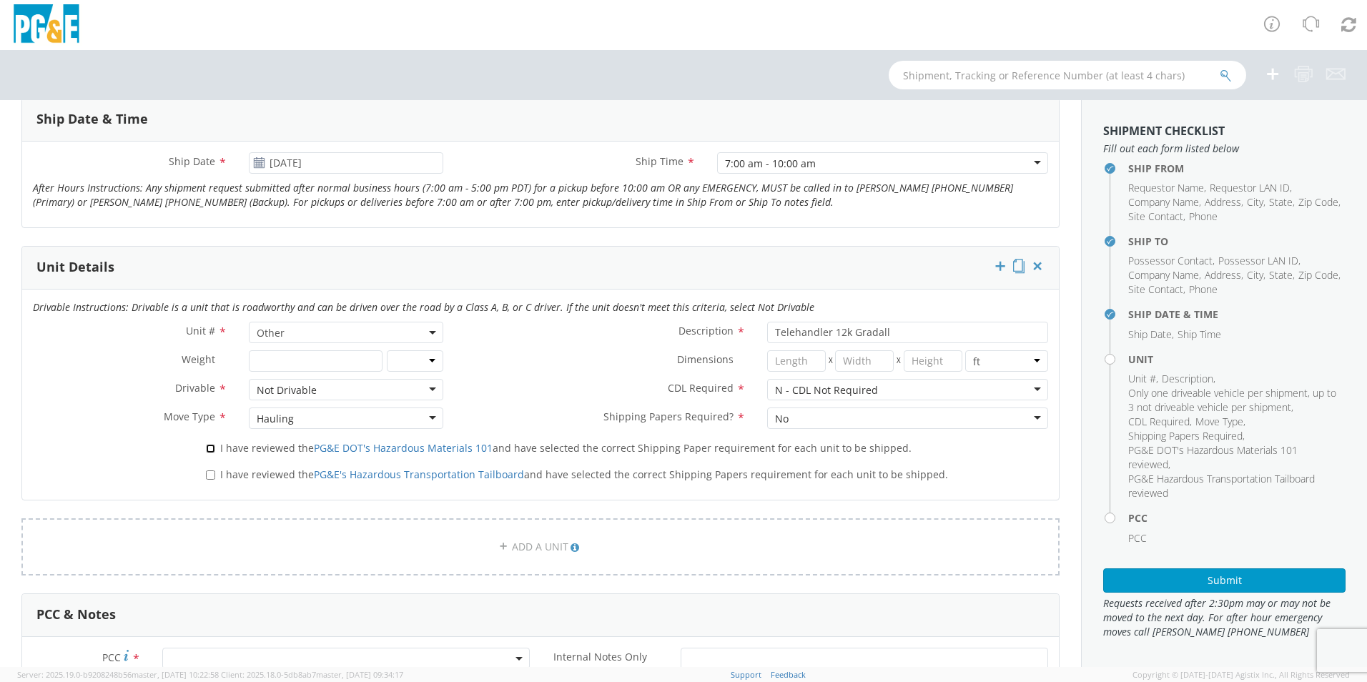
drag, startPoint x: 207, startPoint y: 448, endPoint x: 202, endPoint y: 463, distance: 15.2
click at [207, 448] on input "I have reviewed the PG&E DOT's Hazardous Materials 101 and have selected the co…" at bounding box center [210, 448] width 9 height 9
checkbox input "true"
click at [207, 476] on input "I have reviewed the PG&E's Hazardous Transportation Tailboard and have selected…" at bounding box center [210, 475] width 9 height 9
checkbox input "true"
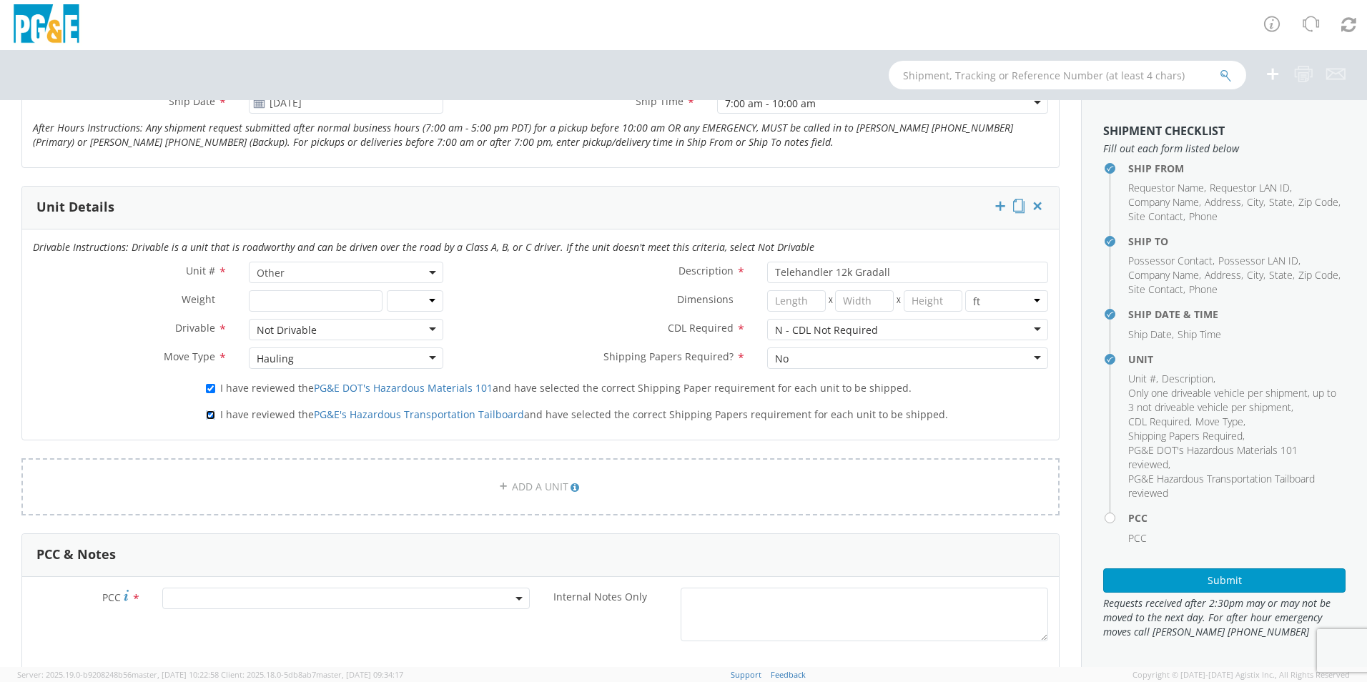
scroll to position [715, 0]
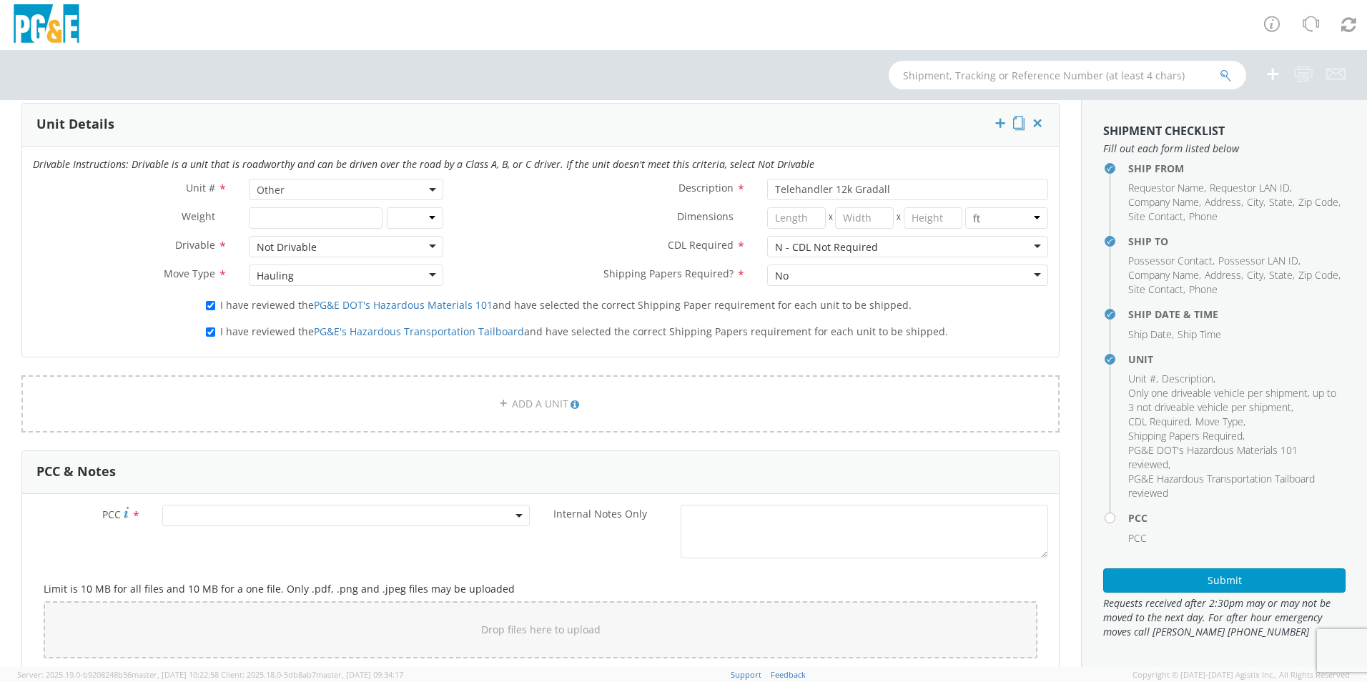
click at [243, 511] on span at bounding box center [346, 515] width 368 height 21
click at [149, 619] on div "Drop files here to upload" at bounding box center [540, 630] width 971 height 34
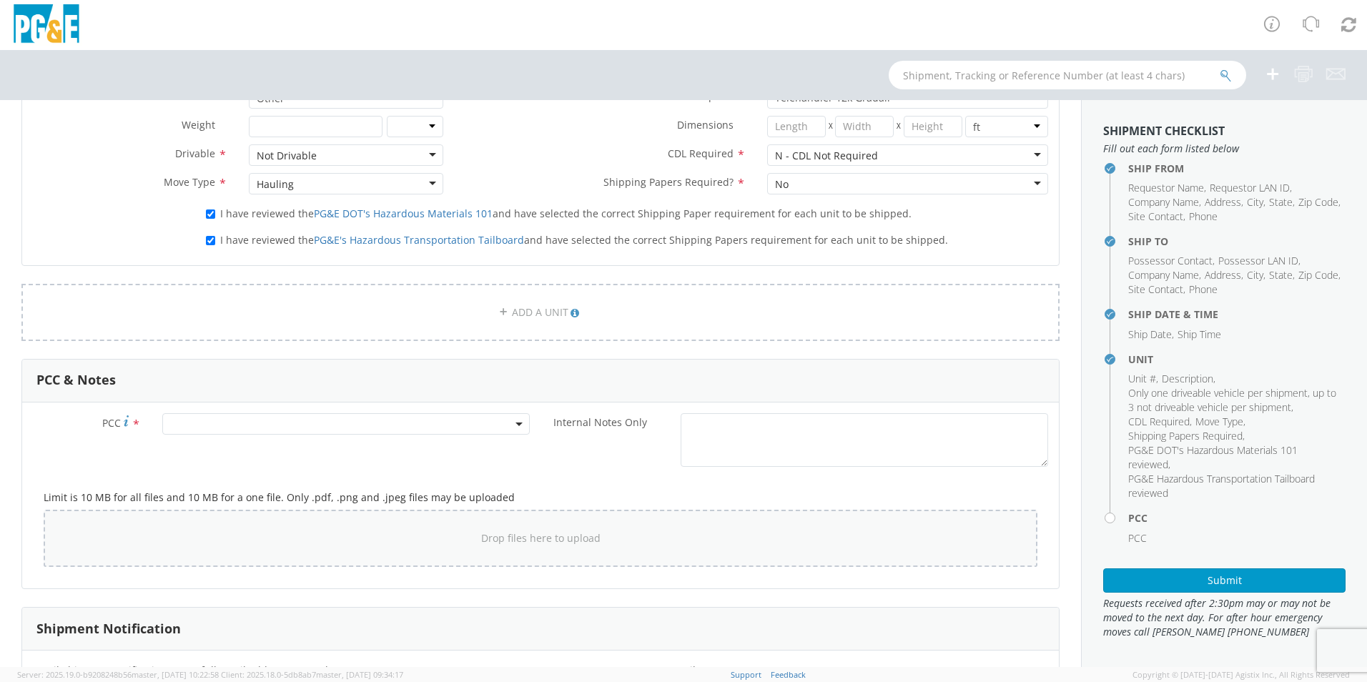
scroll to position [930, 0]
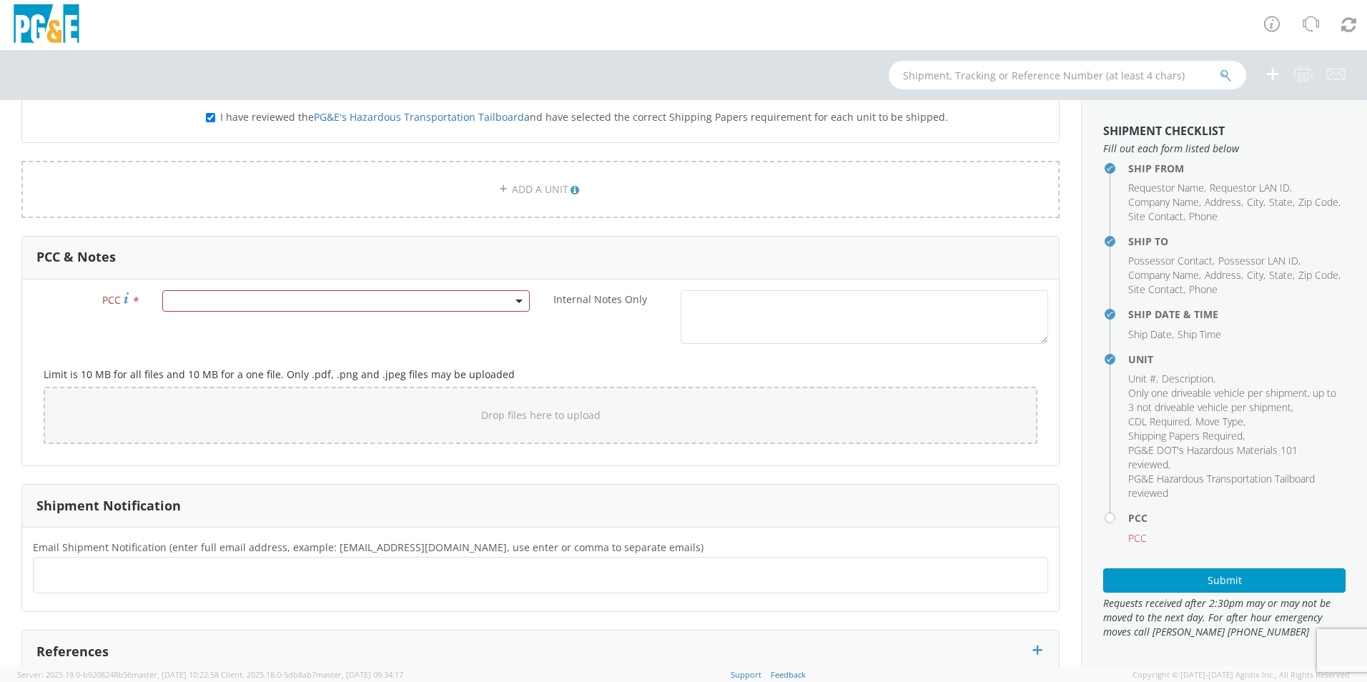
click at [120, 563] on ul at bounding box center [540, 575] width 1003 height 24
type input "adbg@pge.com"
click at [261, 298] on span at bounding box center [346, 300] width 368 height 21
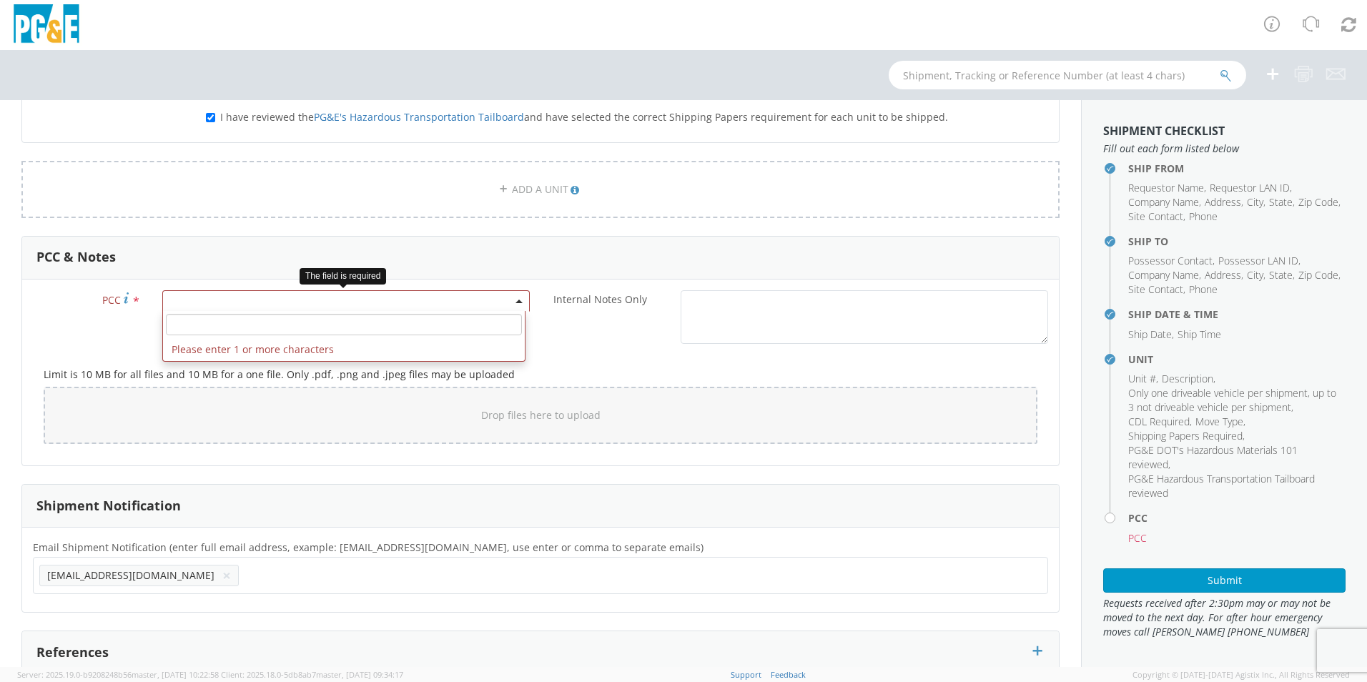
click at [277, 333] on input "number" at bounding box center [344, 324] width 356 height 21
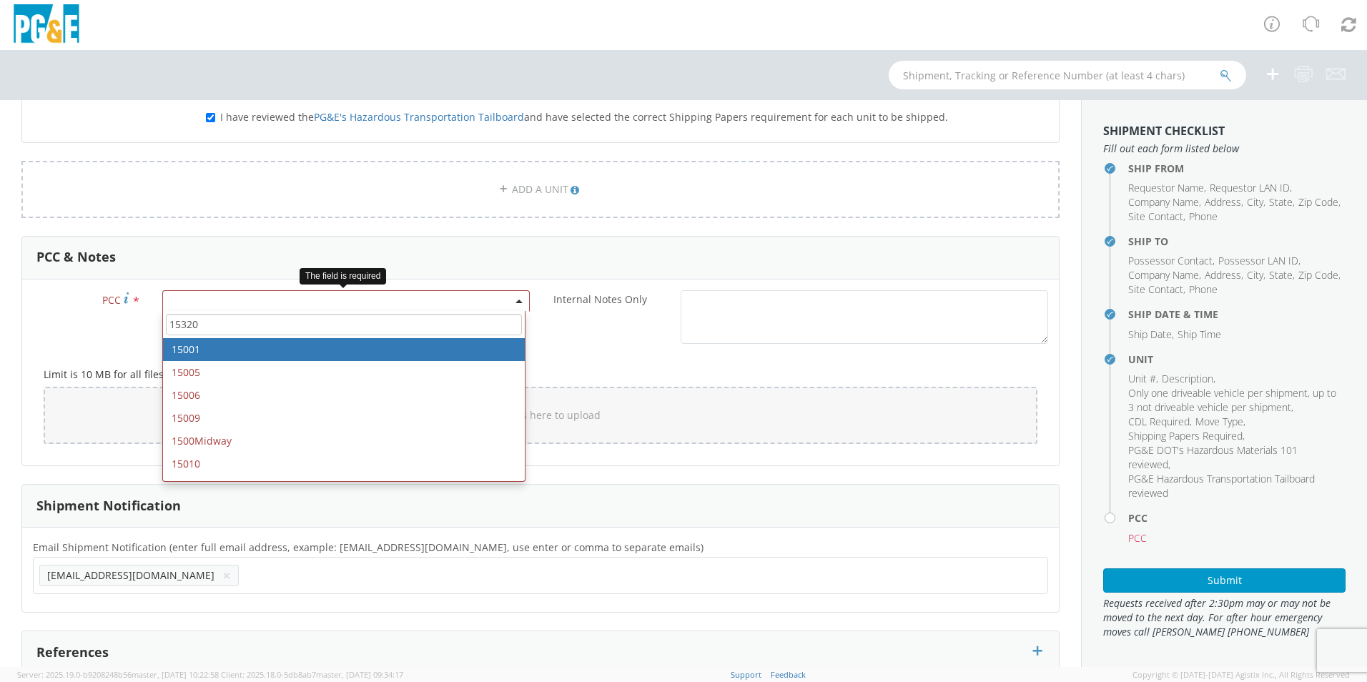
type input "15320"
select select "15001"
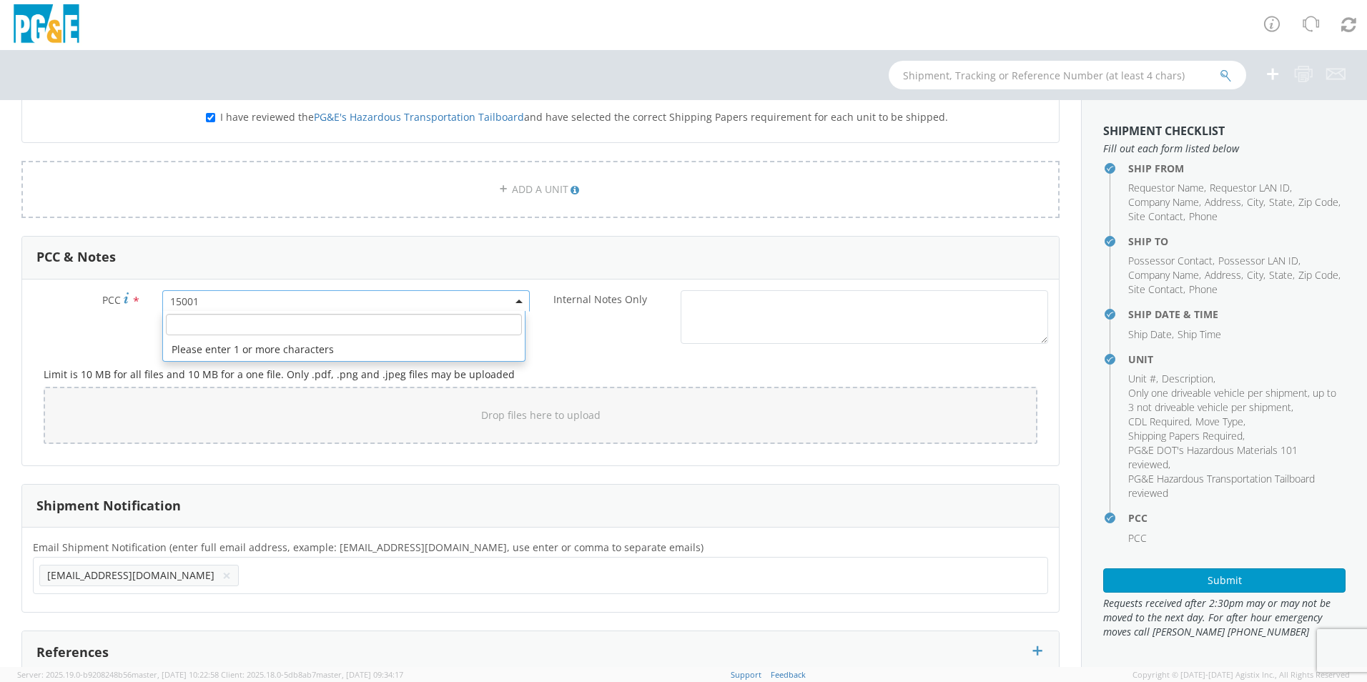
click at [244, 296] on span "15001" at bounding box center [346, 302] width 352 height 14
click at [190, 317] on input "number" at bounding box center [344, 324] width 356 height 21
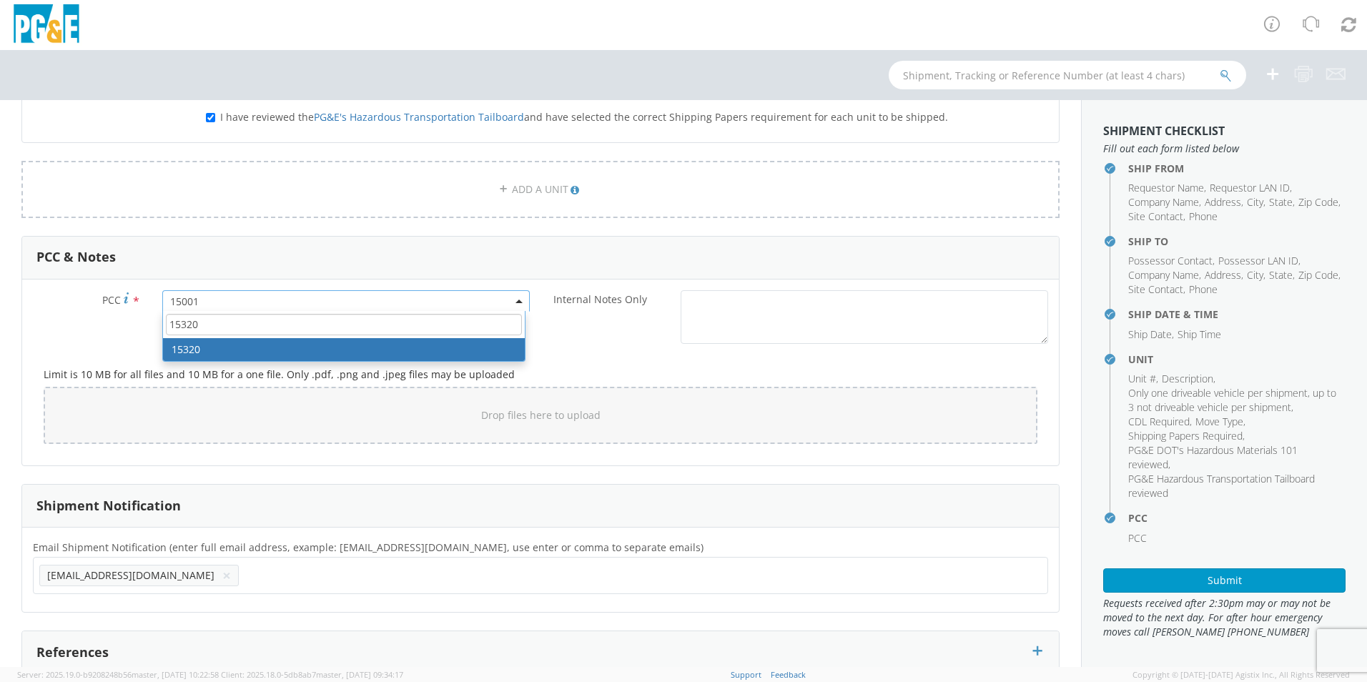
type input "15320"
select select "15320"
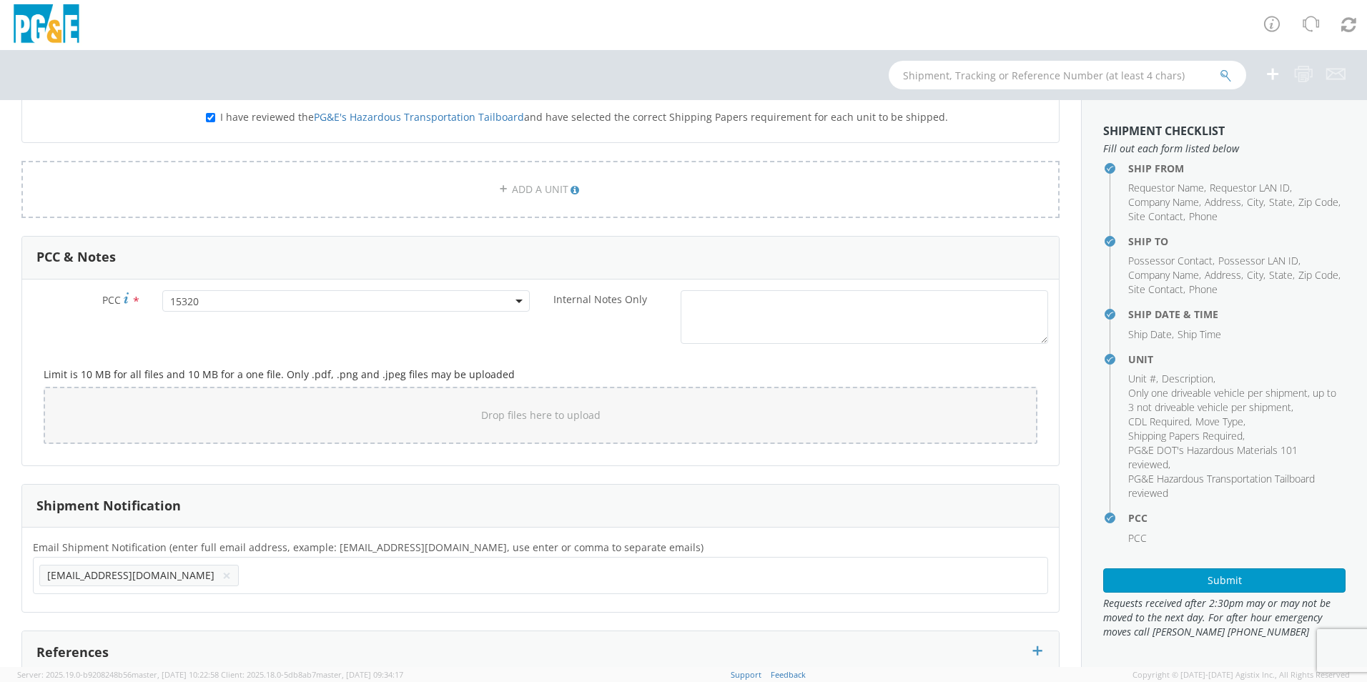
click at [560, 328] on div "Internal Notes Only *" at bounding box center [800, 317] width 518 height 54
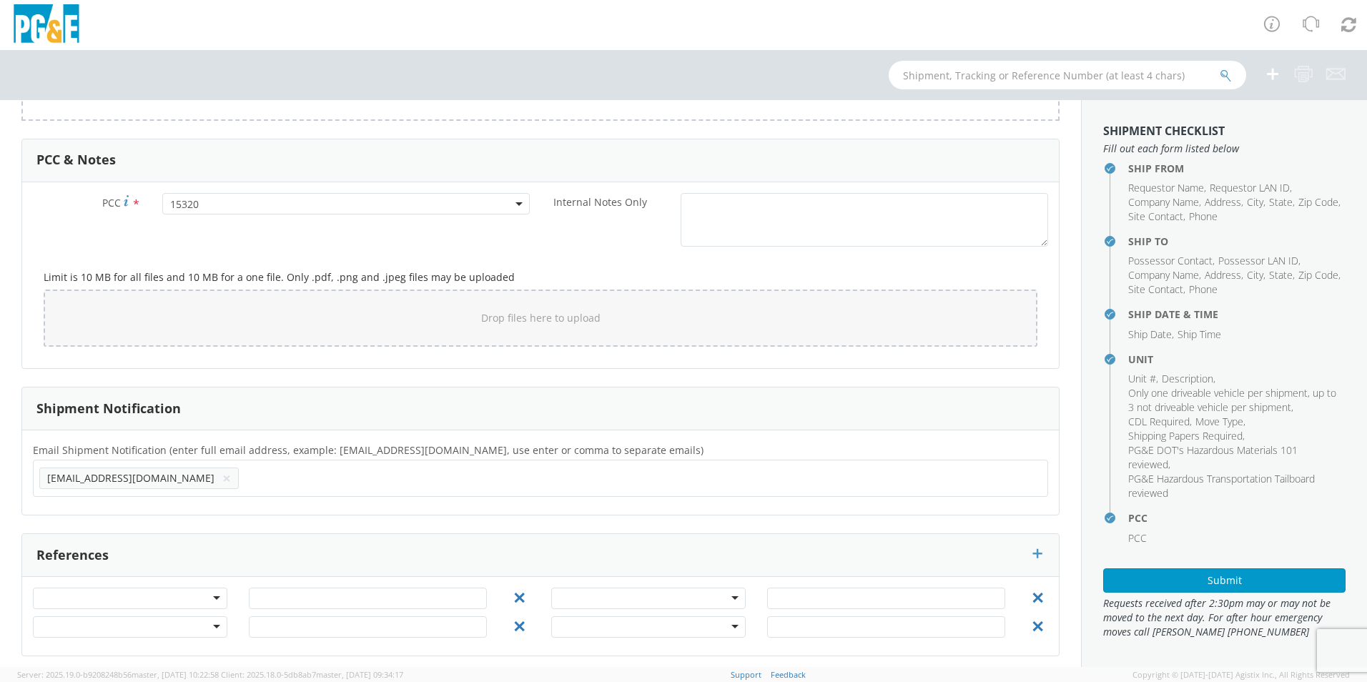
scroll to position [1034, 0]
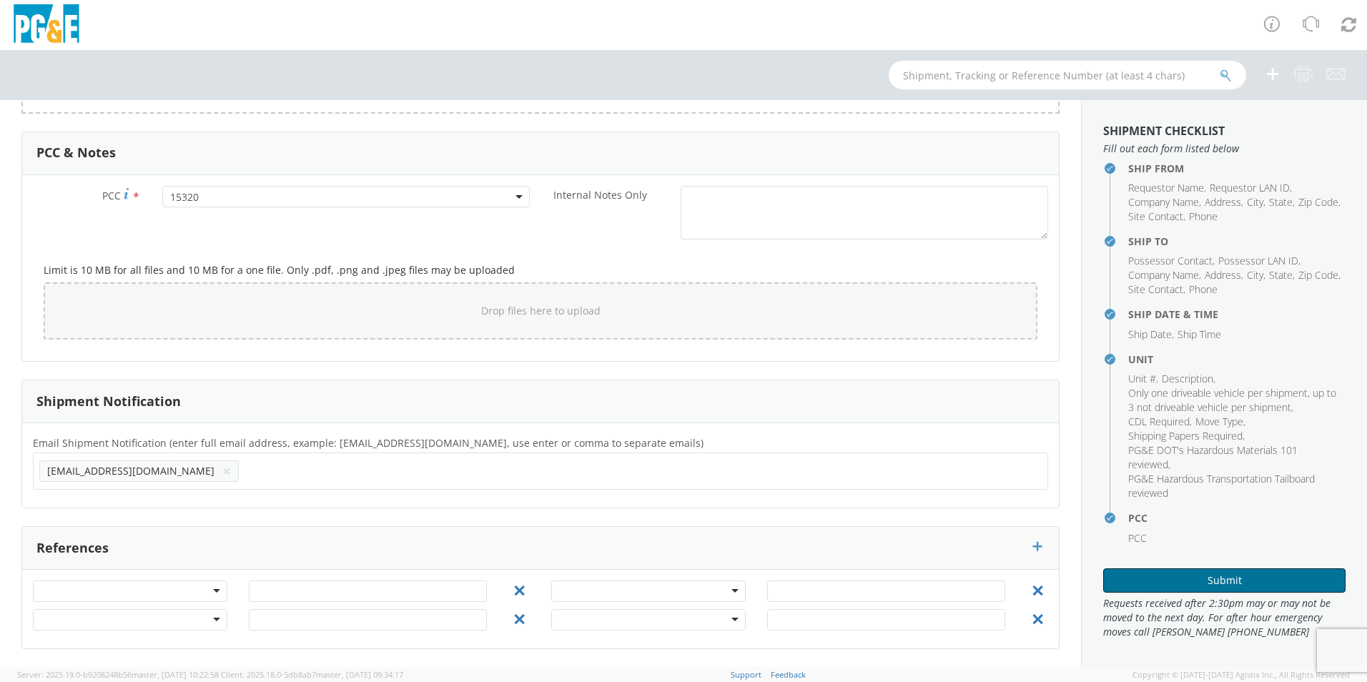
click at [1242, 586] on button "Submit" at bounding box center [1224, 580] width 242 height 24
